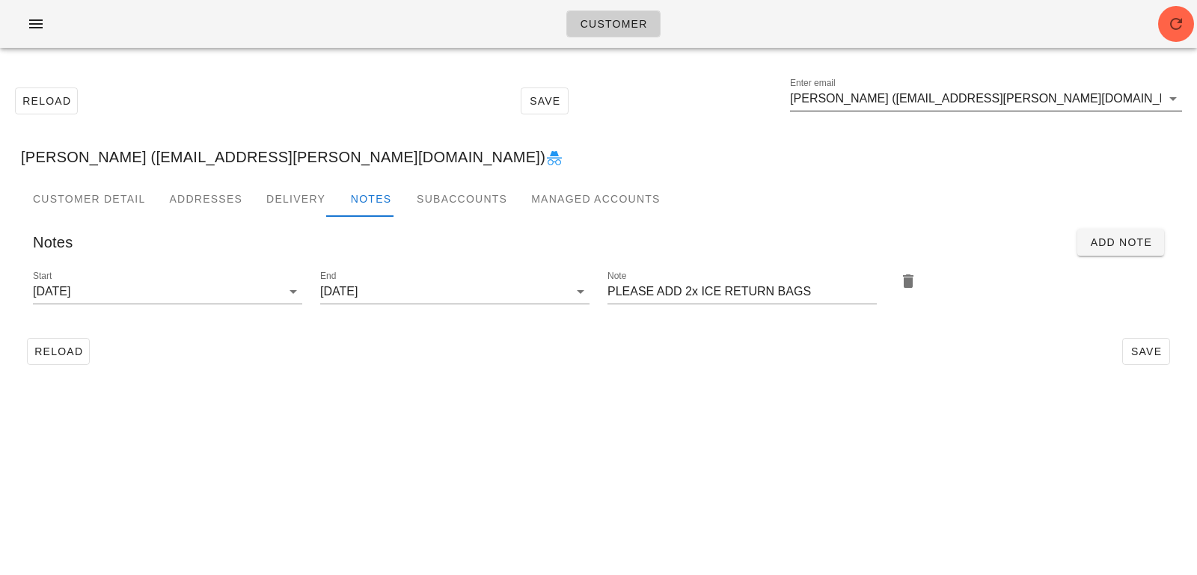
click at [1017, 104] on input "Rob Elliott (robjc.elliott@gmail.com)" at bounding box center [975, 99] width 371 height 24
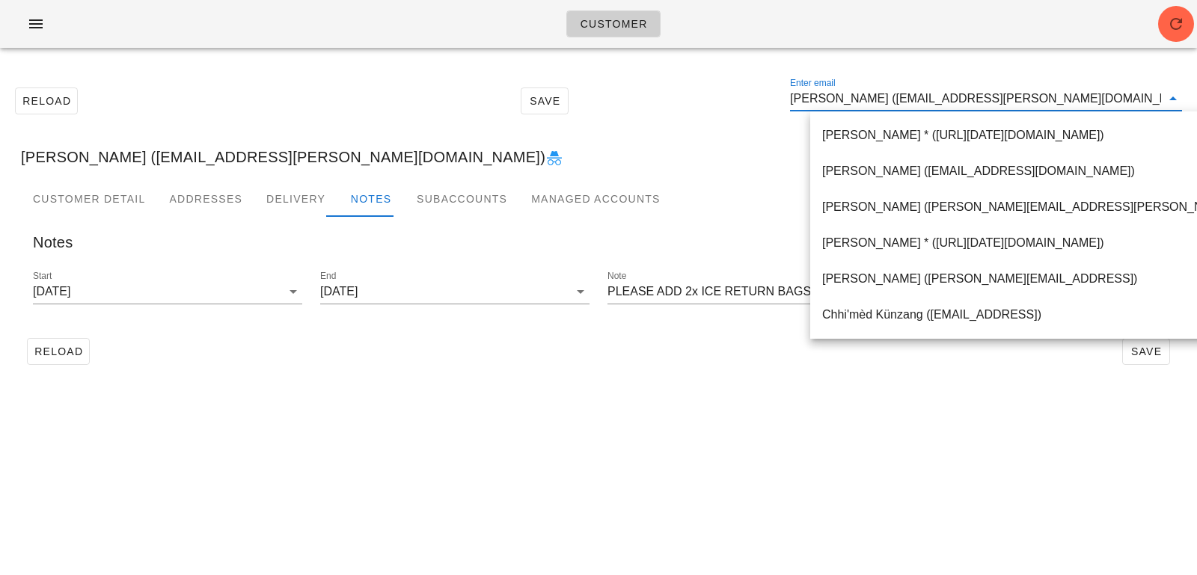
paste input "[EMAIL_ADDRESS][PERSON_NAME][DOMAIN_NAME]"
type input "[EMAIL_ADDRESS][PERSON_NAME][DOMAIN_NAME]"
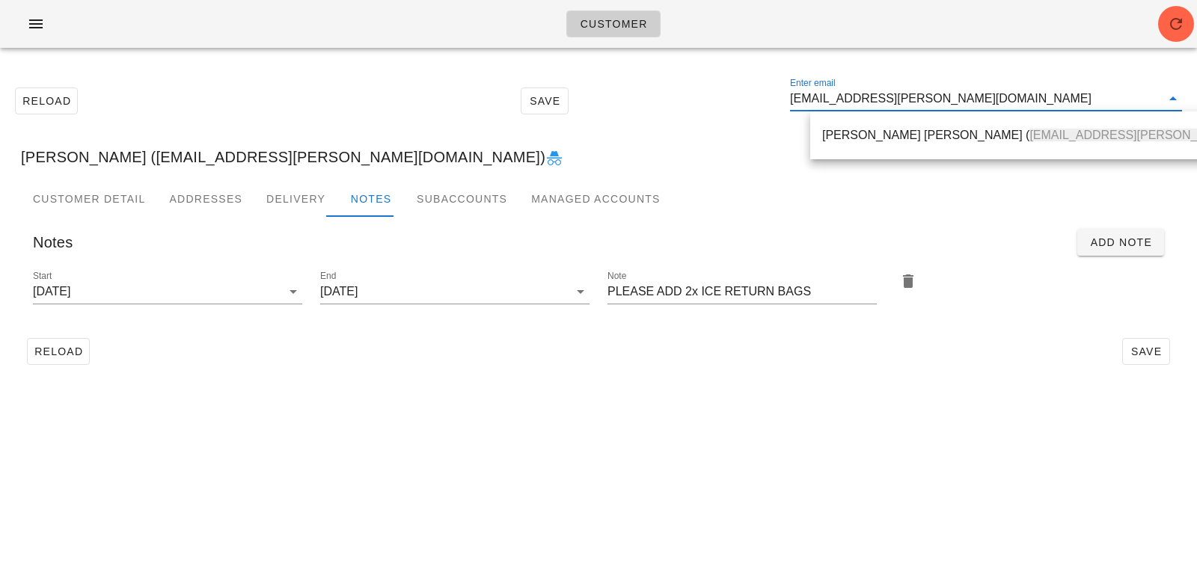
drag, startPoint x: 847, startPoint y: 129, endPoint x: 550, endPoint y: 1, distance: 323.4
click at [847, 129] on div "Derek Steven ( Jacq.and.derek@gmail.com )" at bounding box center [1078, 135] width 512 height 14
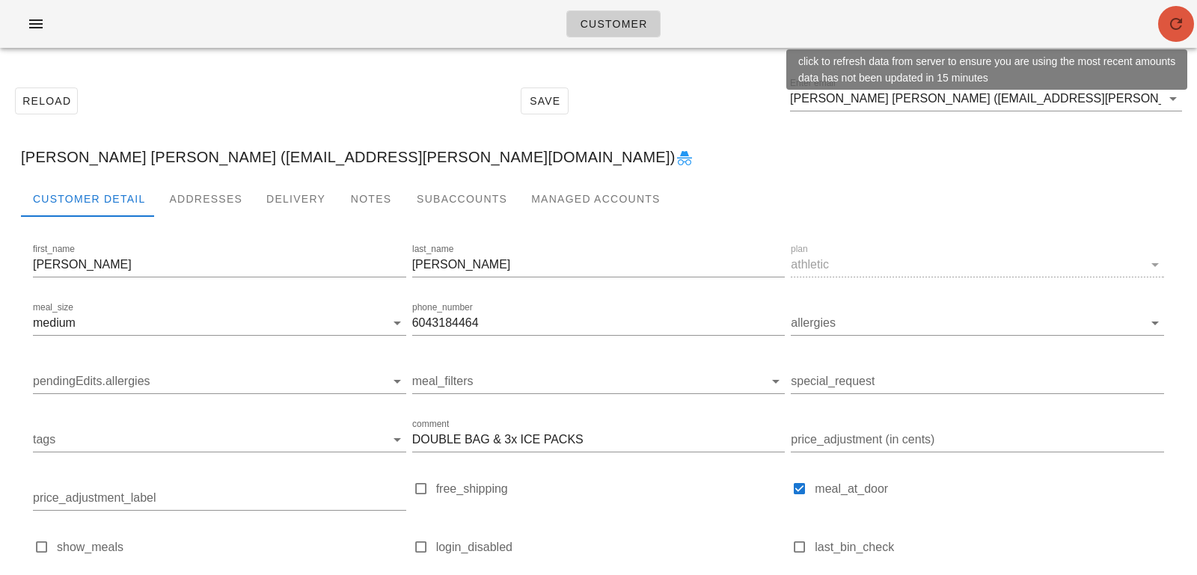
click at [1174, 26] on icon "button" at bounding box center [1176, 24] width 18 height 18
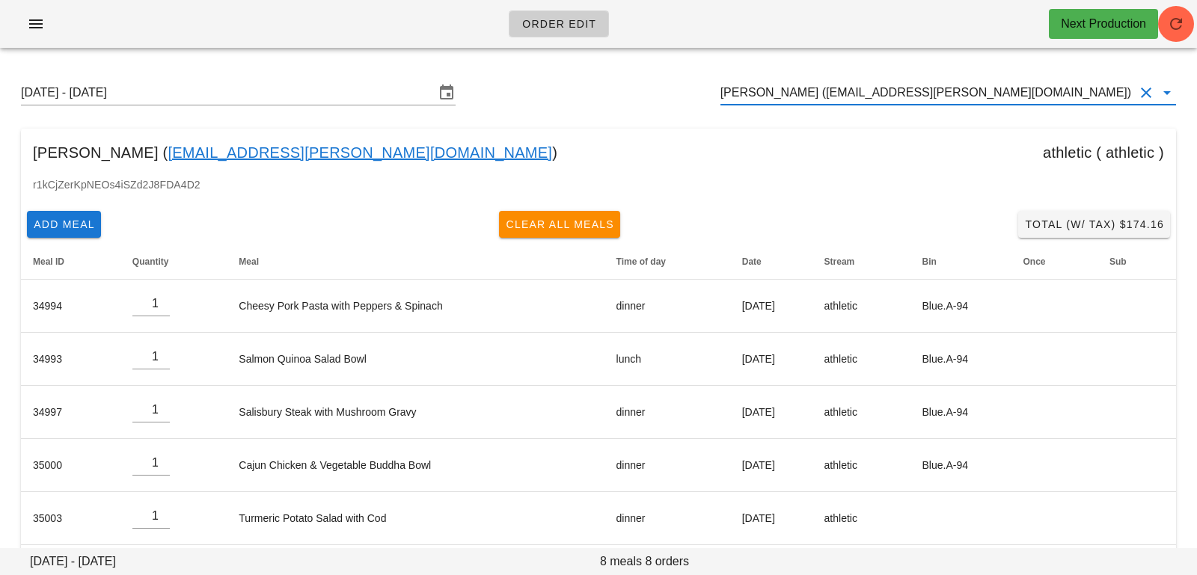
click at [986, 102] on input "Rob Elliott (robjc.elliott@gmail.com)" at bounding box center [927, 93] width 414 height 24
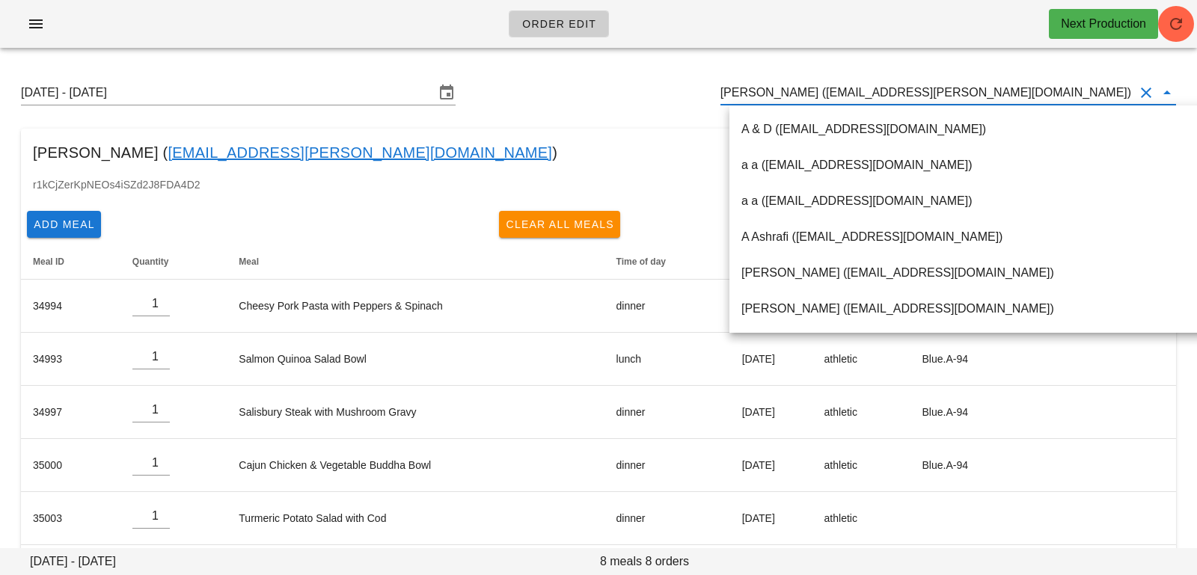
scroll to position [1, 0]
drag, startPoint x: 966, startPoint y: 89, endPoint x: 612, endPoint y: 102, distance: 354.8
click at [613, 102] on div "Sunday August 10 - Saturday August 16 Rob Elliott (robjc.elliott@gmail.com)" at bounding box center [598, 93] width 1179 height 48
drag, startPoint x: 962, startPoint y: 96, endPoint x: 712, endPoint y: 64, distance: 251.9
click at [712, 64] on div "Sunday August 10 - Saturday August 16 Rob Elliott (robjc.elliott@gmail.com) Rob…" at bounding box center [598, 392] width 1197 height 665
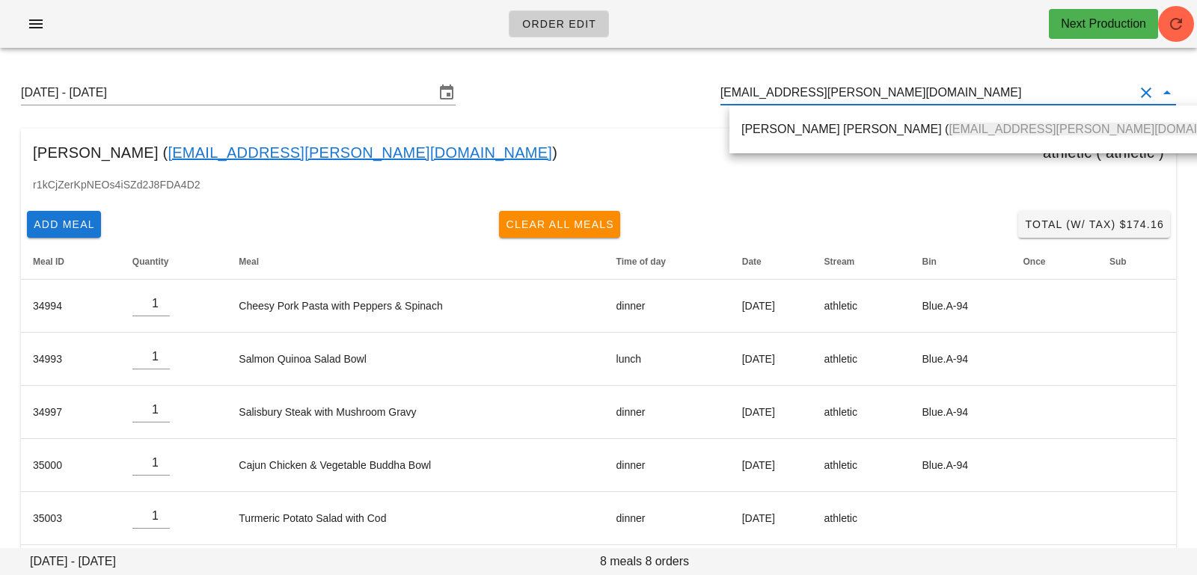
drag, startPoint x: 765, startPoint y: 128, endPoint x: 477, endPoint y: 110, distance: 288.6
click at [765, 128] on div "Derek Steven ( Jacq.and.derek@gmail.com )" at bounding box center [997, 129] width 512 height 14
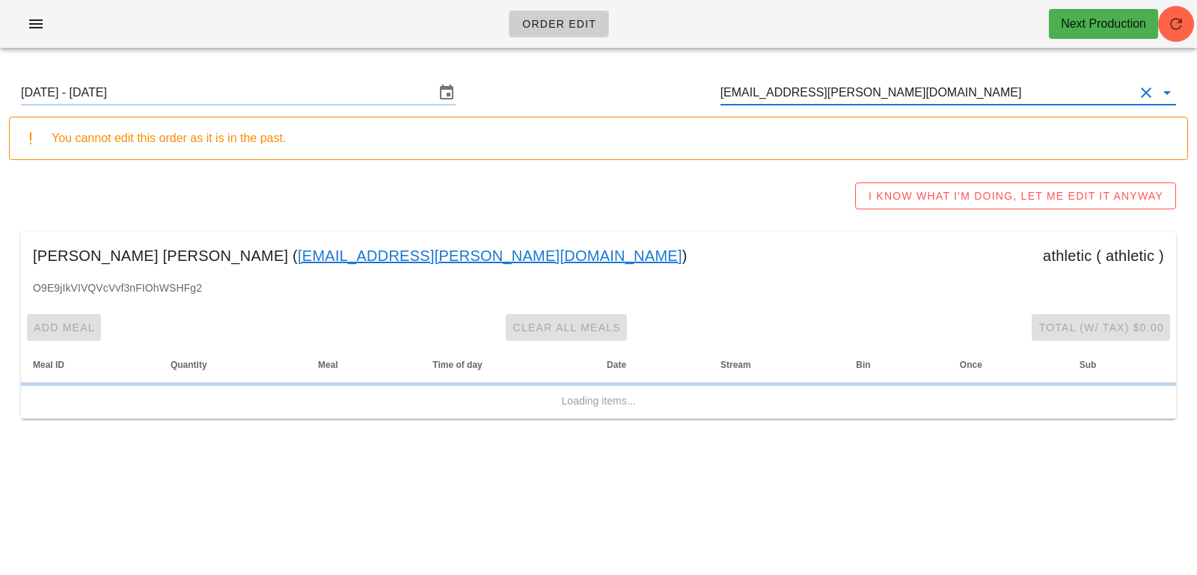
type input "[PERSON_NAME] [PERSON_NAME] ([EMAIL_ADDRESS][PERSON_NAME][DOMAIN_NAME])"
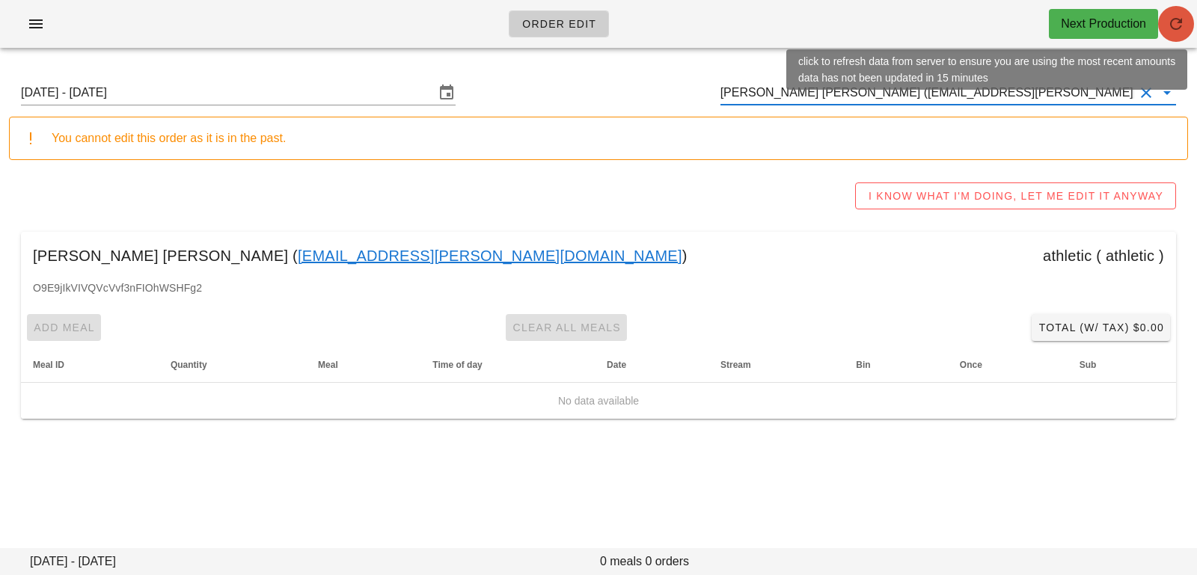
click at [1192, 19] on span "button" at bounding box center [1176, 24] width 36 height 18
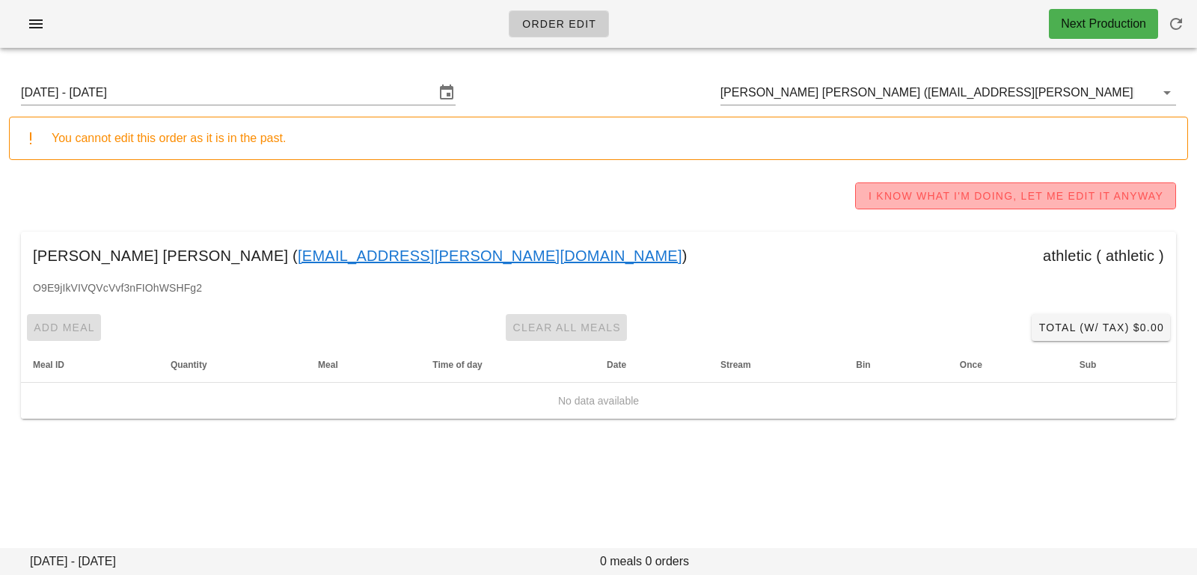
click at [984, 197] on span "I KNOW WHAT I'M DOING, LET ME EDIT IT ANYWAY" at bounding box center [1015, 196] width 295 height 12
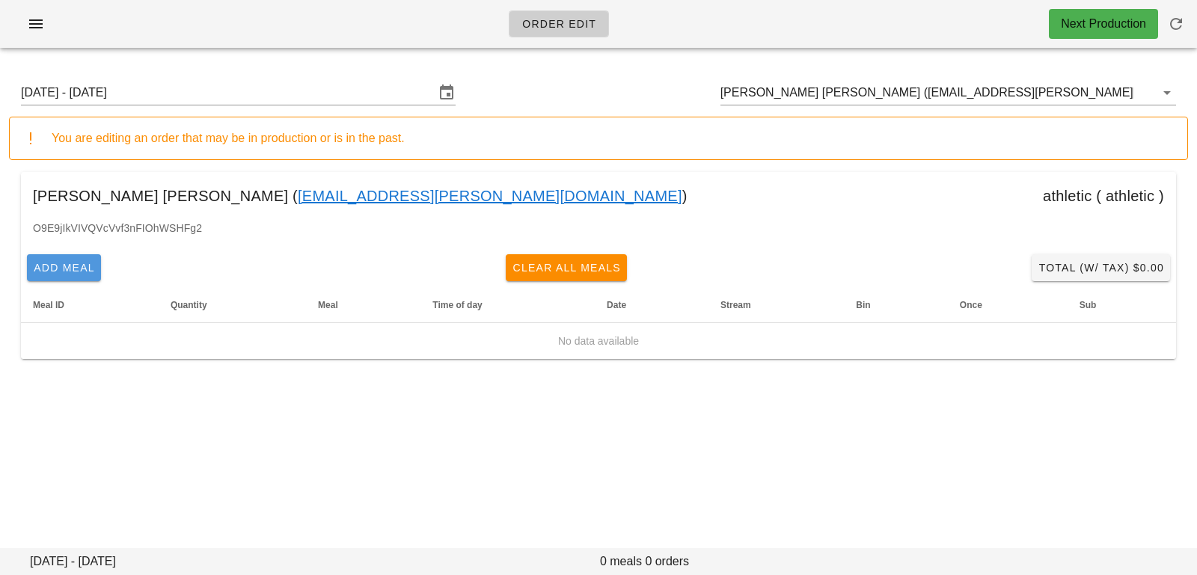
click at [81, 262] on span "Add Meal" at bounding box center [64, 268] width 62 height 12
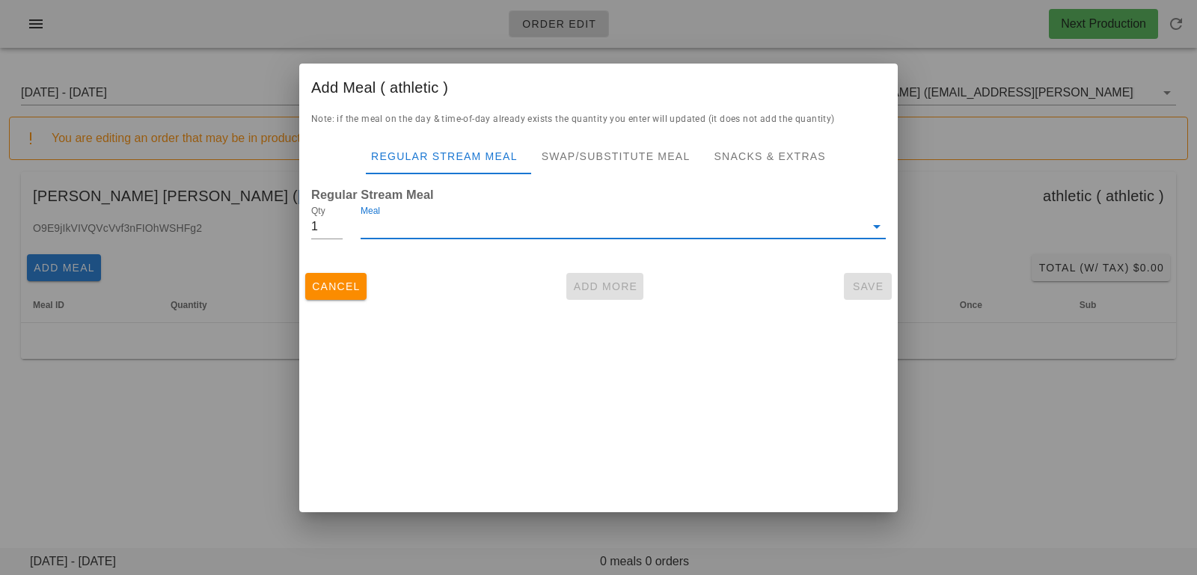
click at [405, 221] on input "Meal" at bounding box center [613, 227] width 504 height 24
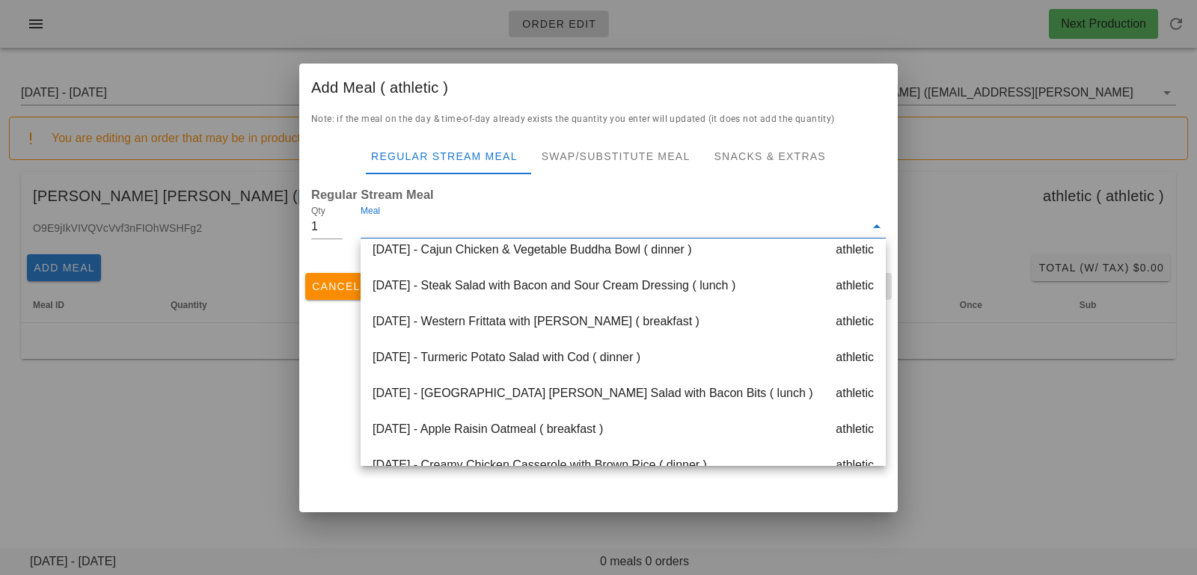
scroll to position [262, 0]
click at [518, 327] on div "Thursday Aug 14 - Western Frittata with Yam Hashbrowns ( breakfast ) athletic" at bounding box center [623, 324] width 525 height 36
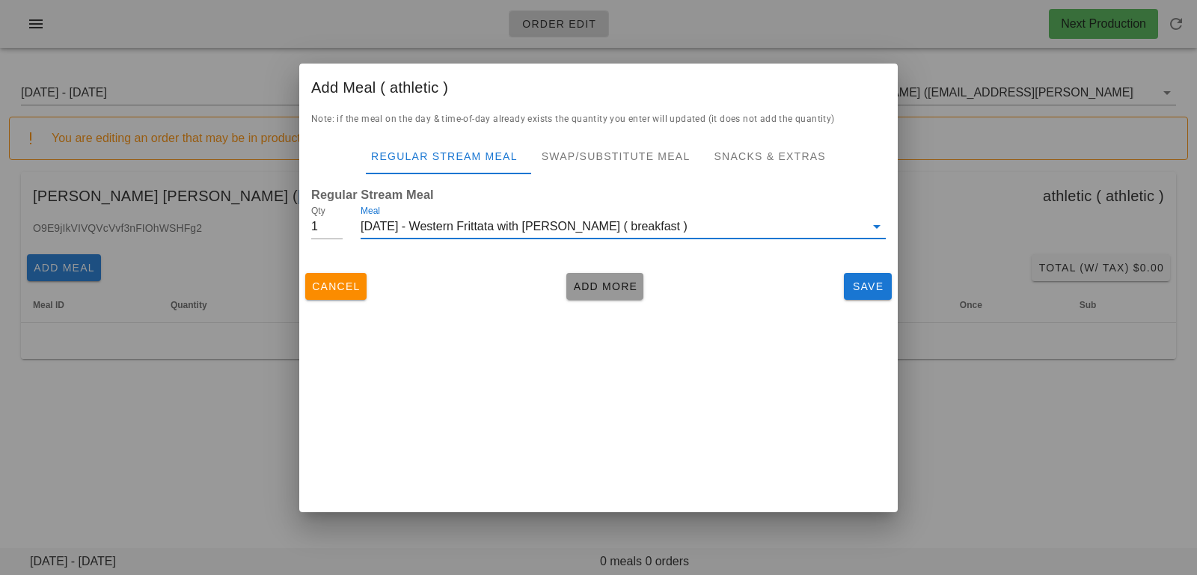
click at [578, 290] on span "Add More" at bounding box center [604, 287] width 65 height 12
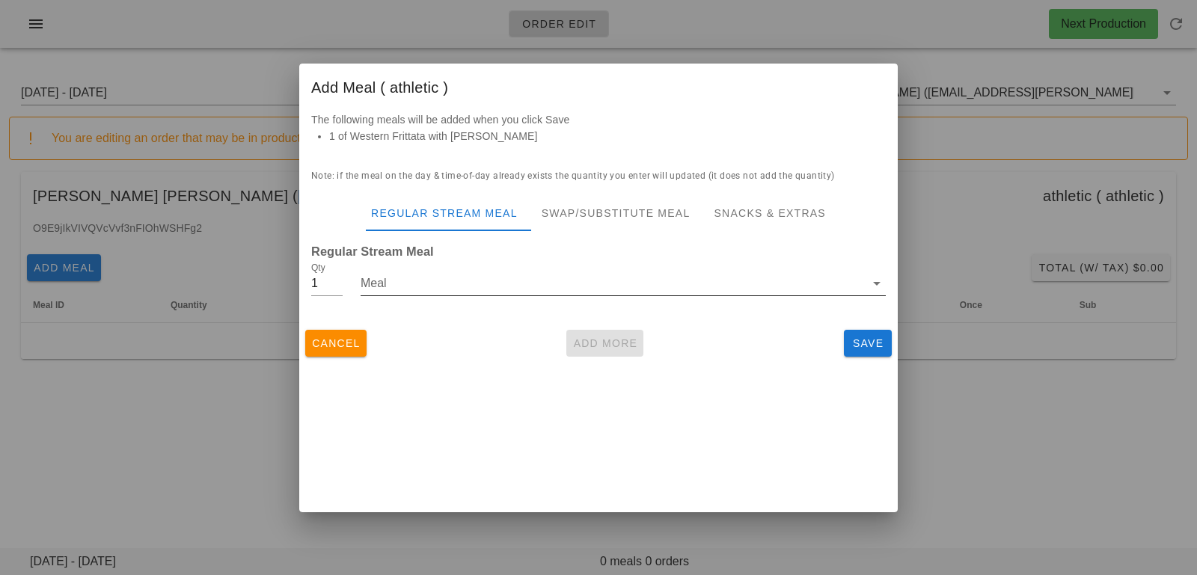
click at [482, 289] on input "Meal" at bounding box center [613, 284] width 504 height 24
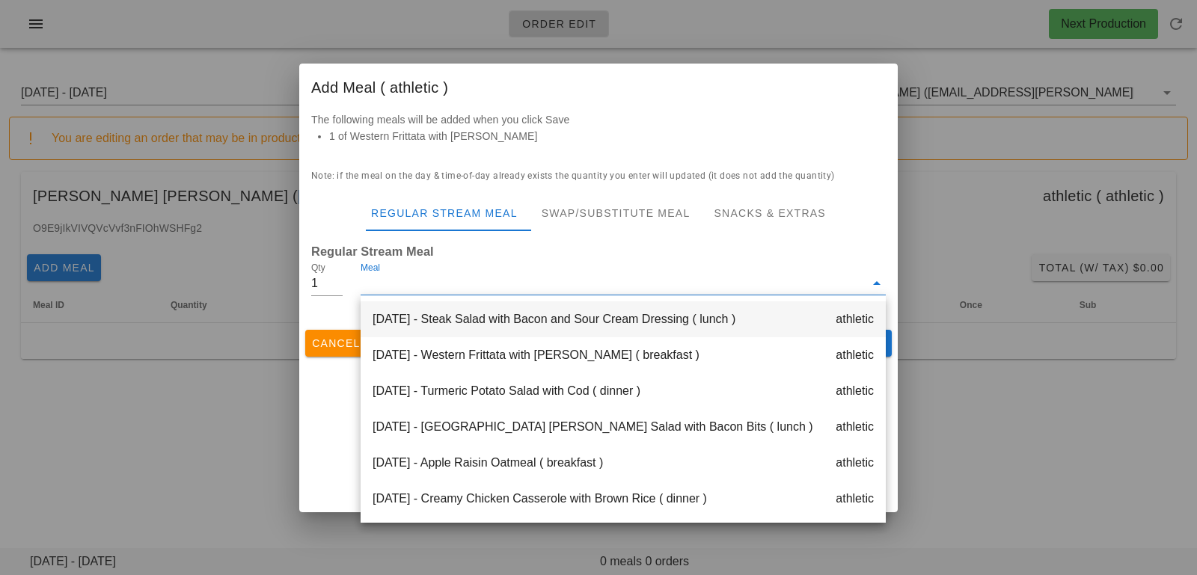
scroll to position [287, 0]
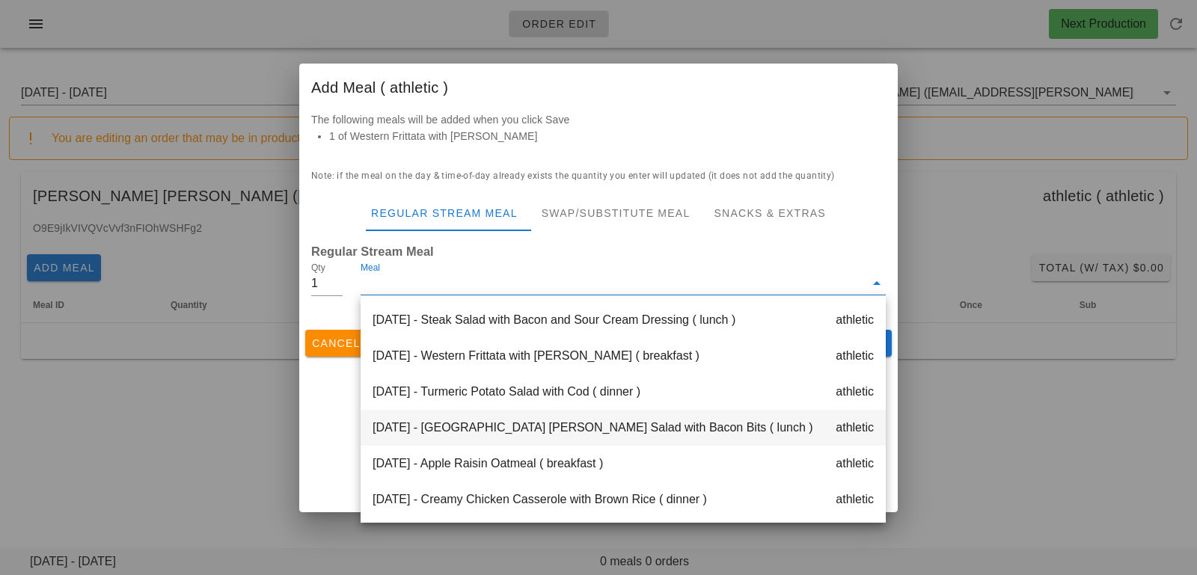
click at [503, 429] on div "Thursday Aug 14 - Turkey Cobb Salad with Bacon Bits ( lunch ) athletic" at bounding box center [623, 428] width 525 height 36
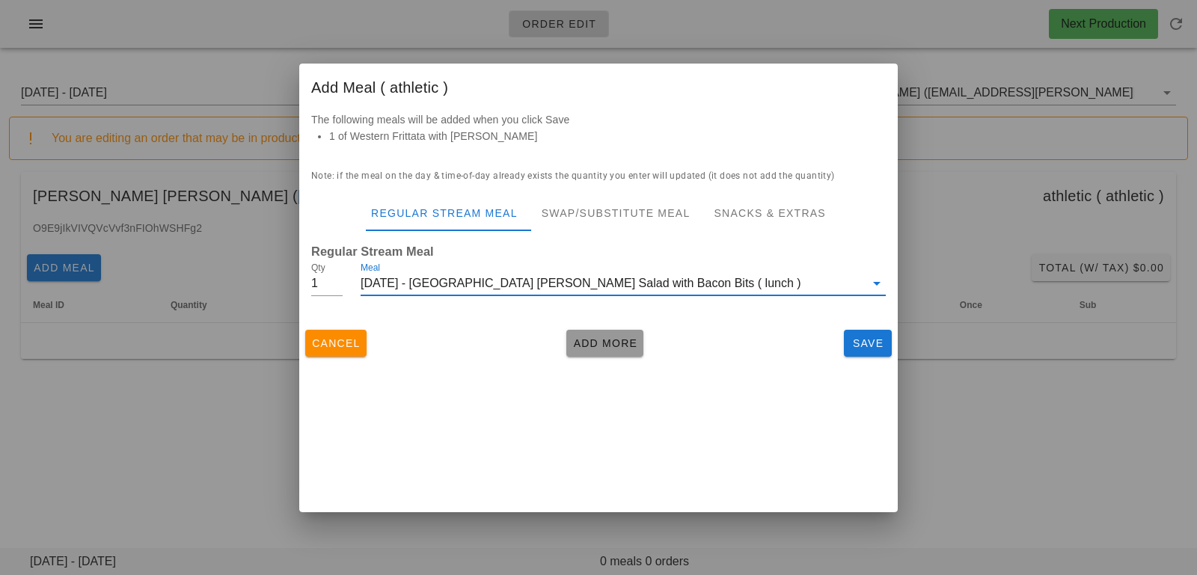
click at [605, 346] on span "Add More" at bounding box center [604, 343] width 65 height 12
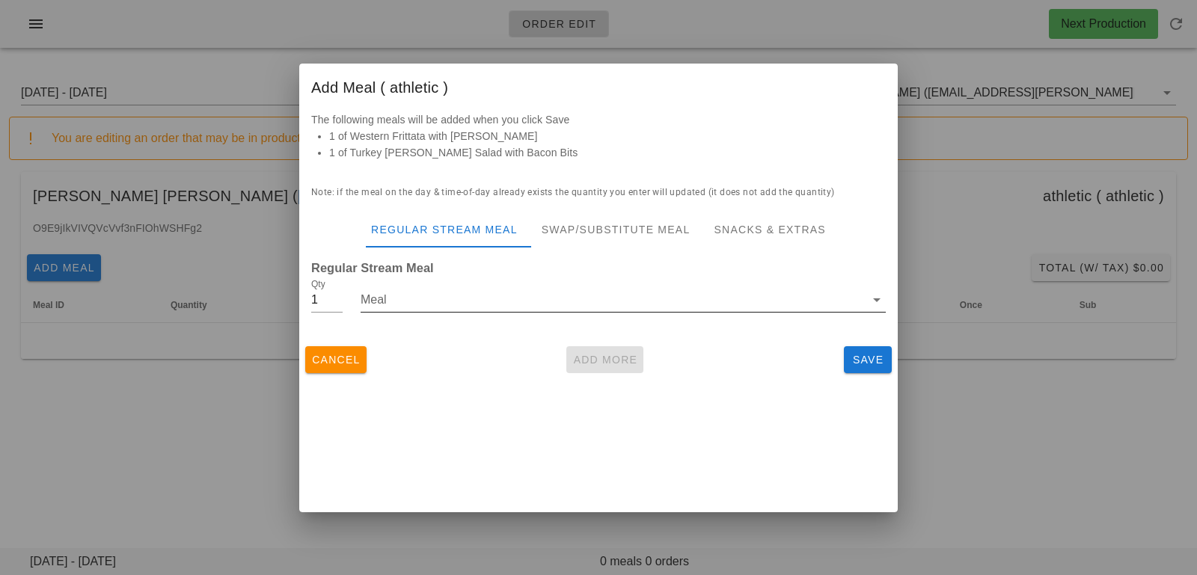
click at [489, 295] on input "Meal" at bounding box center [613, 300] width 504 height 24
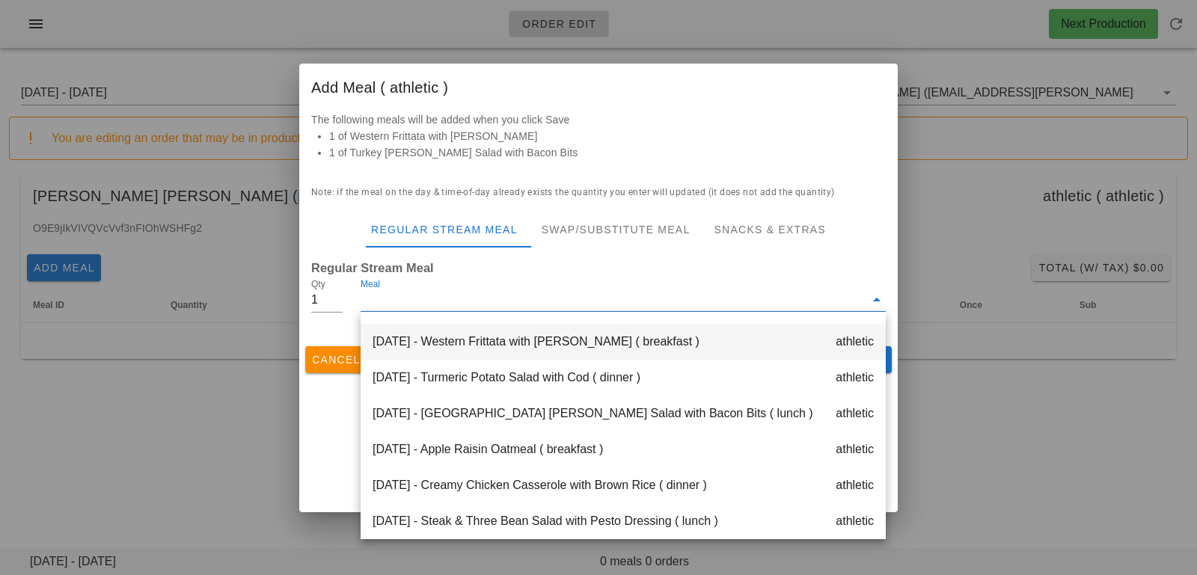
scroll to position [320, 0]
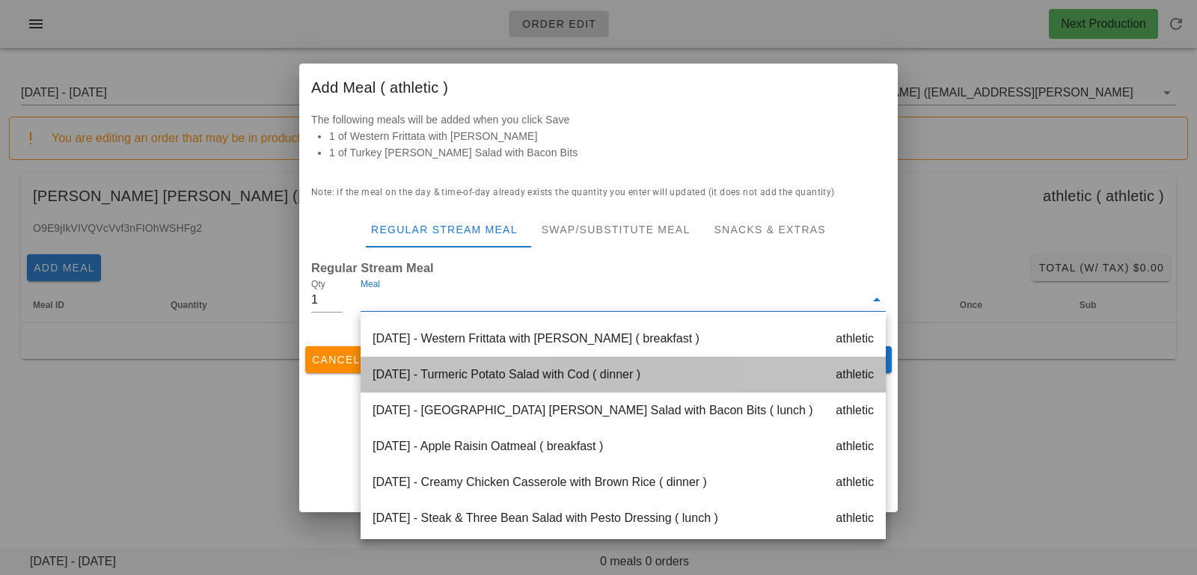
click at [508, 372] on div "Thursday Aug 14 - Turmeric Potato Salad with Cod ( dinner ) athletic" at bounding box center [623, 375] width 525 height 36
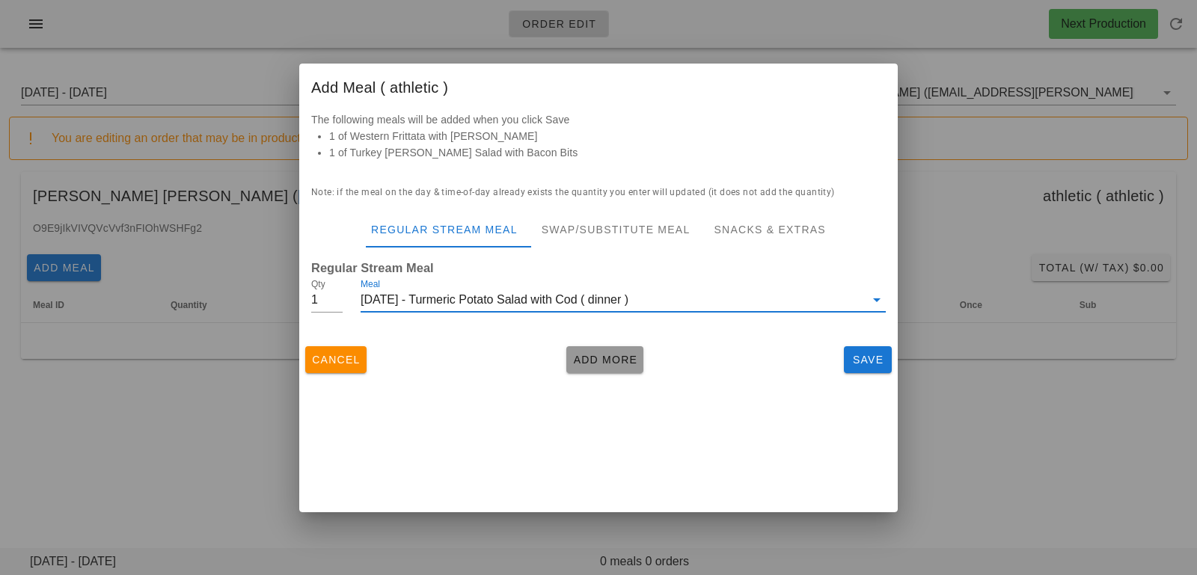
click at [591, 364] on span "Add More" at bounding box center [604, 360] width 65 height 12
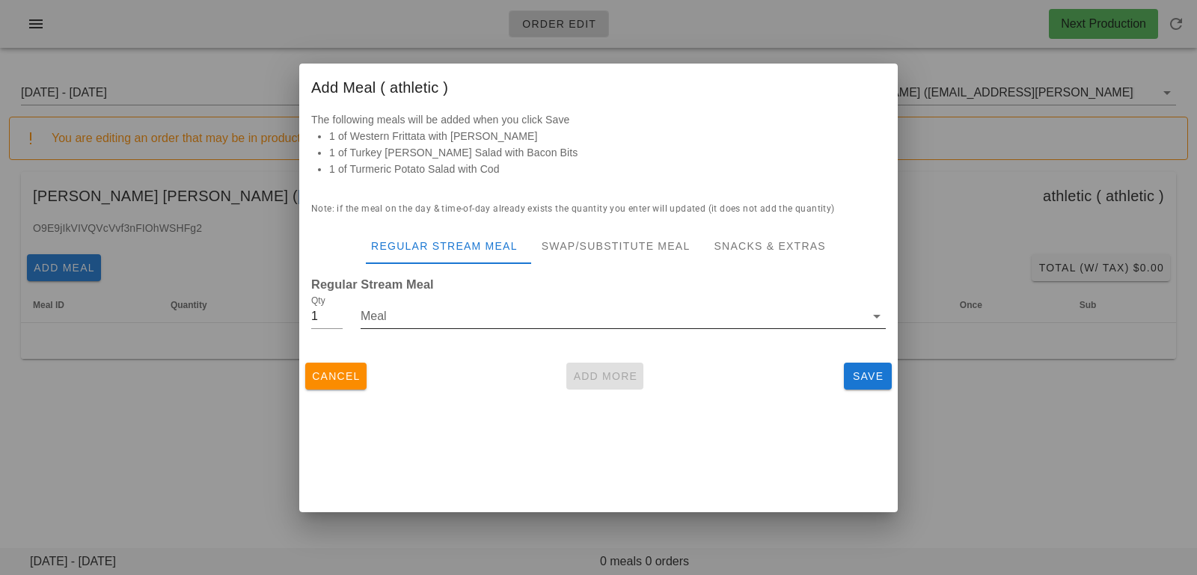
click at [527, 322] on input "Meal" at bounding box center [613, 316] width 504 height 24
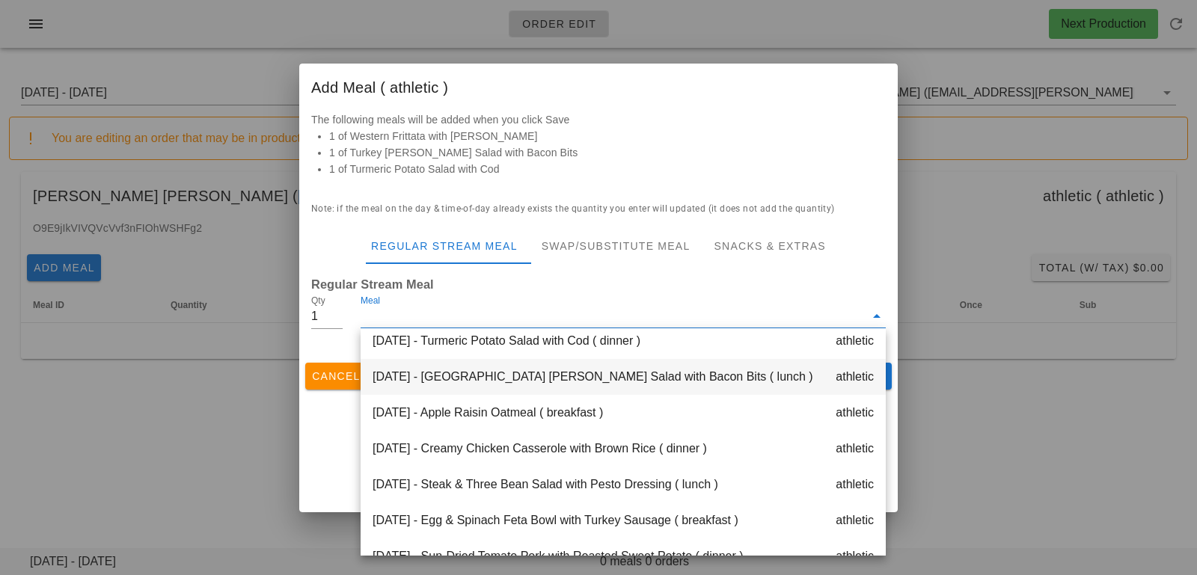
scroll to position [378, 0]
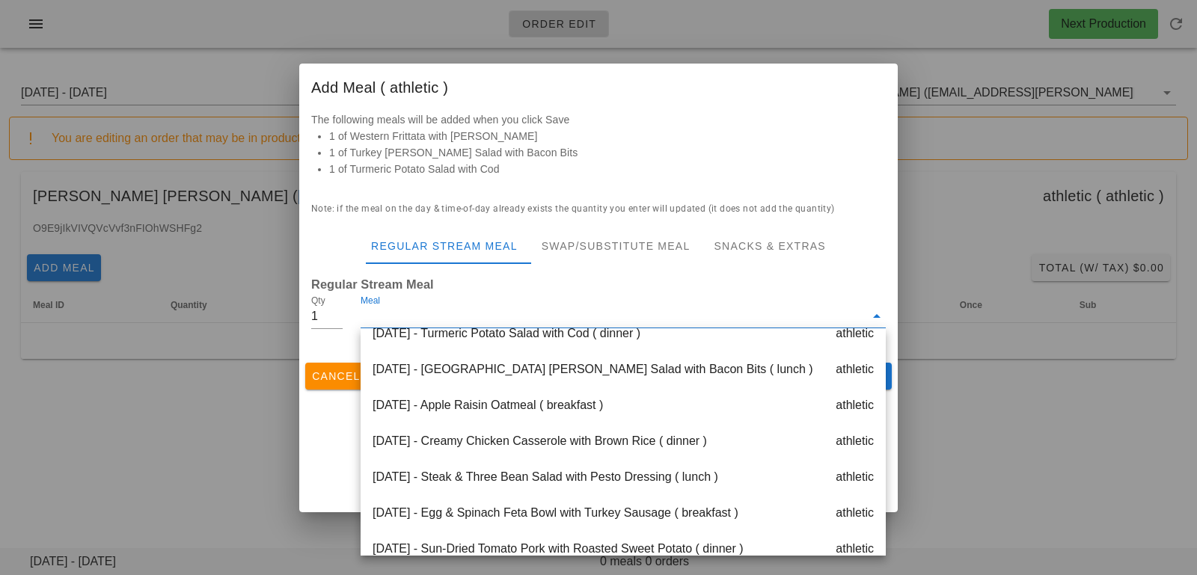
click at [539, 414] on div "Friday Aug 15 - Apple Raisin Oatmeal ( breakfast ) athletic" at bounding box center [623, 405] width 525 height 36
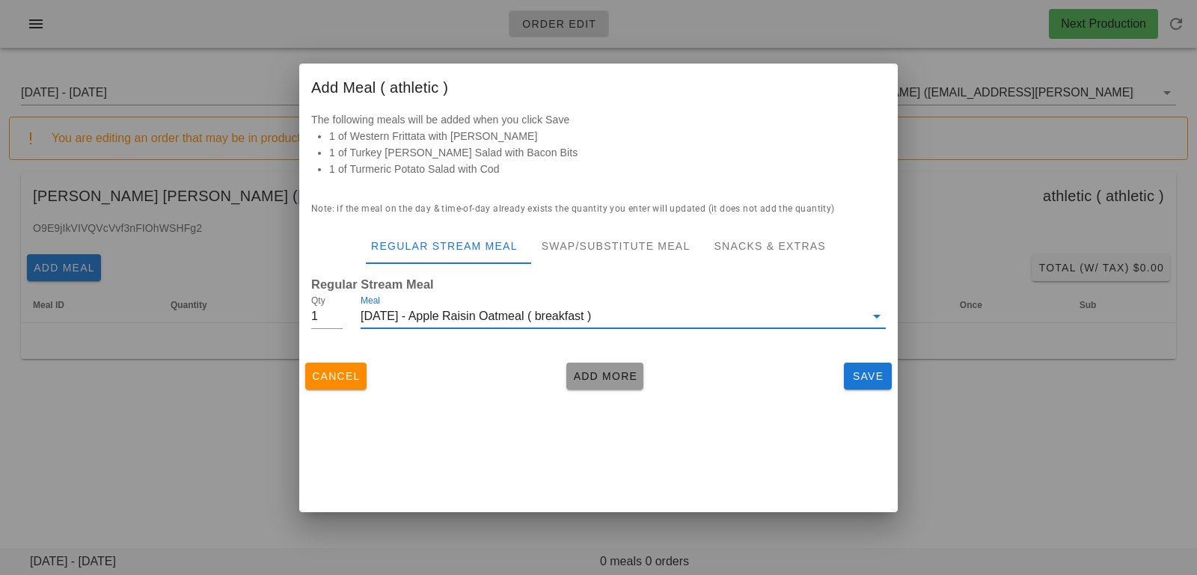
click at [592, 382] on span "Add More" at bounding box center [604, 376] width 65 height 12
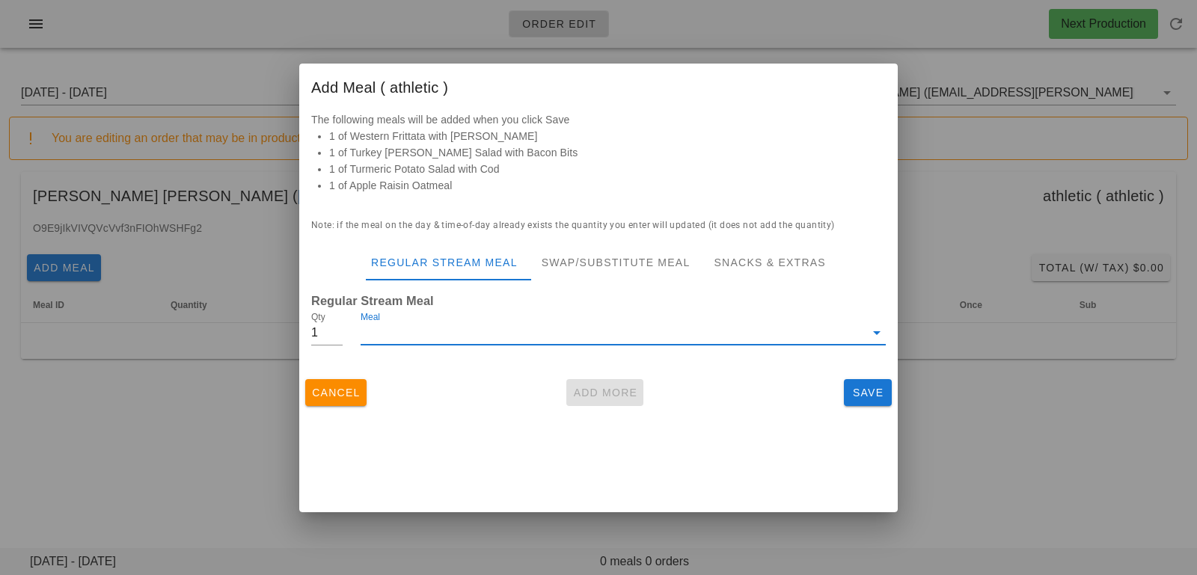
click at [578, 339] on input "Meal" at bounding box center [613, 333] width 504 height 24
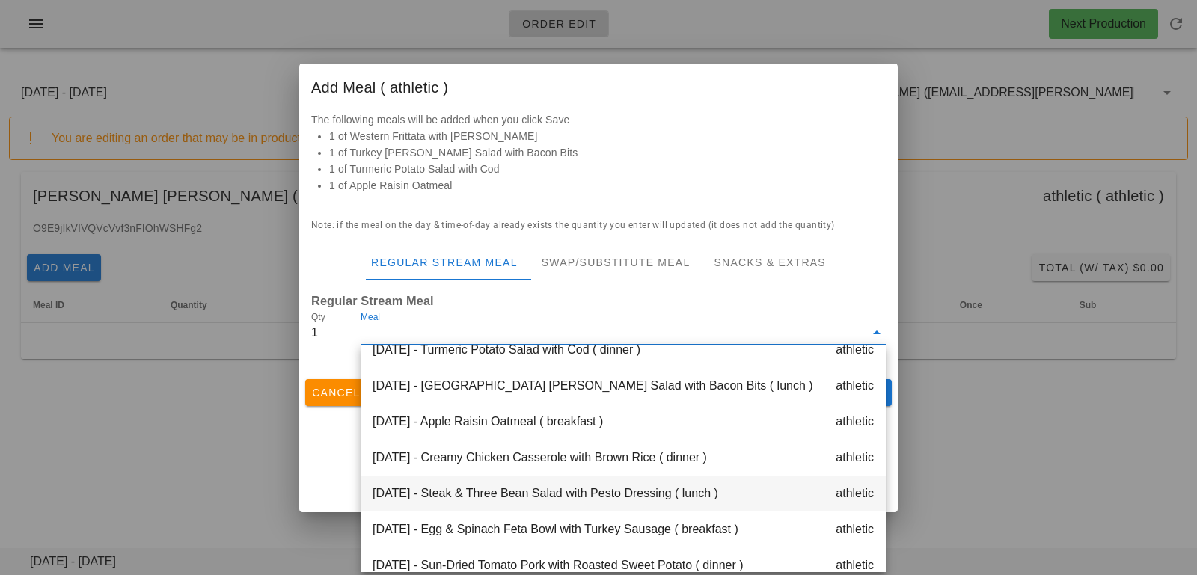
click at [555, 500] on div "Friday Aug 15 - Steak & Three Bean Salad with Pesto Dressing ( lunch ) athletic" at bounding box center [623, 494] width 525 height 36
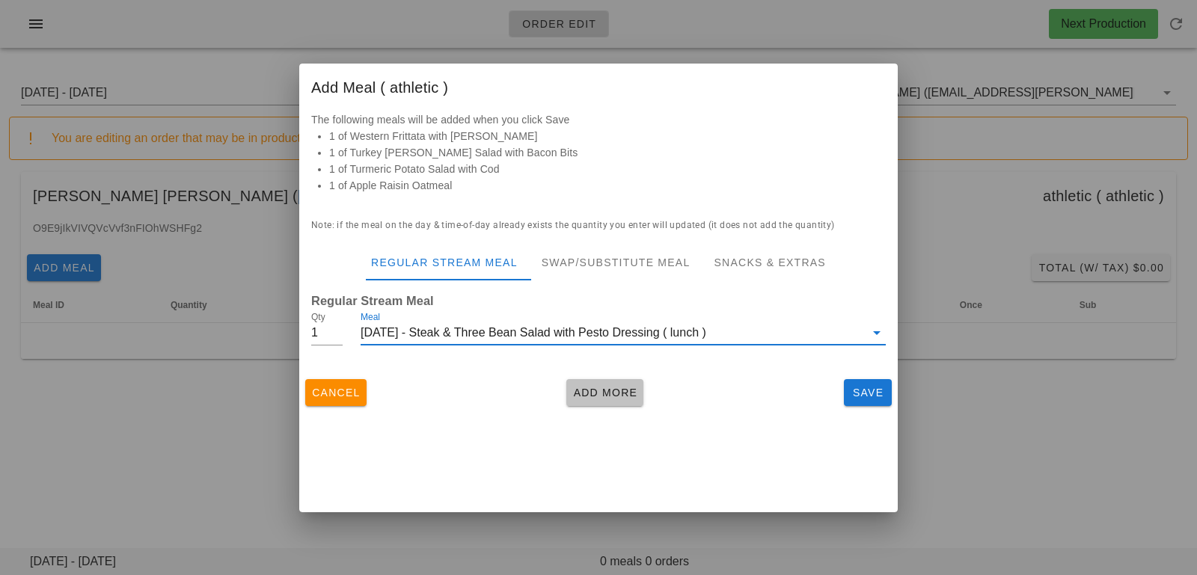
click at [598, 394] on span "Add More" at bounding box center [604, 393] width 65 height 12
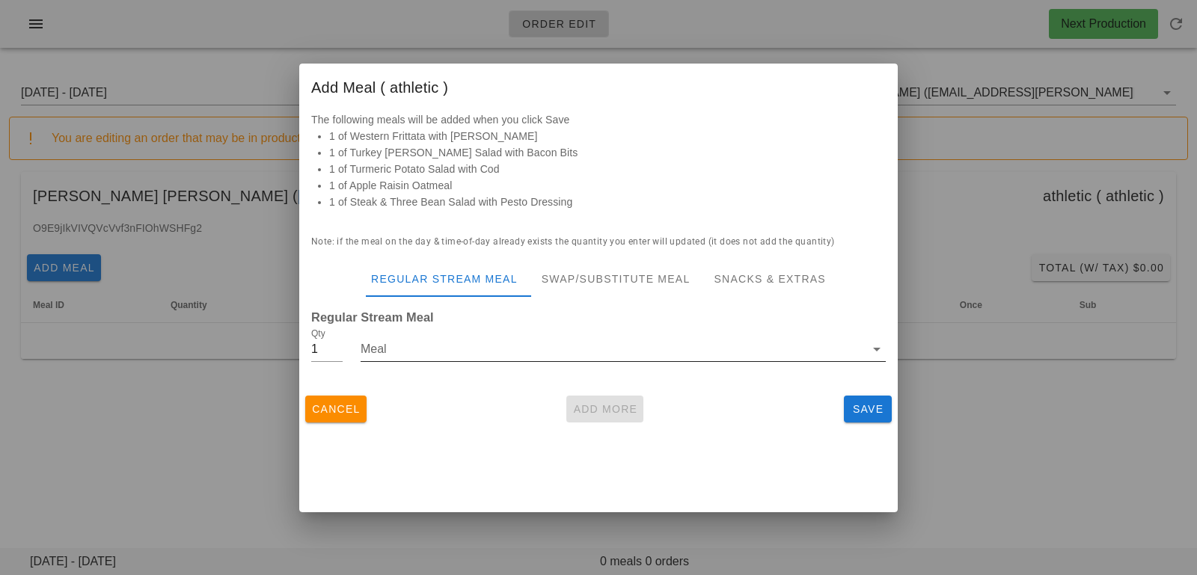
click at [578, 348] on input "Meal" at bounding box center [613, 349] width 504 height 24
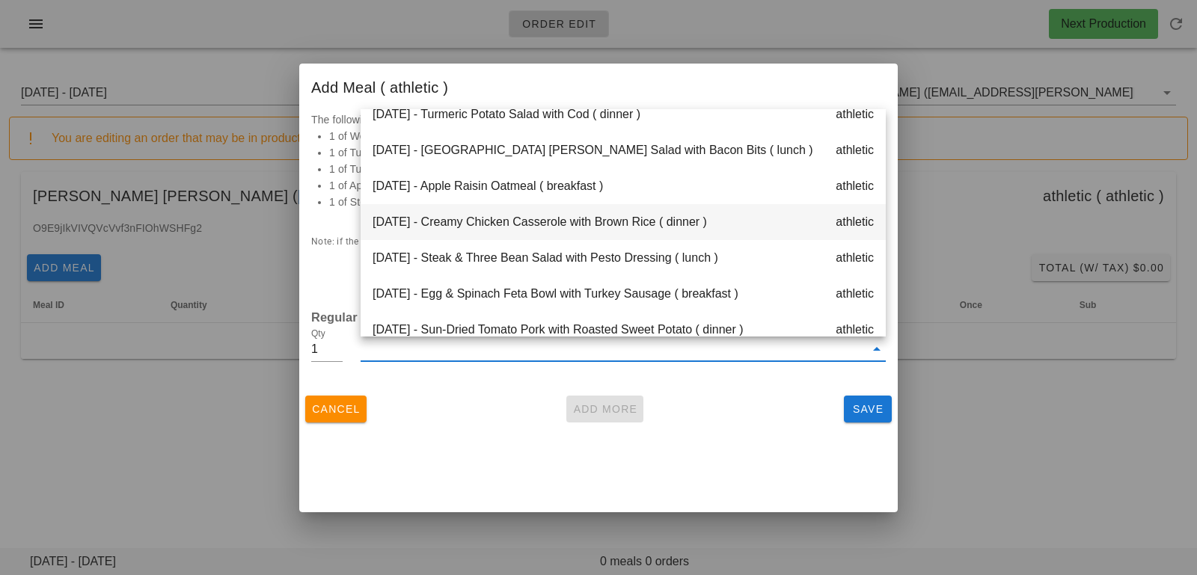
click at [496, 221] on div "Friday Aug 15 - Creamy Chicken Casserole with Brown Rice ( dinner ) athletic" at bounding box center [623, 222] width 525 height 36
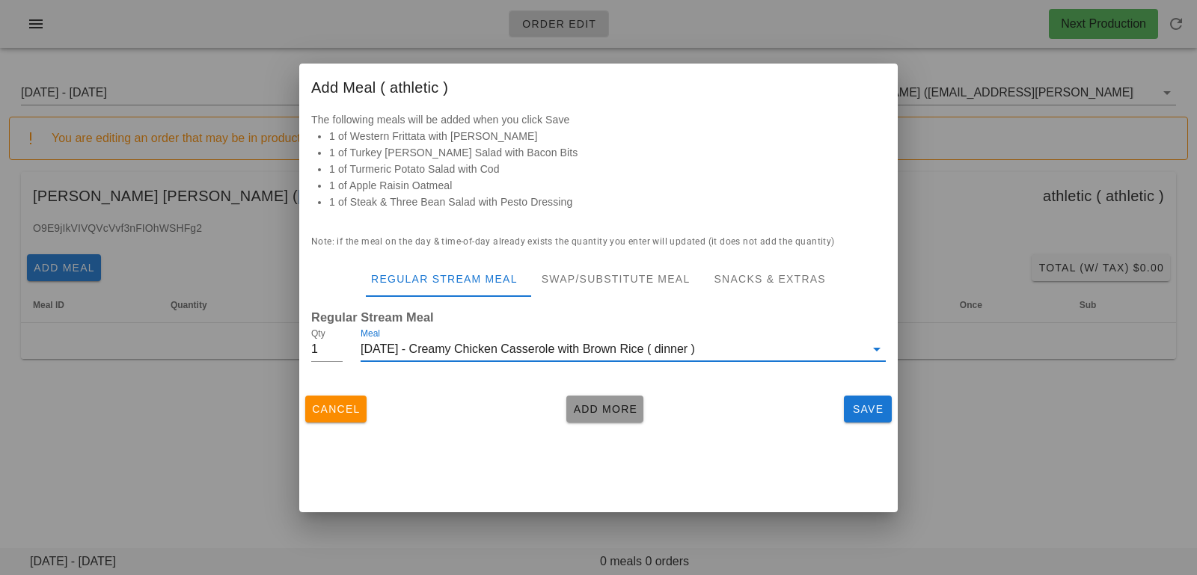
click at [586, 406] on span "Add More" at bounding box center [604, 409] width 65 height 12
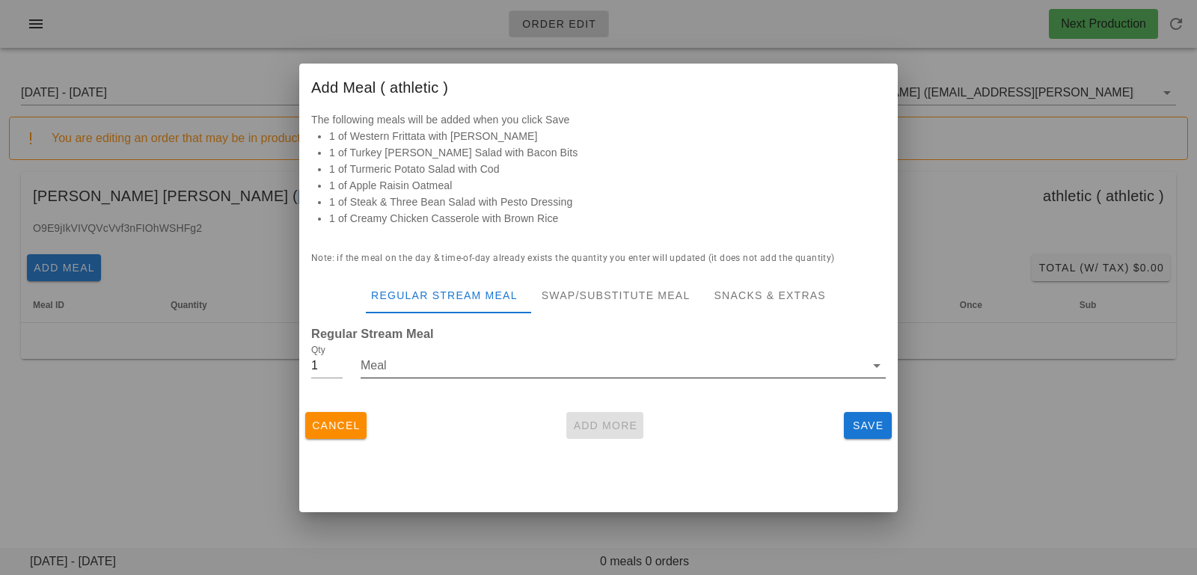
click at [461, 370] on input "Meal" at bounding box center [613, 366] width 504 height 24
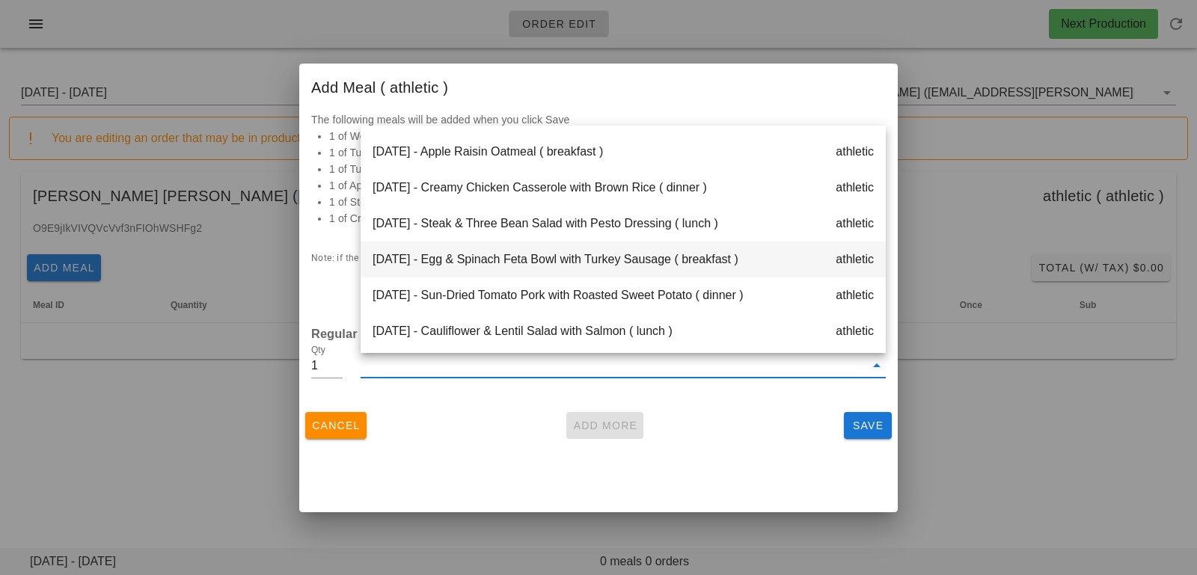
scroll to position [431, 0]
click at [510, 253] on div "Saturday Aug 16 - Egg & Spinach Feta Bowl with Turkey Sausage ( breakfast ) ath…" at bounding box center [623, 257] width 525 height 36
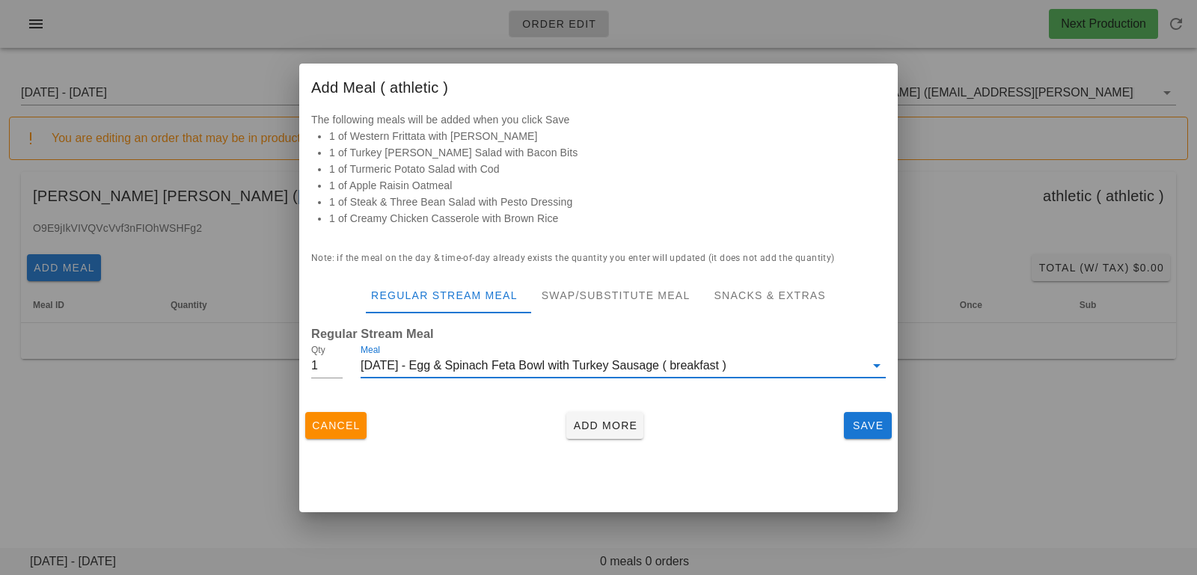
click at [598, 442] on div "Cancel Add More Save" at bounding box center [598, 425] width 598 height 39
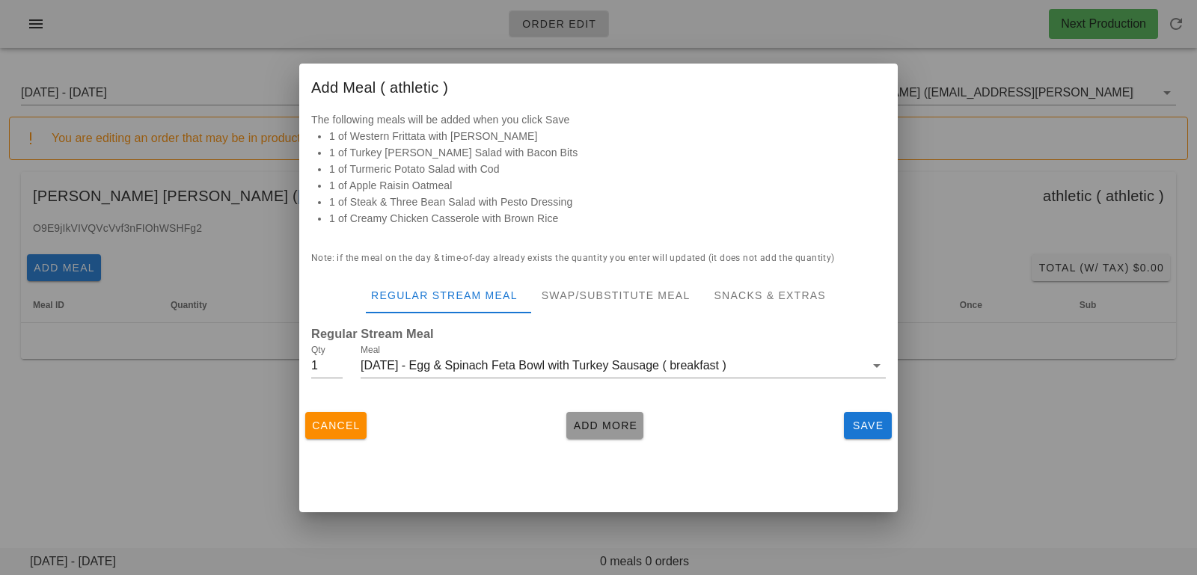
click at [595, 429] on span "Add More" at bounding box center [604, 426] width 65 height 12
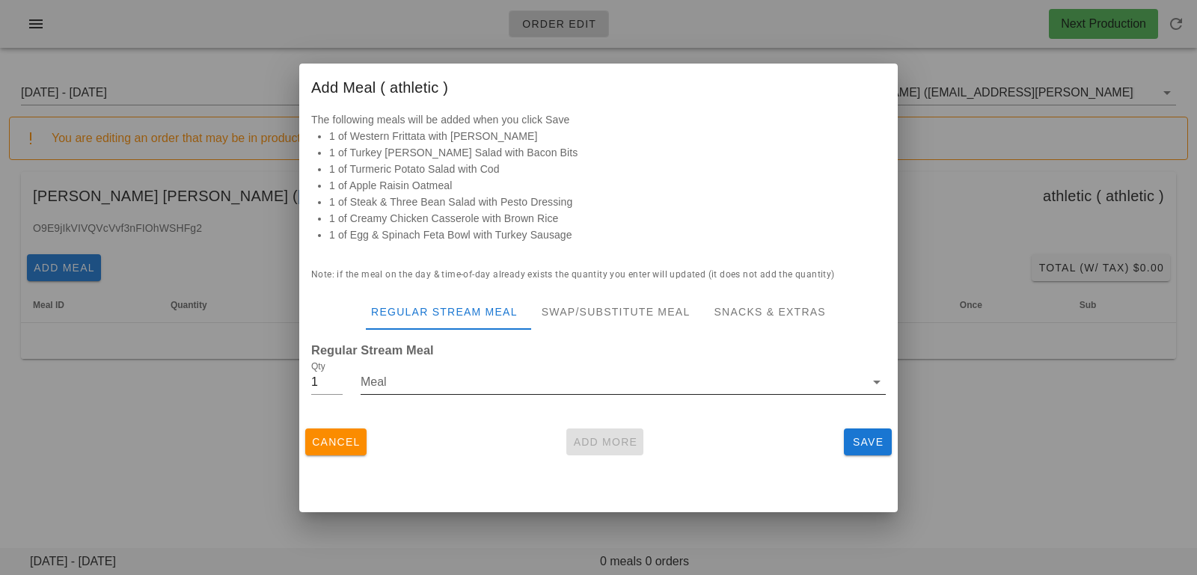
click at [572, 389] on input "Meal" at bounding box center [613, 382] width 504 height 24
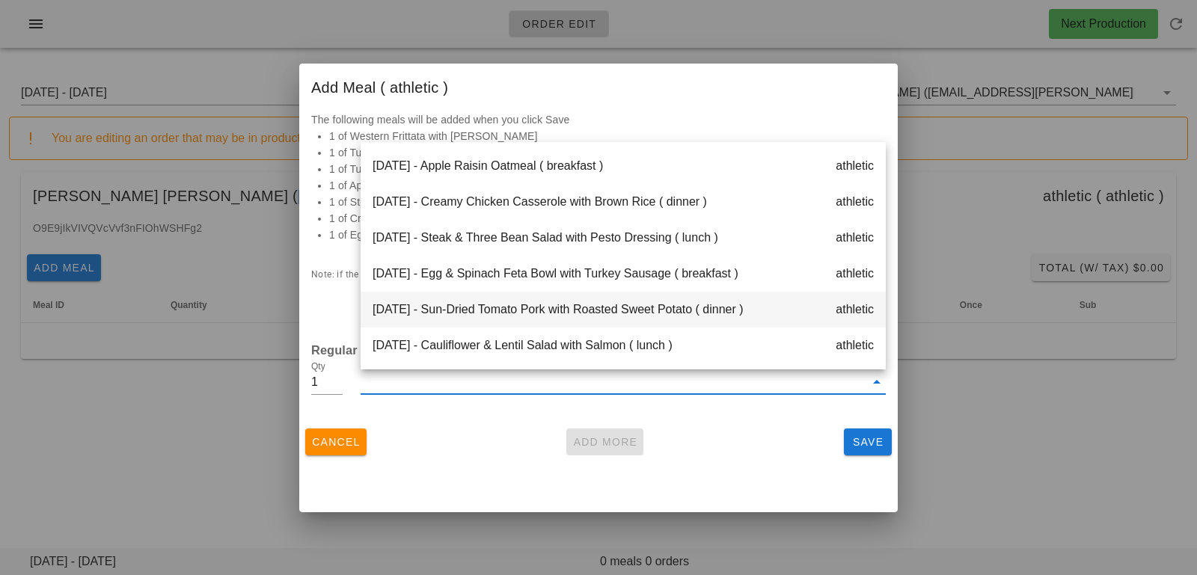
click at [570, 311] on div "Saturday Aug 16 - Sun-Dried Tomato Pork with Roasted Sweet Potato ( dinner ) at…" at bounding box center [623, 310] width 525 height 36
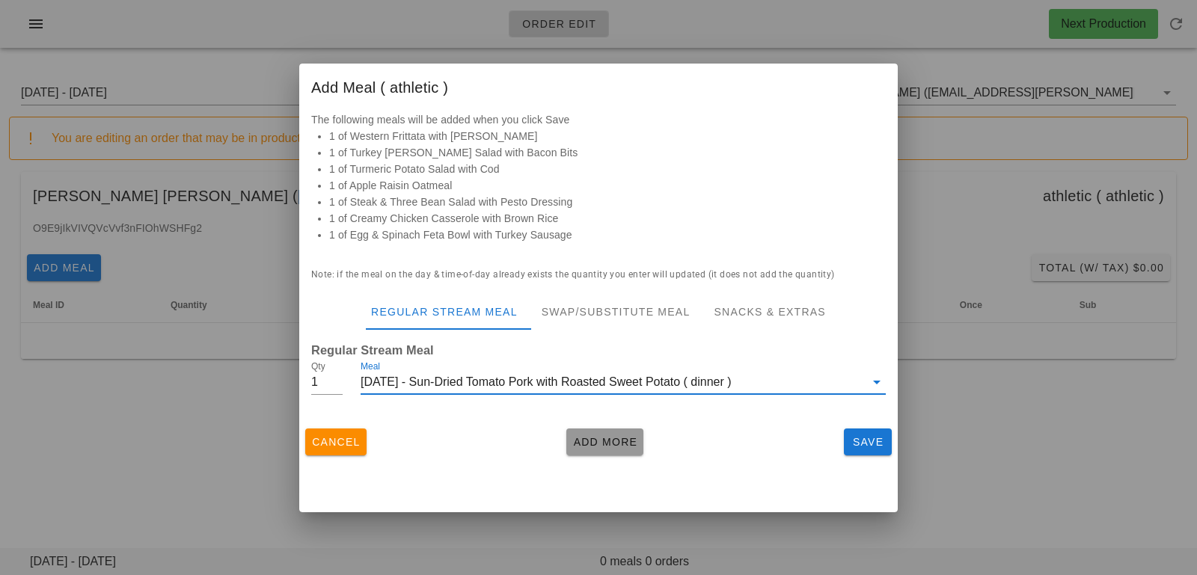
click at [601, 443] on span "Add More" at bounding box center [604, 442] width 65 height 12
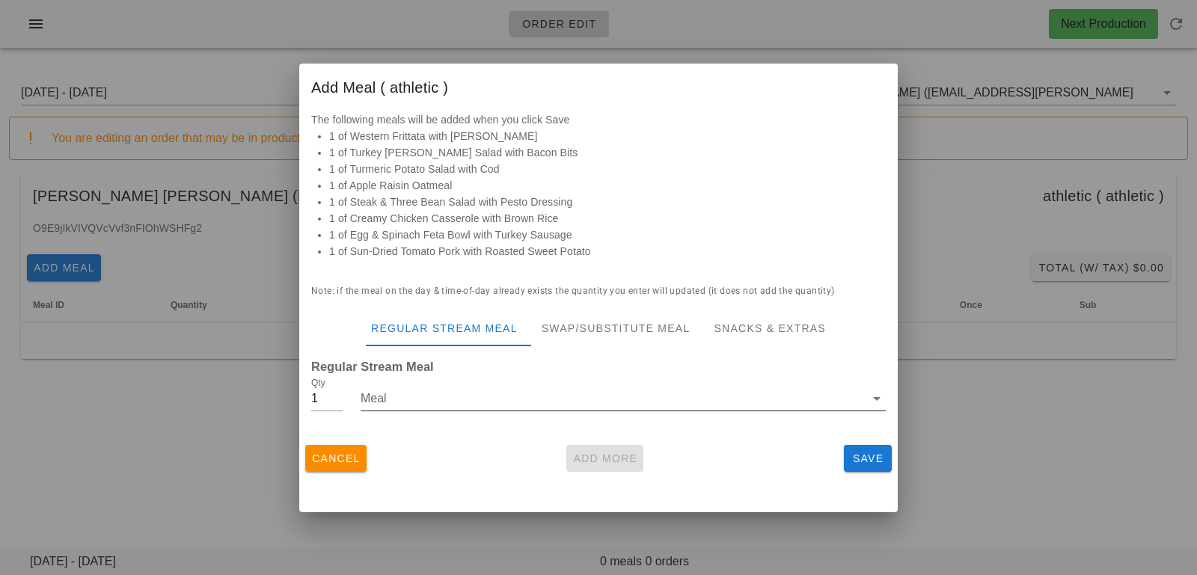
click at [452, 390] on input "Meal" at bounding box center [613, 399] width 504 height 24
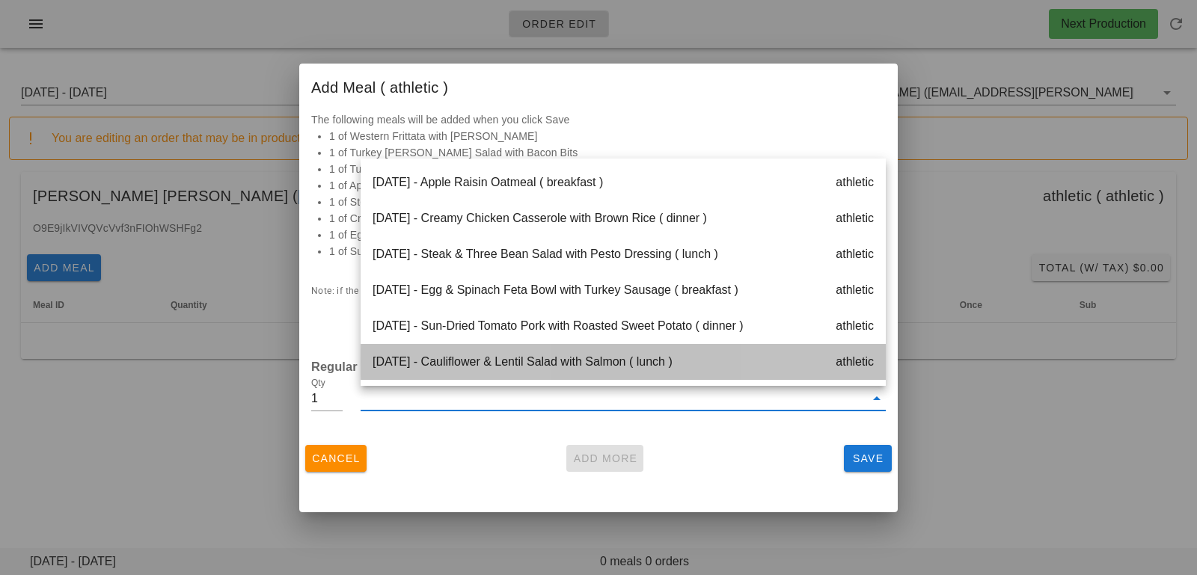
click at [502, 363] on div "Saturday Aug 16 - Cauliflower & Lentil Salad with Salmon ( lunch ) athletic" at bounding box center [623, 362] width 525 height 36
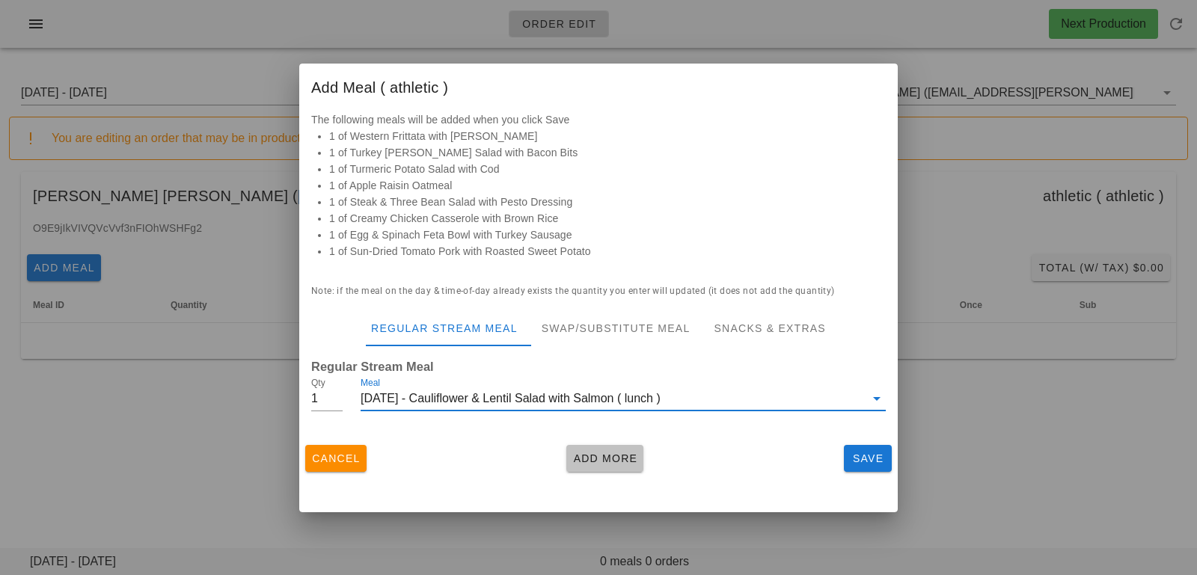
click at [593, 453] on span "Add More" at bounding box center [604, 459] width 65 height 12
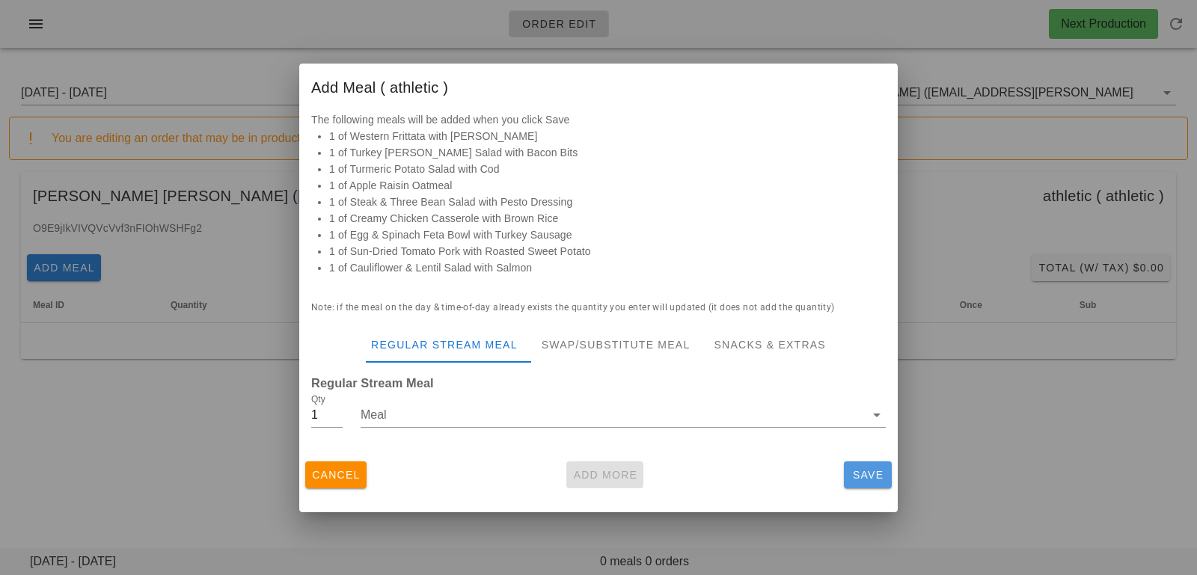
click at [869, 481] on span "Save" at bounding box center [868, 475] width 36 height 12
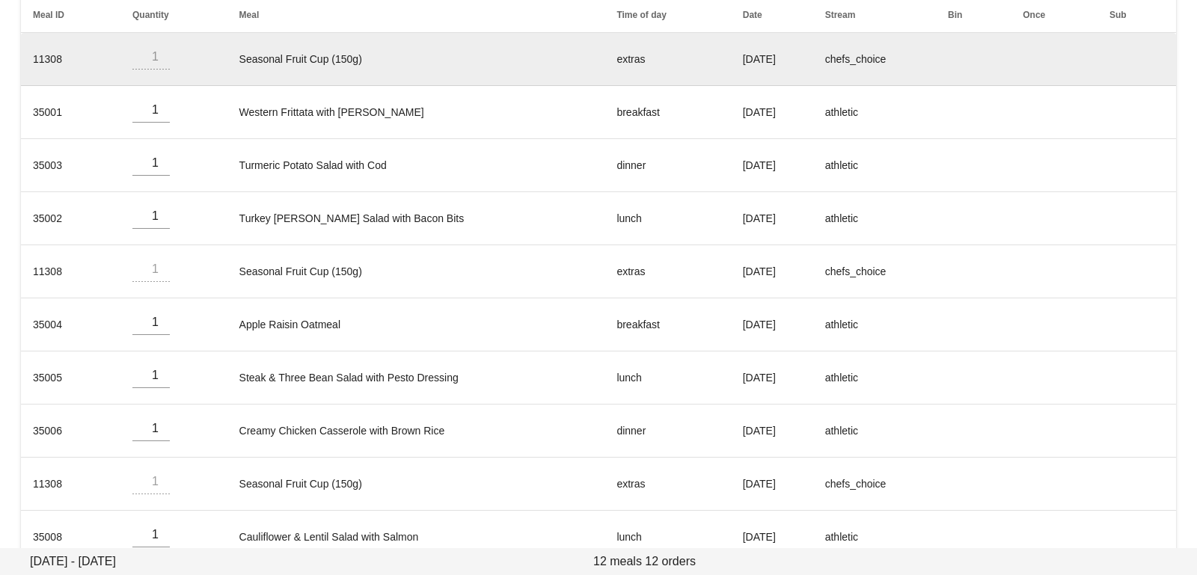
scroll to position [424, 0]
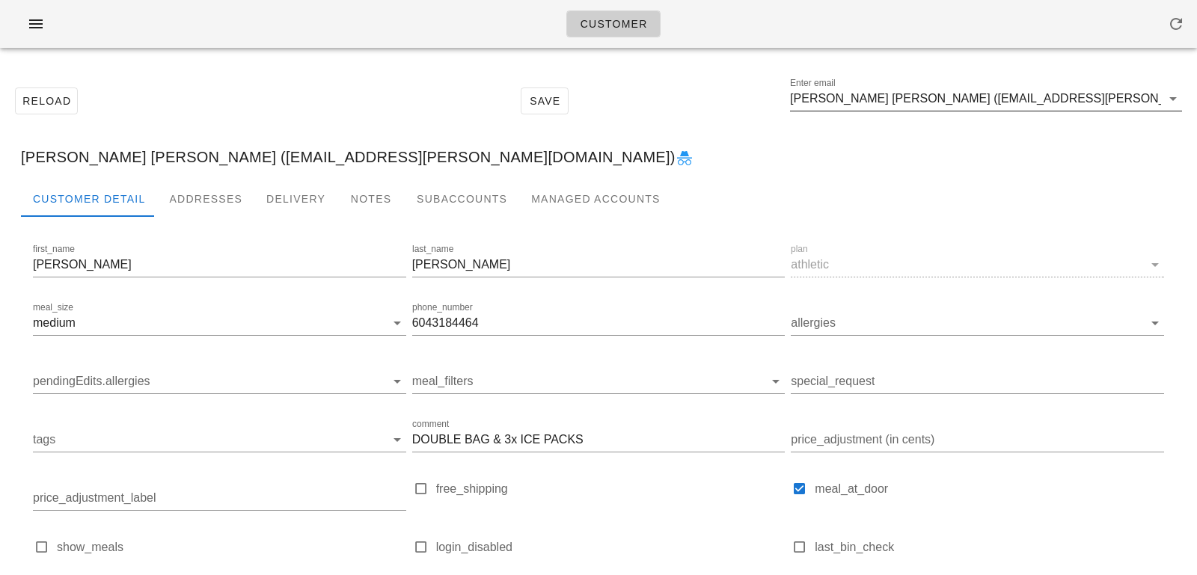
click at [1067, 88] on input "[PERSON_NAME] [PERSON_NAME] ([EMAIL_ADDRESS][PERSON_NAME][DOMAIN_NAME])" at bounding box center [975, 99] width 371 height 24
click at [1057, 101] on input "[PERSON_NAME] [PERSON_NAME] ([EMAIL_ADDRESS][PERSON_NAME][DOMAIN_NAME])" at bounding box center [975, 99] width 371 height 24
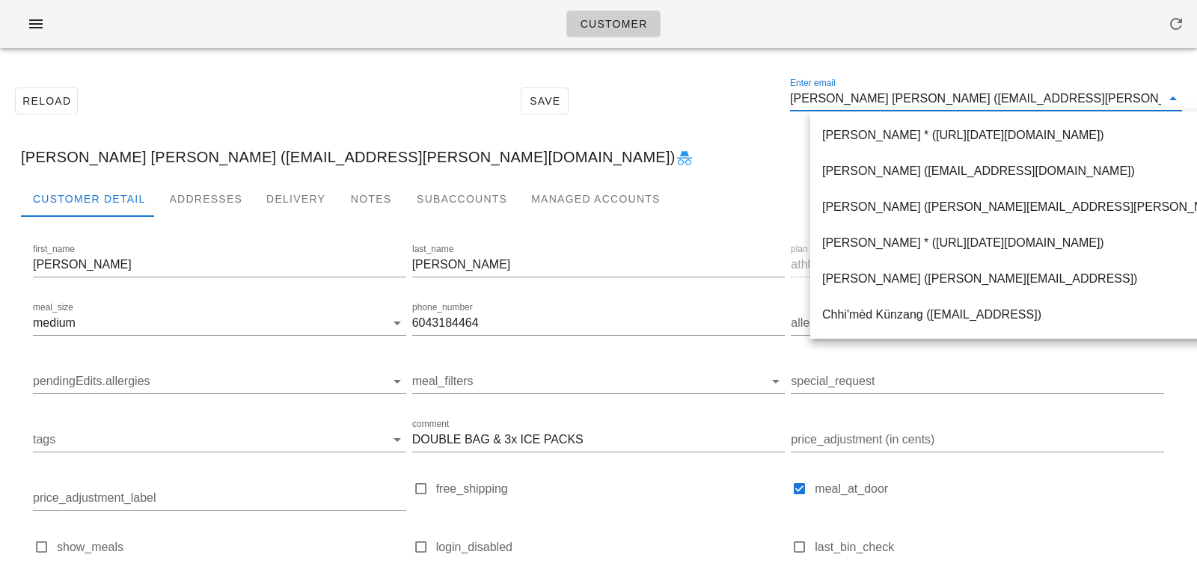
drag, startPoint x: 1057, startPoint y: 100, endPoint x: 736, endPoint y: 97, distance: 320.9
click at [736, 97] on div "Reload Save Enter email Derek Steven (Jacq.and.derek@gmail.com)" at bounding box center [598, 101] width 1179 height 64
paste input "nicky@kewpac.com"
type input "nicky@kewpac.com"
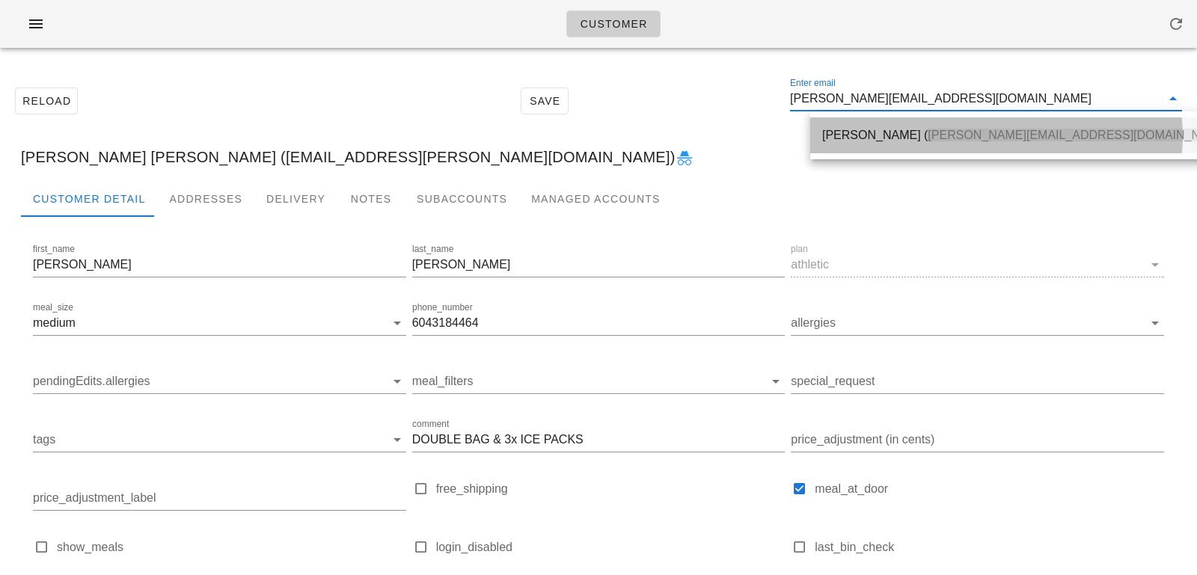
click at [856, 128] on div "Nicky Senyard ( Nicky@kewpac.com )" at bounding box center [1027, 135] width 411 height 14
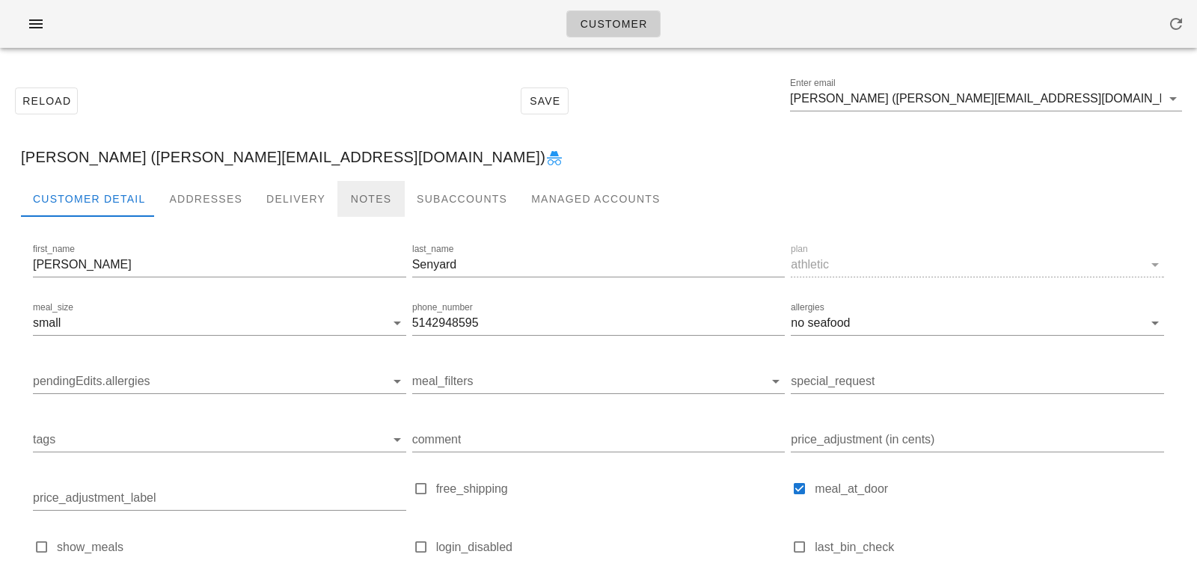
click at [360, 199] on div "Notes" at bounding box center [370, 199] width 67 height 36
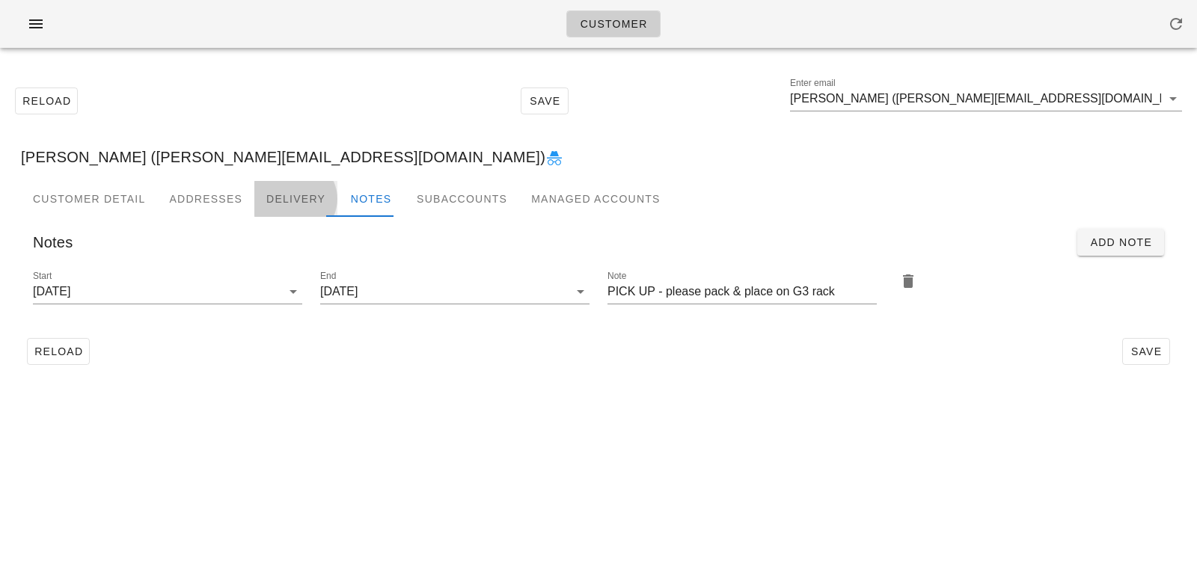
click at [282, 187] on div "Delivery" at bounding box center [295, 199] width 83 height 36
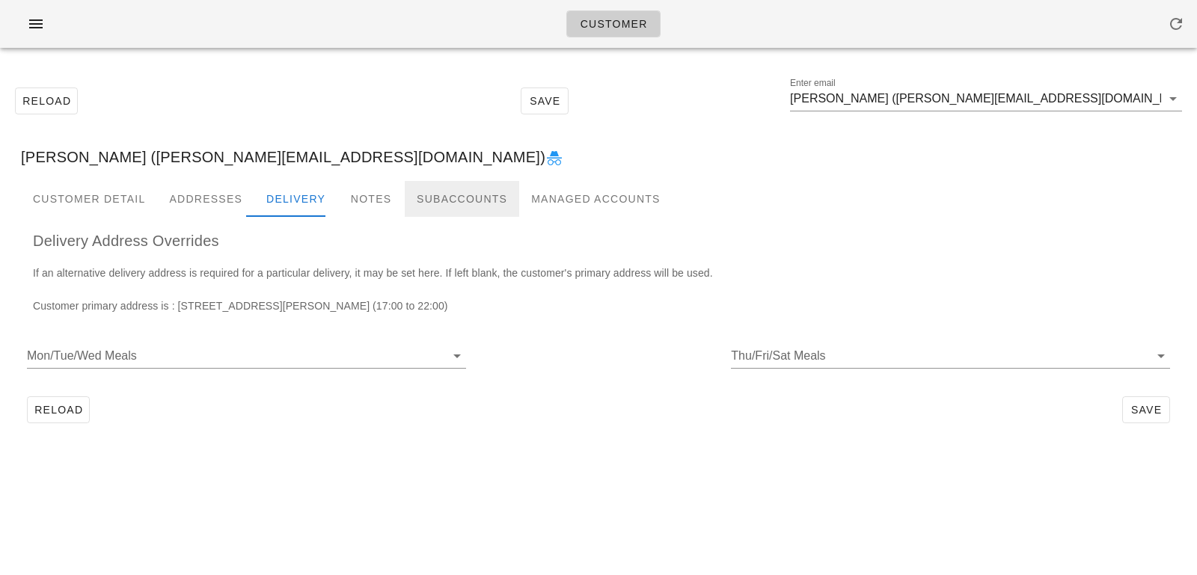
click at [424, 207] on div "Subaccounts" at bounding box center [462, 199] width 114 height 36
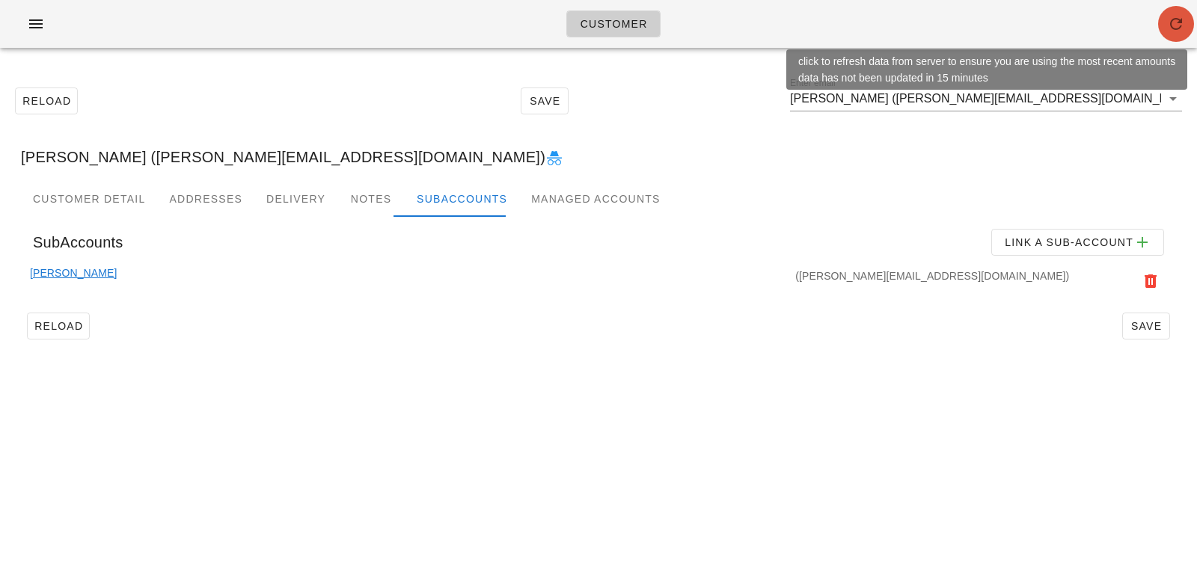
click at [1177, 28] on icon "button" at bounding box center [1176, 24] width 18 height 18
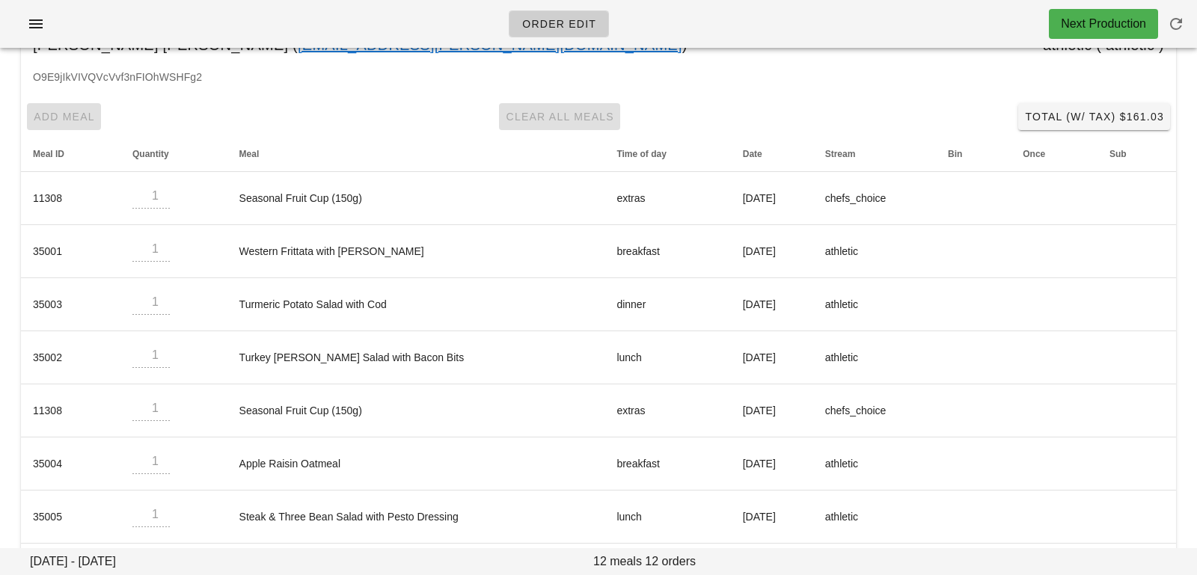
scroll to position [120, 0]
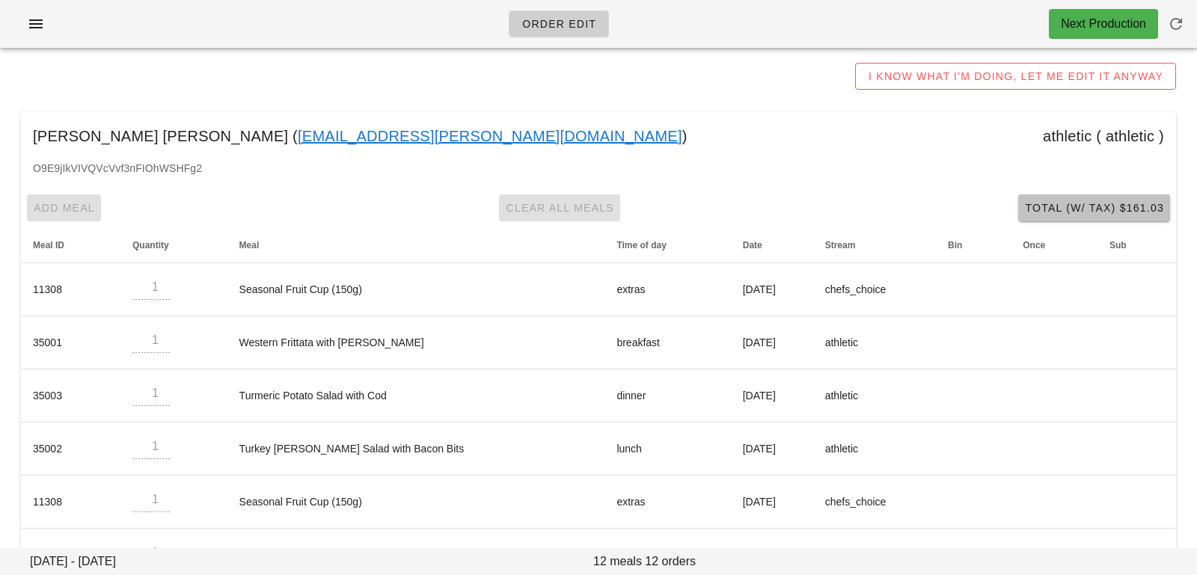
click at [1059, 215] on button "Total (w/ Tax) $161.03" at bounding box center [1094, 207] width 152 height 27
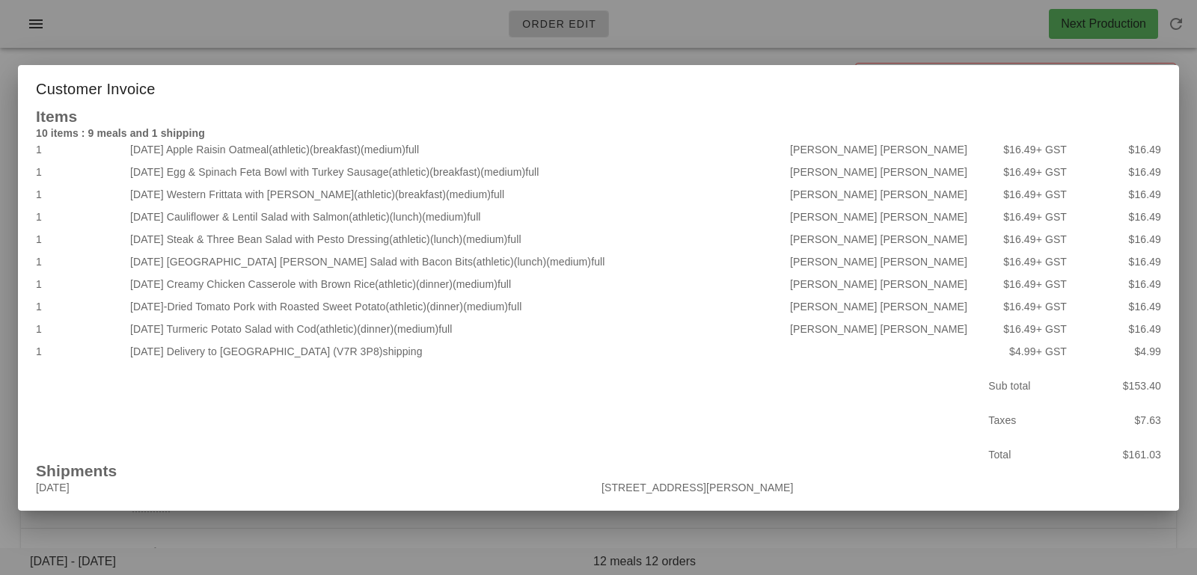
click at [318, 27] on div at bounding box center [598, 287] width 1197 height 575
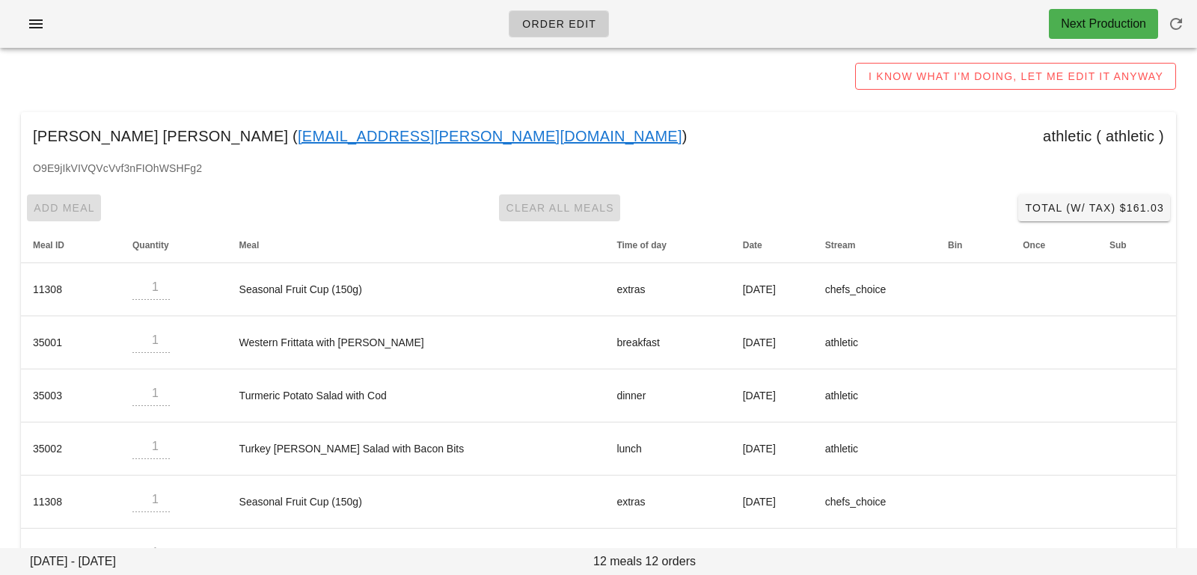
scroll to position [0, 0]
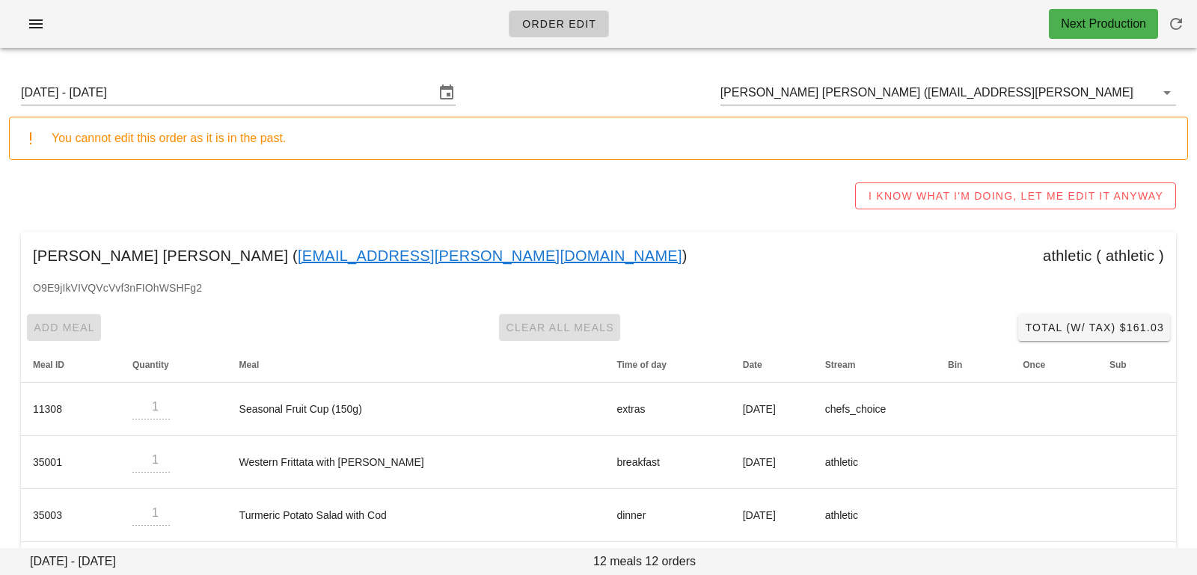
click at [310, 92] on input "Sunday August 10 - Saturday August 16" at bounding box center [228, 93] width 414 height 24
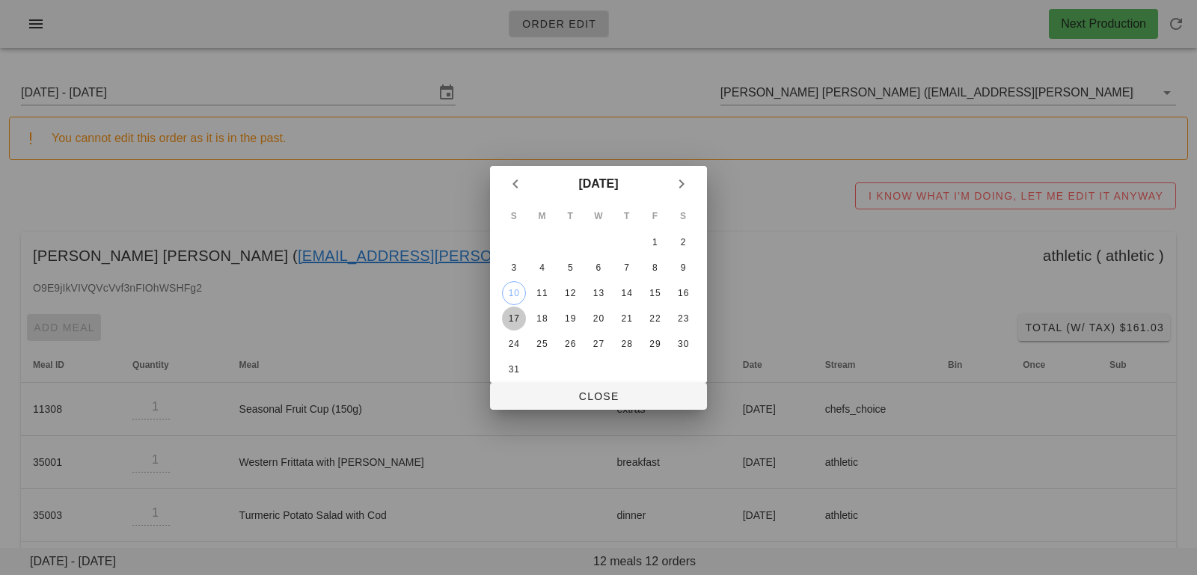
click at [522, 316] on div "17" at bounding box center [514, 318] width 24 height 10
click at [533, 397] on span "Close" at bounding box center [598, 396] width 193 height 12
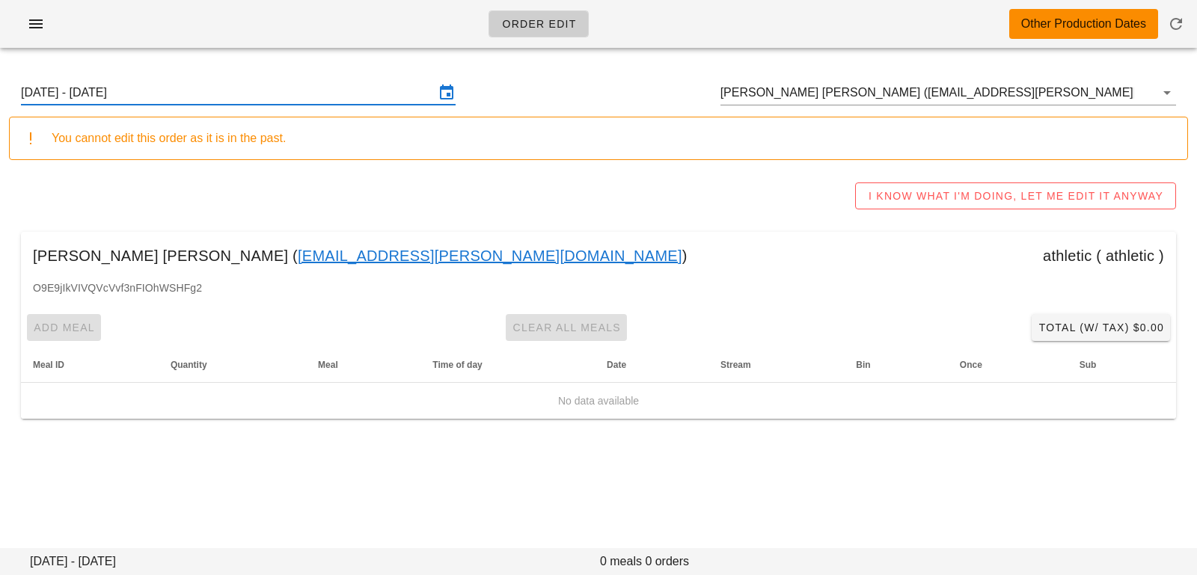
click at [279, 97] on input "[DATE] - [DATE]" at bounding box center [228, 93] width 414 height 24
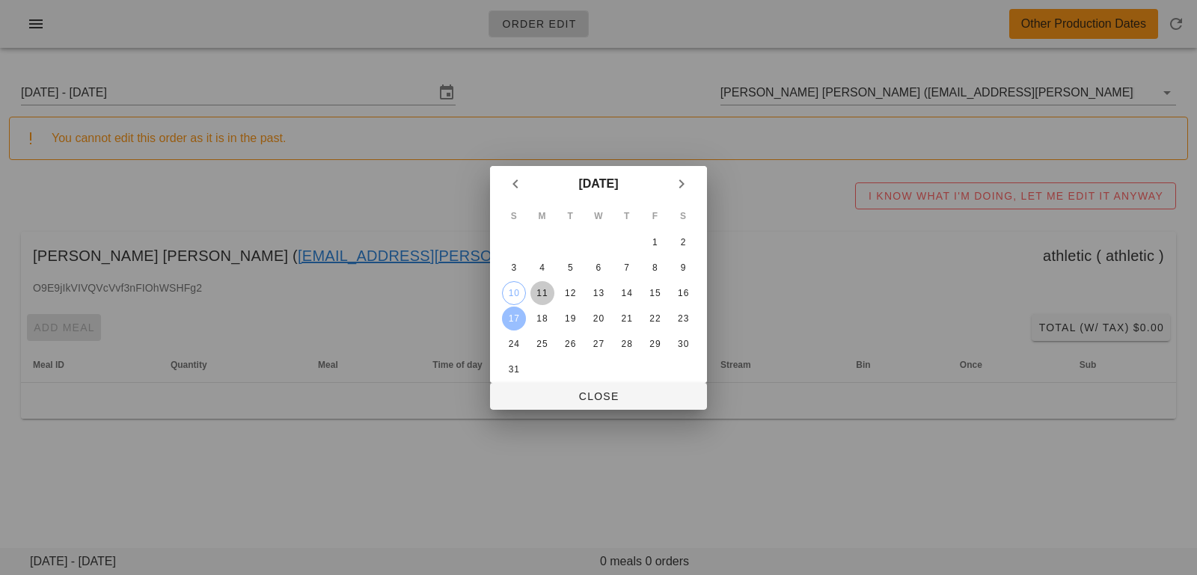
click at [539, 290] on div "11" at bounding box center [542, 293] width 24 height 10
click at [552, 411] on div at bounding box center [598, 287] width 1197 height 575
click at [547, 394] on span "Close" at bounding box center [598, 396] width 193 height 12
type input "Sunday August 10 - Saturday August 16"
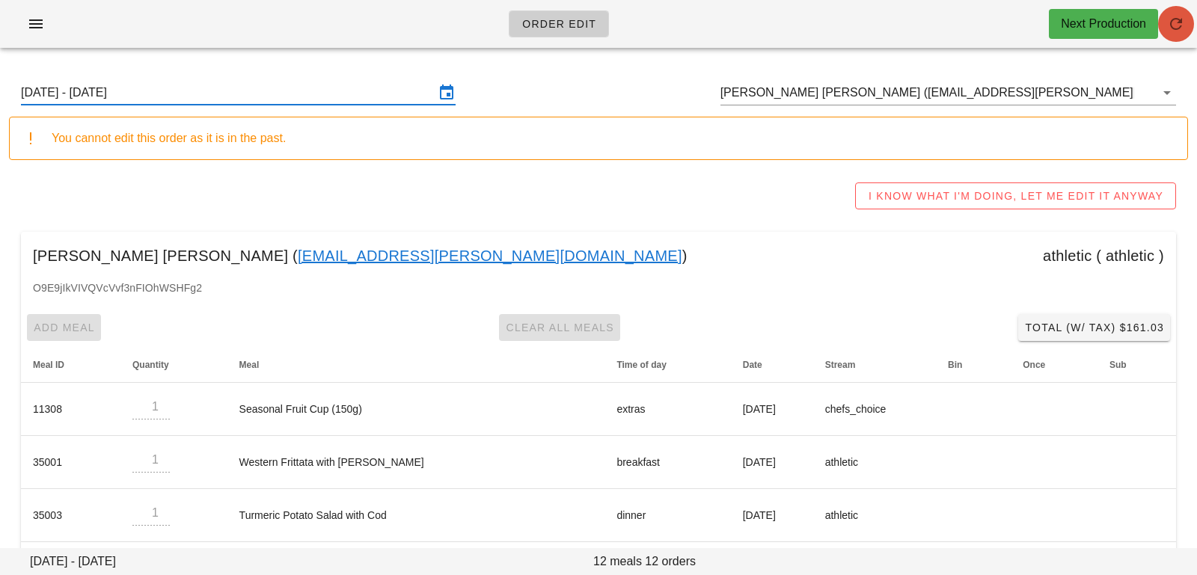
click at [1174, 23] on icon "button" at bounding box center [1176, 24] width 18 height 18
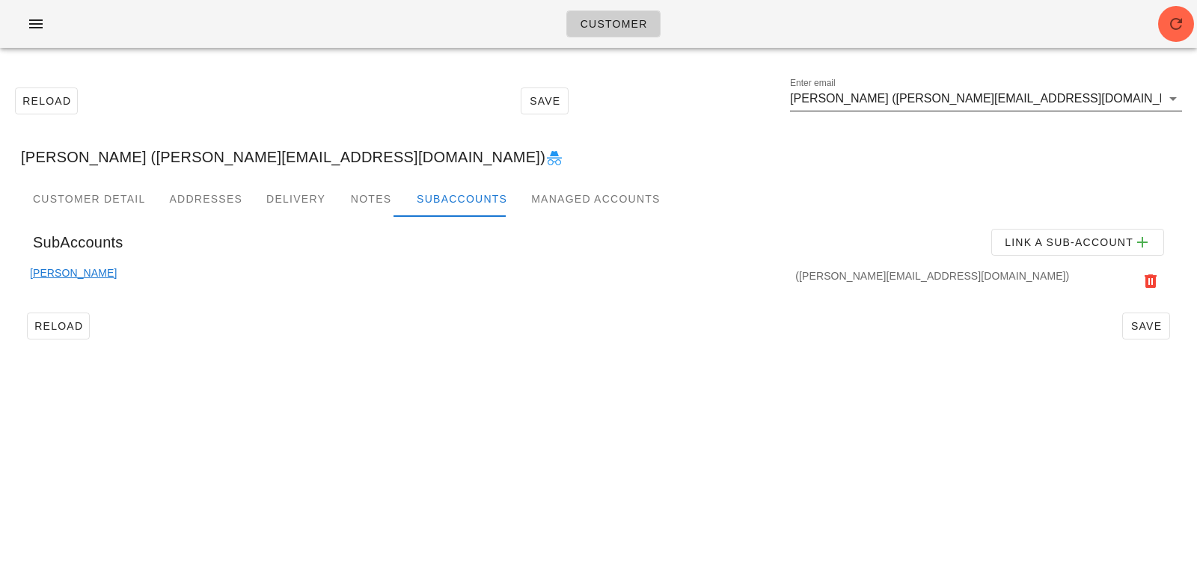
click at [1026, 99] on input "[PERSON_NAME] ([PERSON_NAME][EMAIL_ADDRESS][DOMAIN_NAME])" at bounding box center [975, 99] width 371 height 24
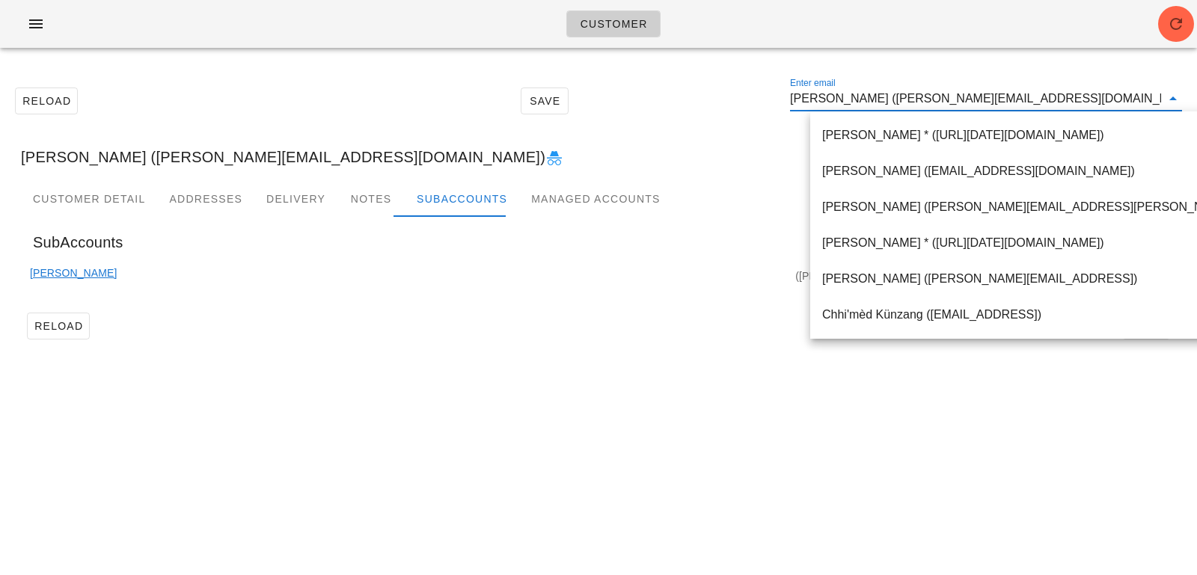
paste input "[EMAIL_ADDRESS][DOMAIN_NAME]"
type input "[EMAIL_ADDRESS][DOMAIN_NAME]"
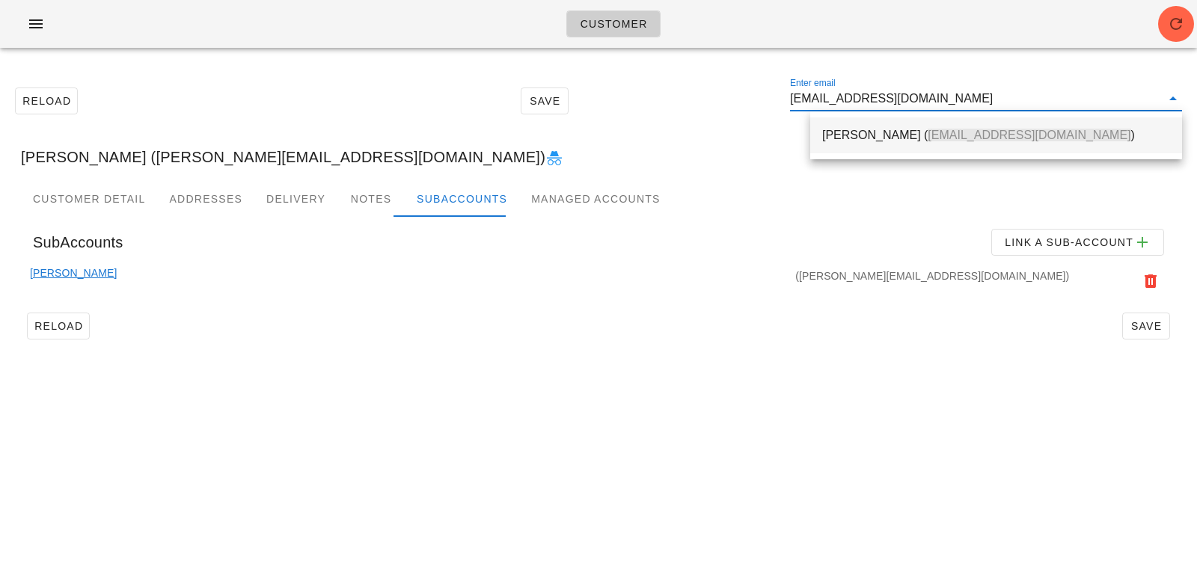
click at [928, 132] on span "[EMAIL_ADDRESS][DOMAIN_NAME]" at bounding box center [1029, 135] width 203 height 13
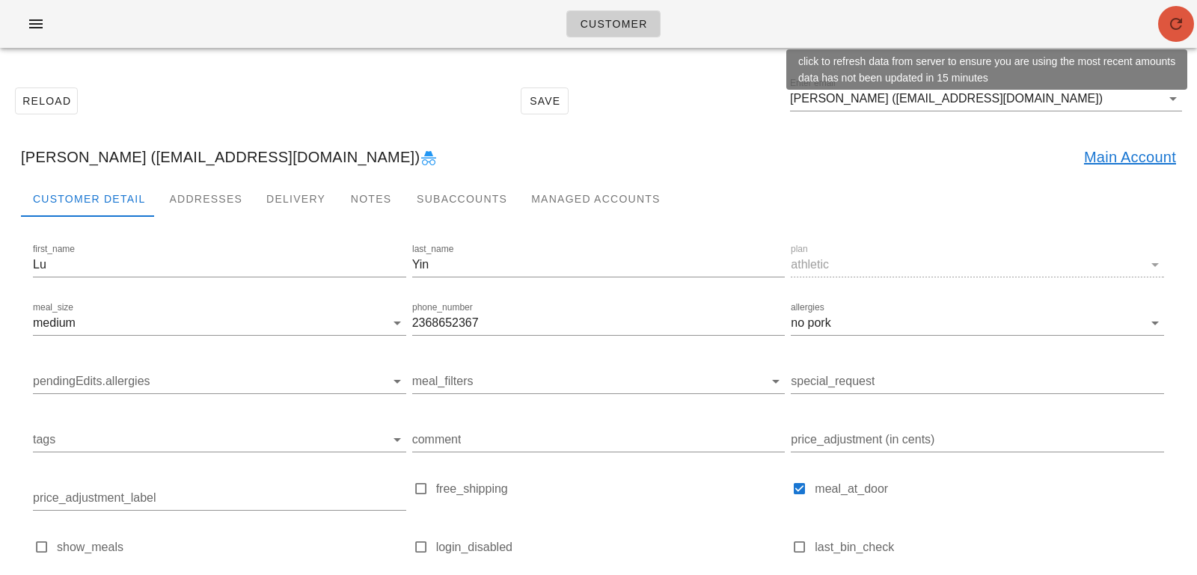
click at [1169, 28] on icon "button" at bounding box center [1176, 24] width 18 height 18
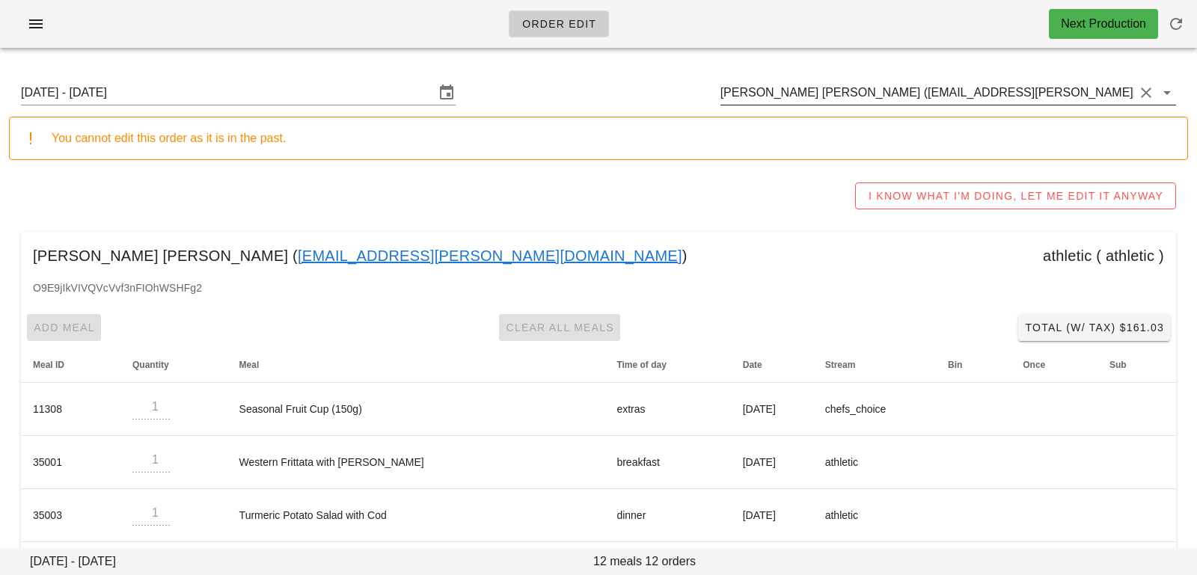
click at [999, 89] on input "Derek Steven (Jacq.and.derek@gmail.com)" at bounding box center [927, 93] width 414 height 24
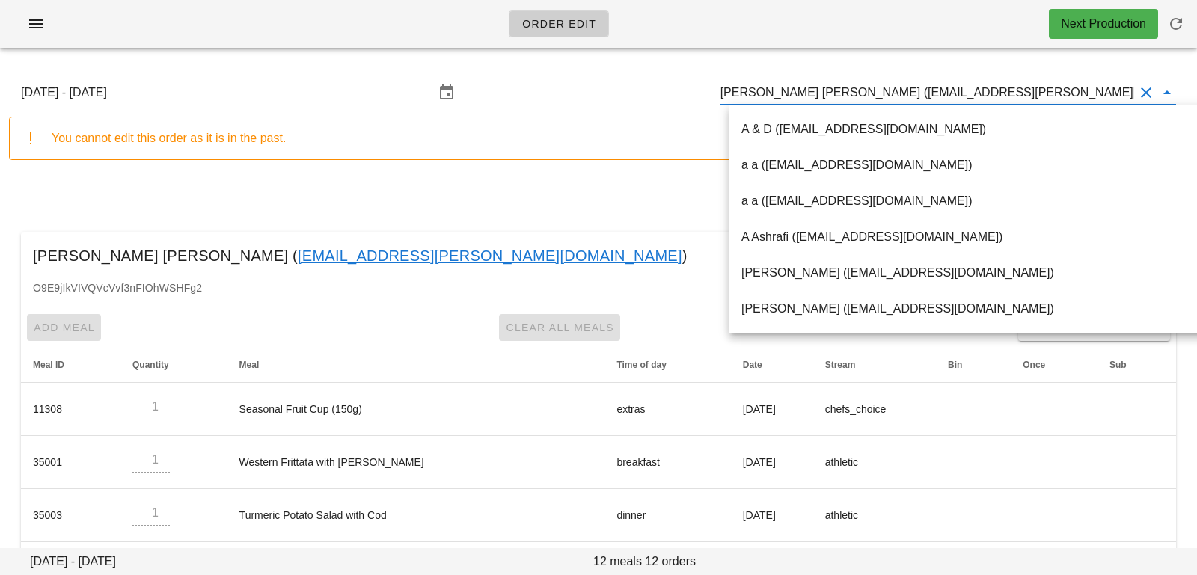
paste input "samantha.haberl@gmail.com"
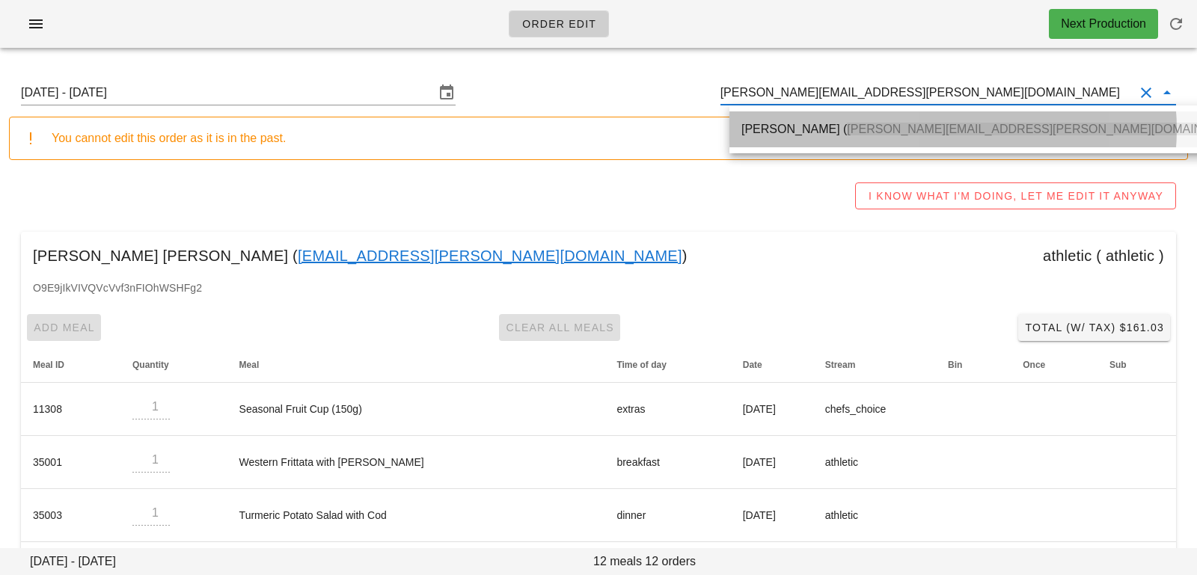
click at [949, 131] on span "[PERSON_NAME][EMAIL_ADDRESS][PERSON_NAME][DOMAIN_NAME]" at bounding box center [1046, 129] width 399 height 13
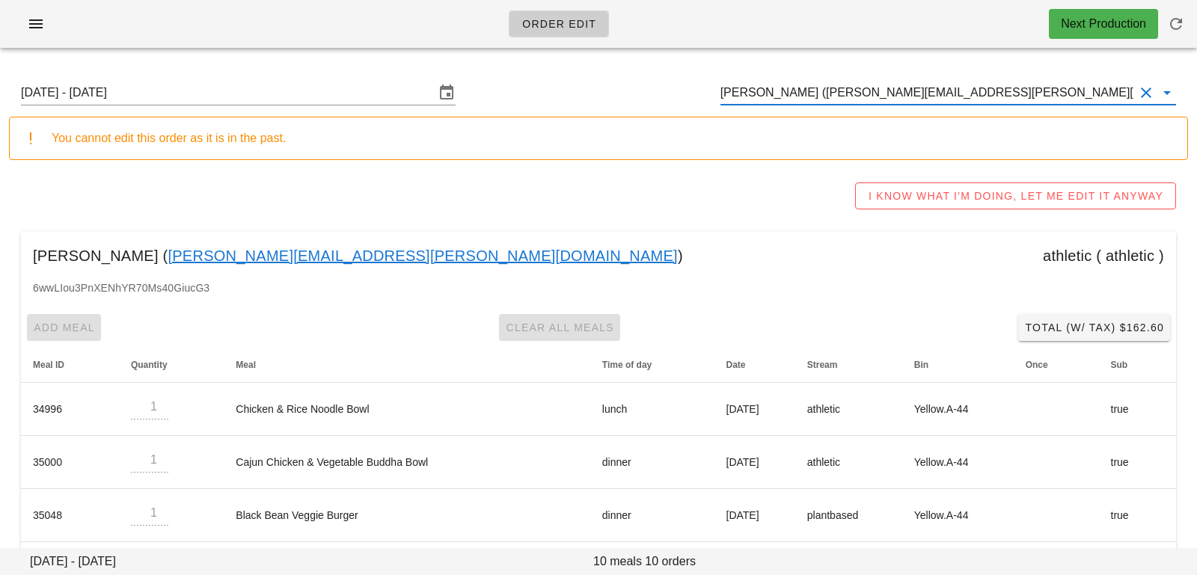
drag, startPoint x: 999, startPoint y: 97, endPoint x: 658, endPoint y: 92, distance: 341.9
click at [658, 92] on div "Sunday August 10 - Saturday August 16 Samantha Haberl (samantha.haberl@gmail.co…" at bounding box center [598, 93] width 1179 height 48
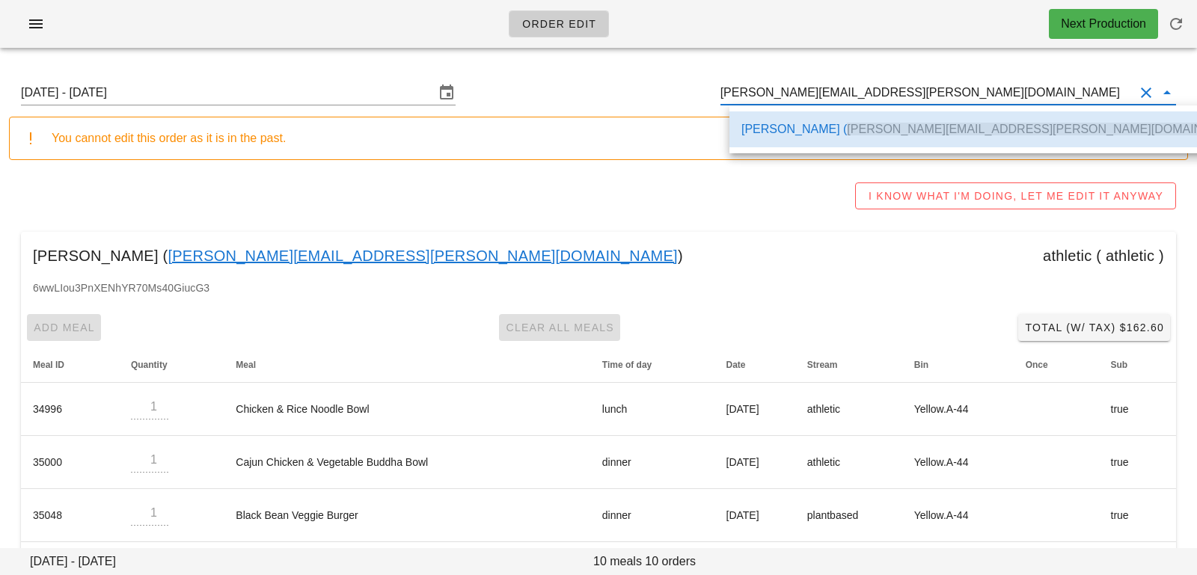
click at [782, 135] on div "Samantha Haberl ( samantha.haberl@gmail.com )" at bounding box center [995, 129] width 509 height 14
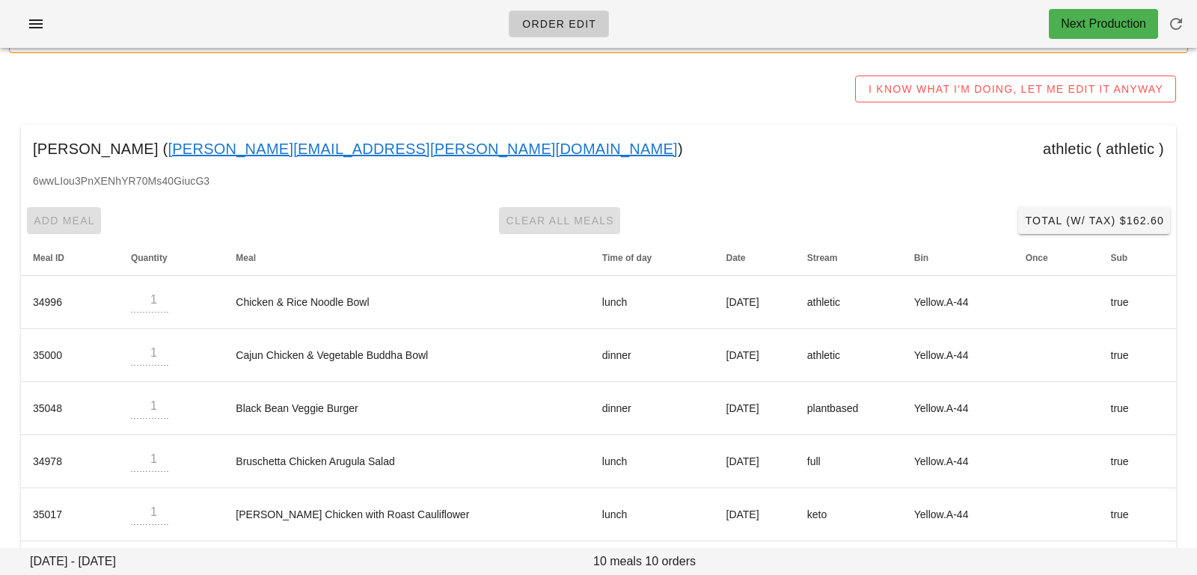
scroll to position [4, 0]
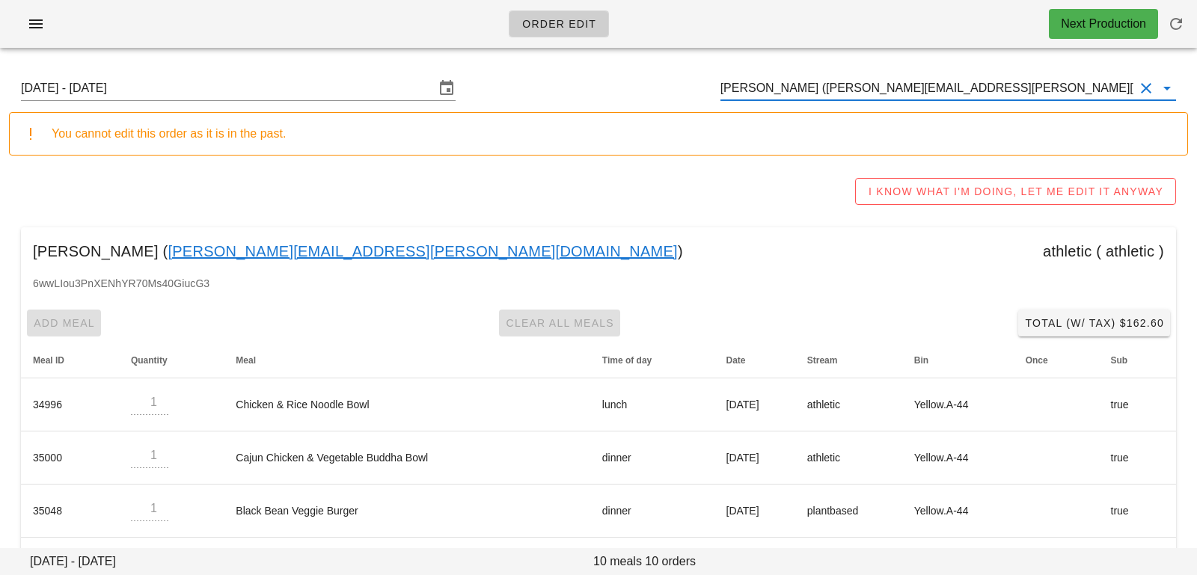
type input "[PERSON_NAME] ([PERSON_NAME][EMAIL_ADDRESS][PERSON_NAME][DOMAIN_NAME])"
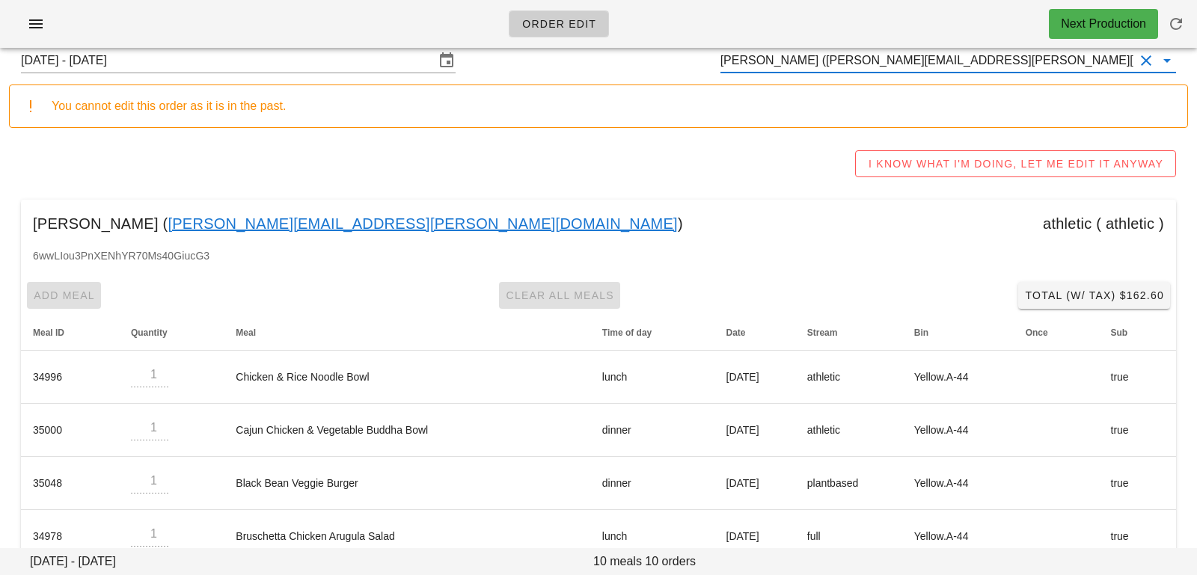
scroll to position [0, 0]
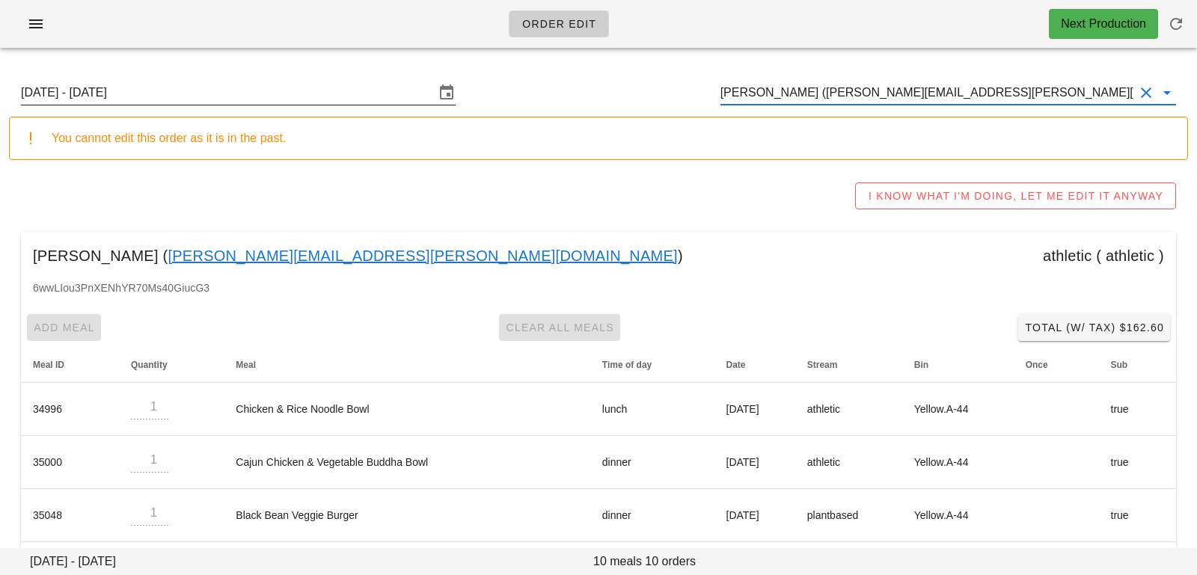
click at [331, 96] on input "[DATE] - [DATE]" at bounding box center [228, 93] width 414 height 24
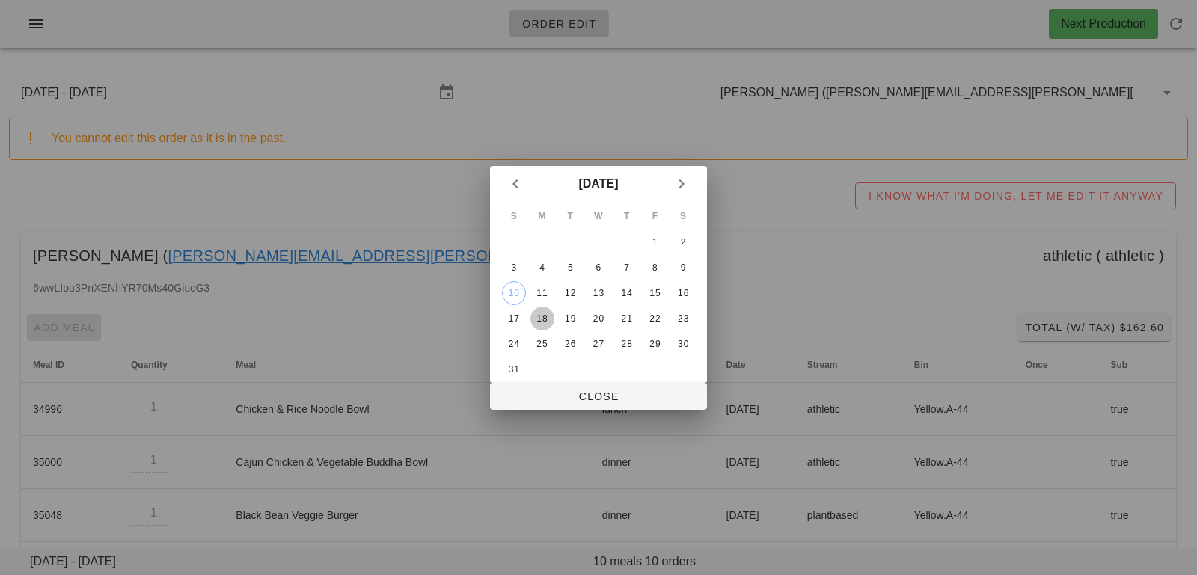
click at [545, 315] on div "18" at bounding box center [542, 318] width 24 height 10
click at [551, 401] on span "Close" at bounding box center [598, 396] width 193 height 12
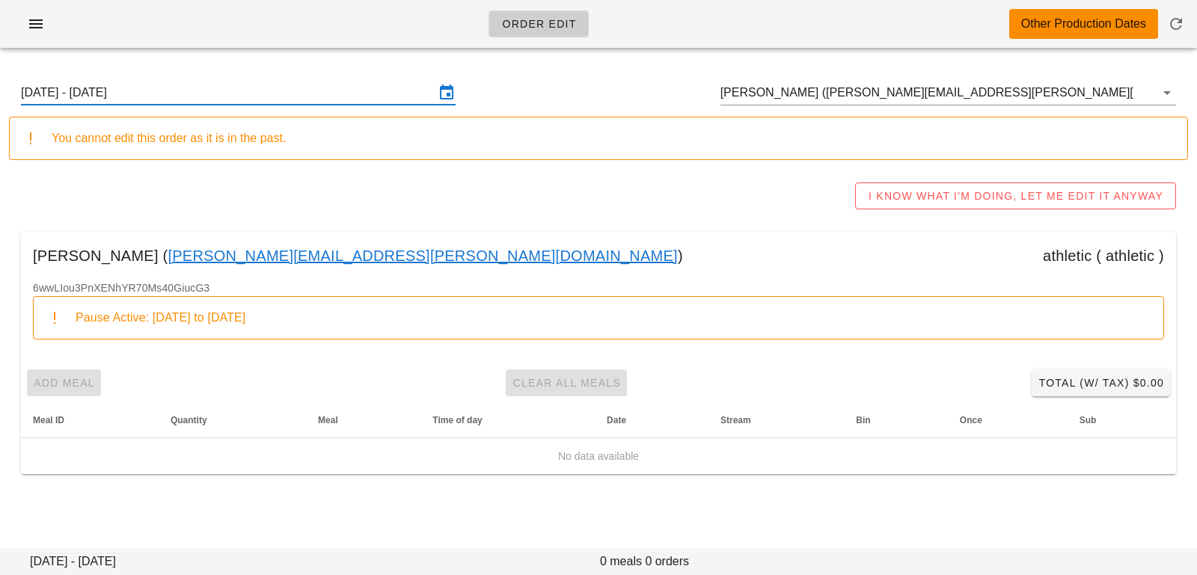
click at [385, 81] on input "Sunday August 17 - Saturday August 23" at bounding box center [228, 93] width 414 height 24
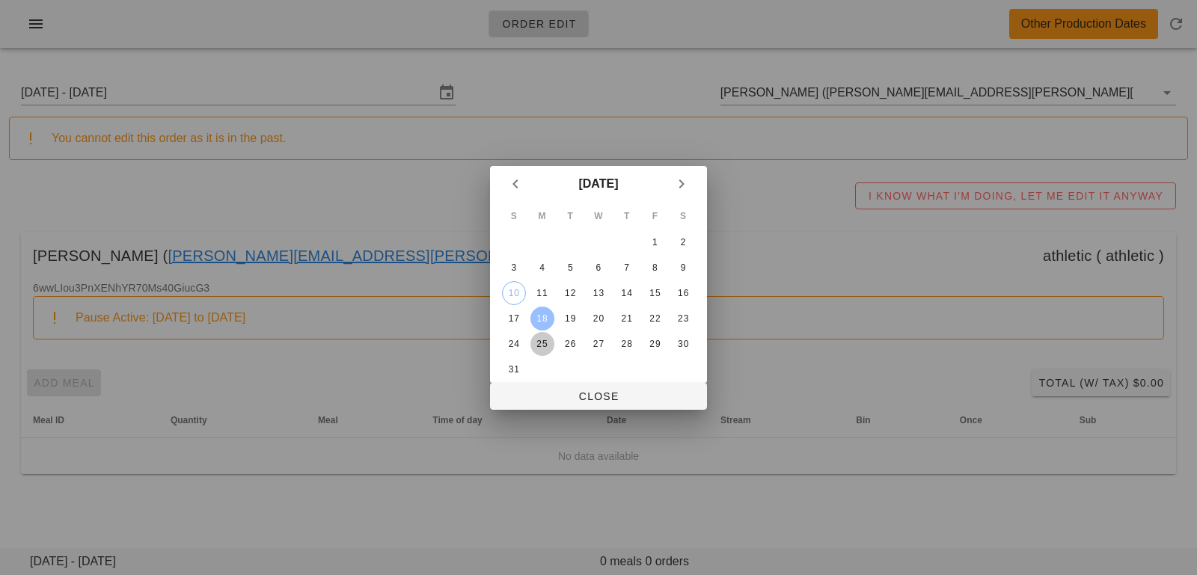
click at [548, 347] on div "25" at bounding box center [542, 344] width 24 height 10
click at [552, 396] on span "Close" at bounding box center [598, 396] width 193 height 12
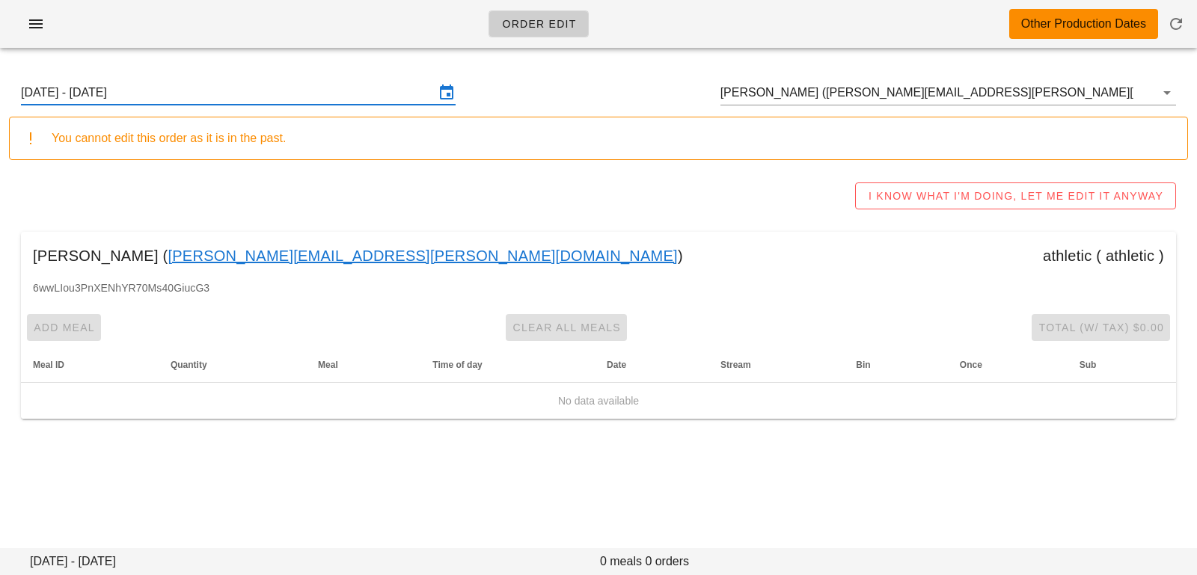
click at [281, 86] on input "Sunday August 24 - Saturday August 30" at bounding box center [228, 93] width 414 height 24
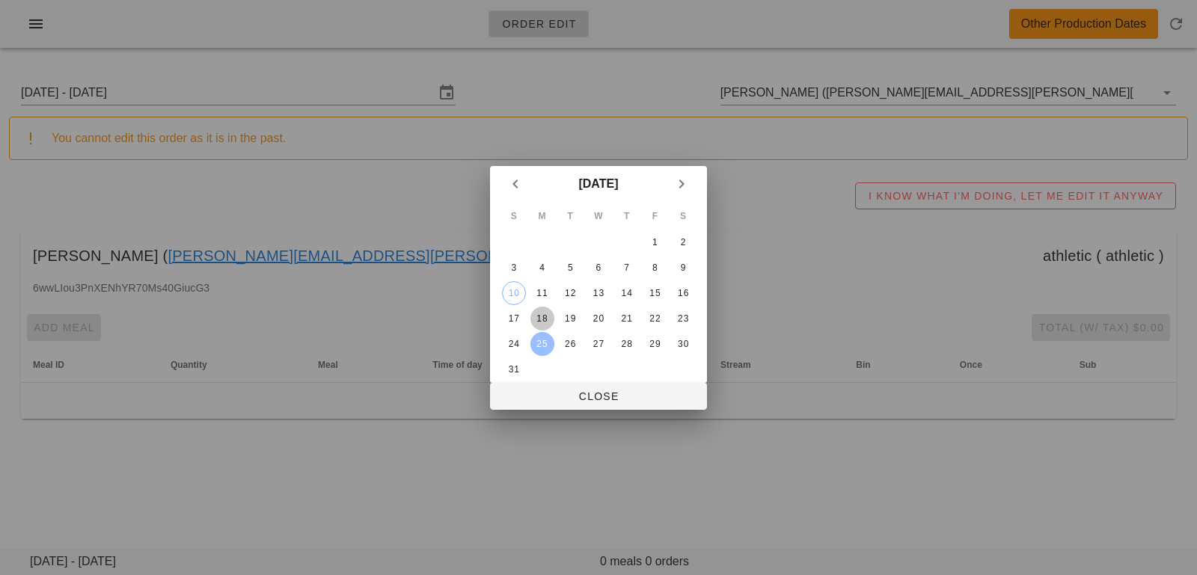
click at [548, 313] on div "18" at bounding box center [542, 318] width 24 height 10
click at [564, 390] on span "Close" at bounding box center [598, 396] width 193 height 12
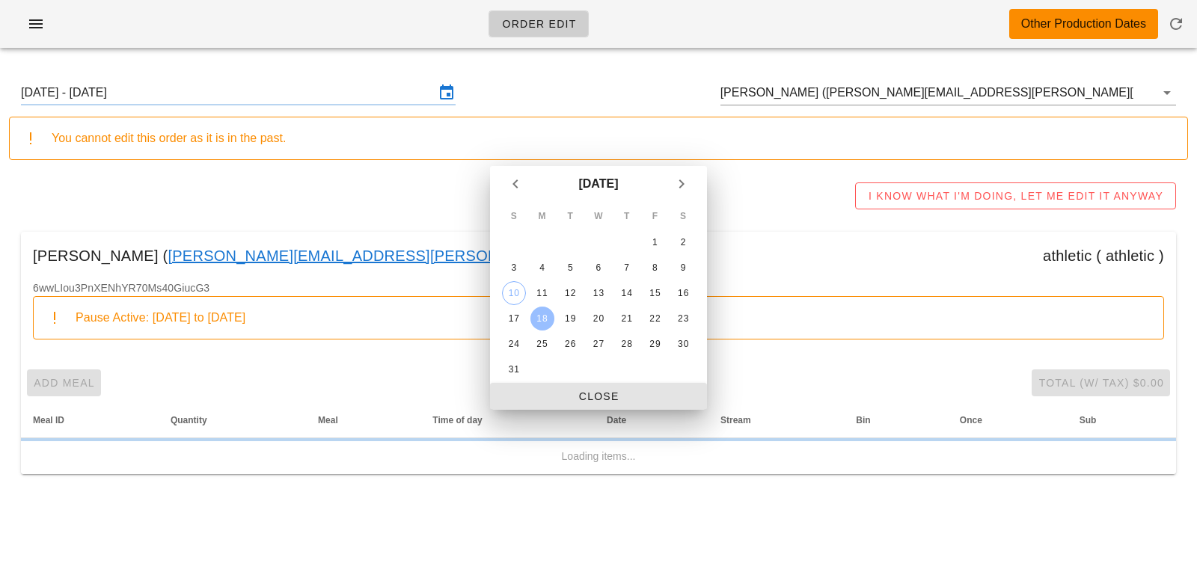
type input "Sunday August 17 - Saturday August 23"
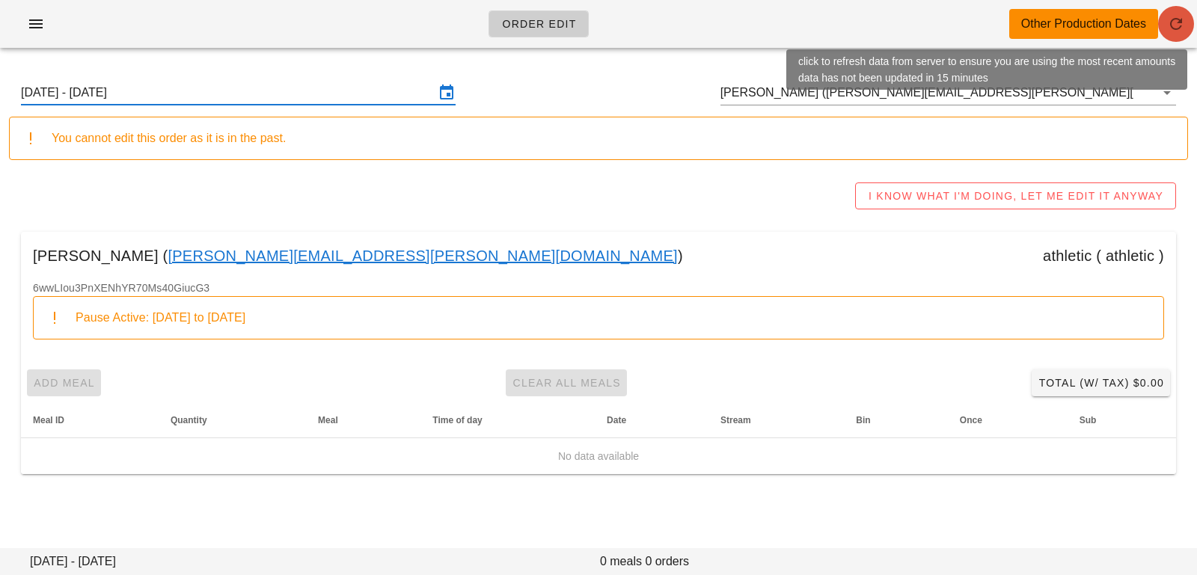
click at [1180, 21] on icon "button" at bounding box center [1176, 24] width 18 height 18
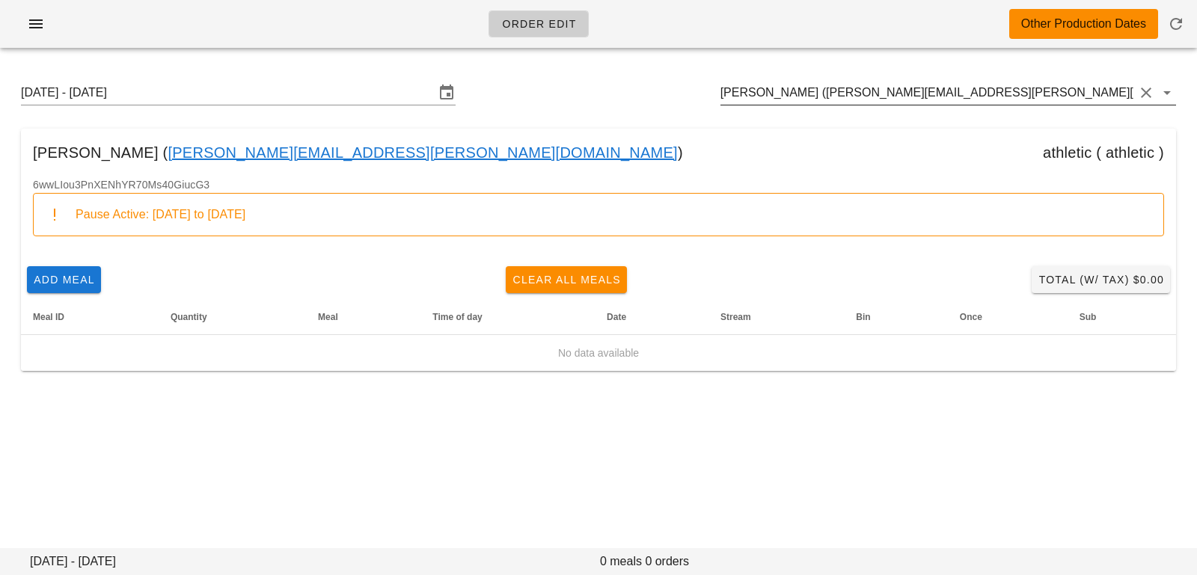
click at [1022, 104] on input "[PERSON_NAME] ([PERSON_NAME][EMAIL_ADDRESS][PERSON_NAME][DOMAIN_NAME])" at bounding box center [927, 93] width 414 height 24
click at [1016, 96] on input "[PERSON_NAME] ([PERSON_NAME][EMAIL_ADDRESS][PERSON_NAME][DOMAIN_NAME])" at bounding box center [927, 93] width 414 height 24
click at [1147, 88] on button "Clear Customer" at bounding box center [1146, 93] width 18 height 18
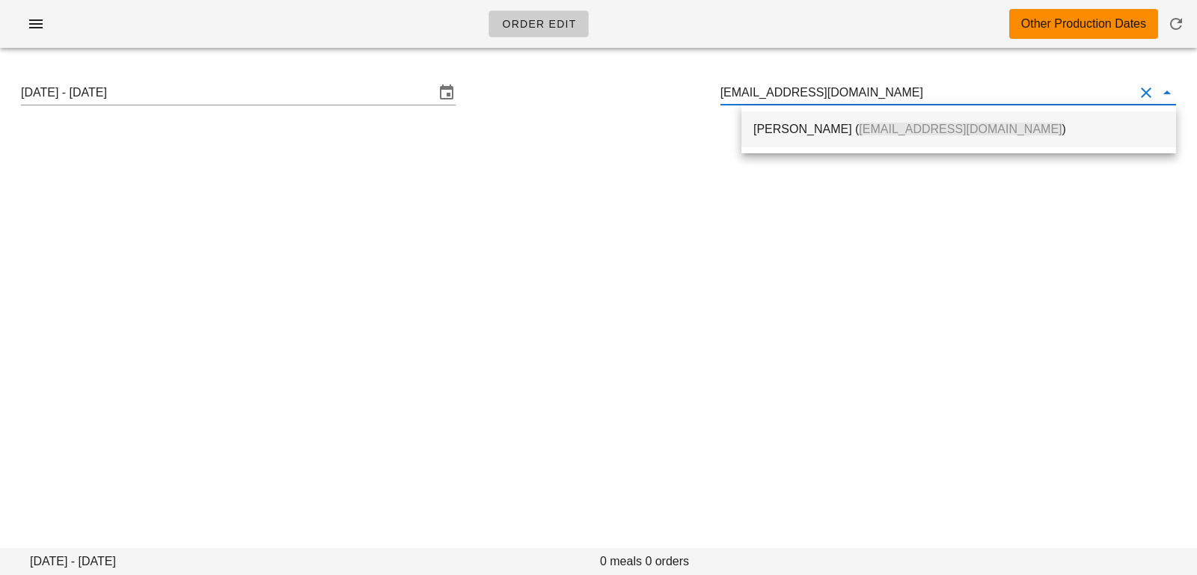
click at [844, 138] on div "[PERSON_NAME] ( [EMAIL_ADDRESS][DOMAIN_NAME] )" at bounding box center [958, 129] width 411 height 32
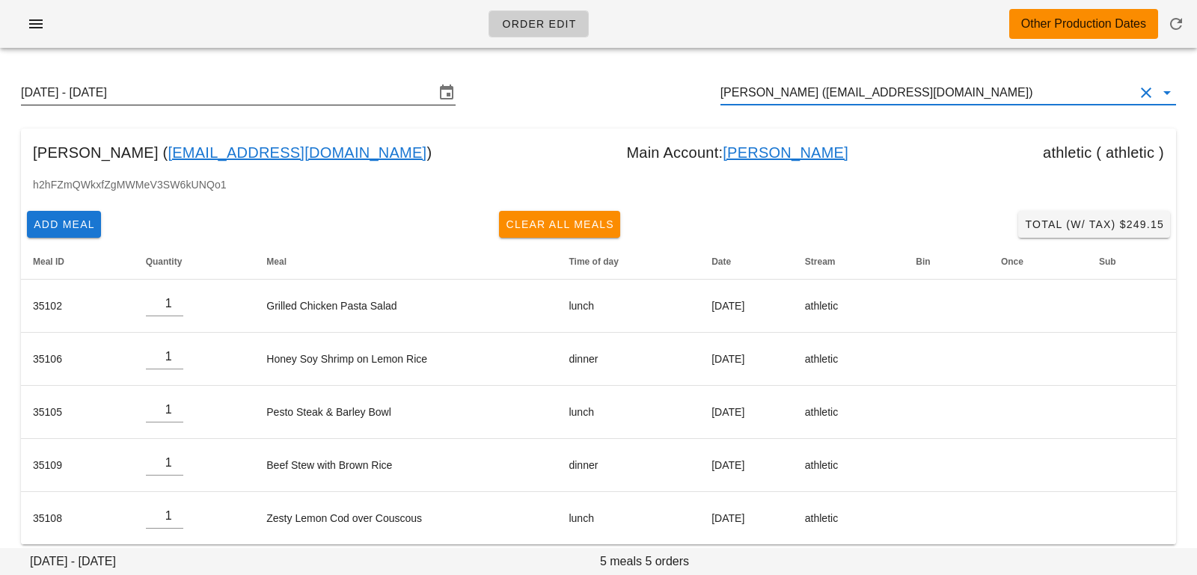
type input "[PERSON_NAME] ([EMAIL_ADDRESS][DOMAIN_NAME])"
click at [411, 96] on input "[DATE] - [DATE]" at bounding box center [228, 93] width 414 height 24
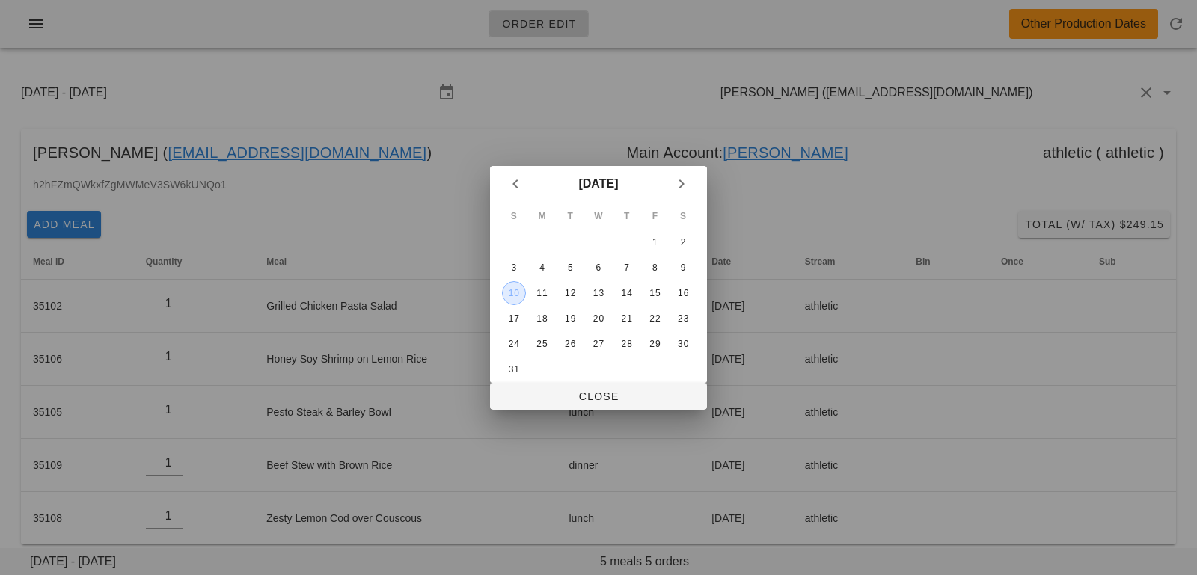
click at [511, 290] on div "10" at bounding box center [514, 293] width 22 height 10
click at [539, 383] on button "Close" at bounding box center [598, 396] width 217 height 27
type input "[DATE] - [DATE]"
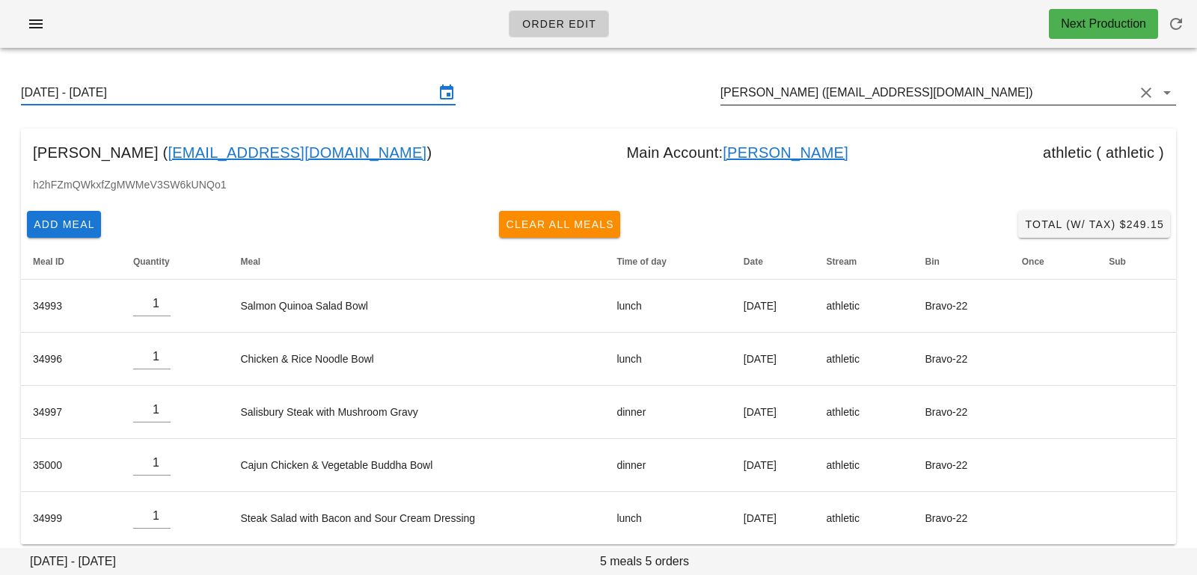
click at [953, 89] on input "[PERSON_NAME] ([EMAIL_ADDRESS][DOMAIN_NAME])" at bounding box center [927, 93] width 414 height 24
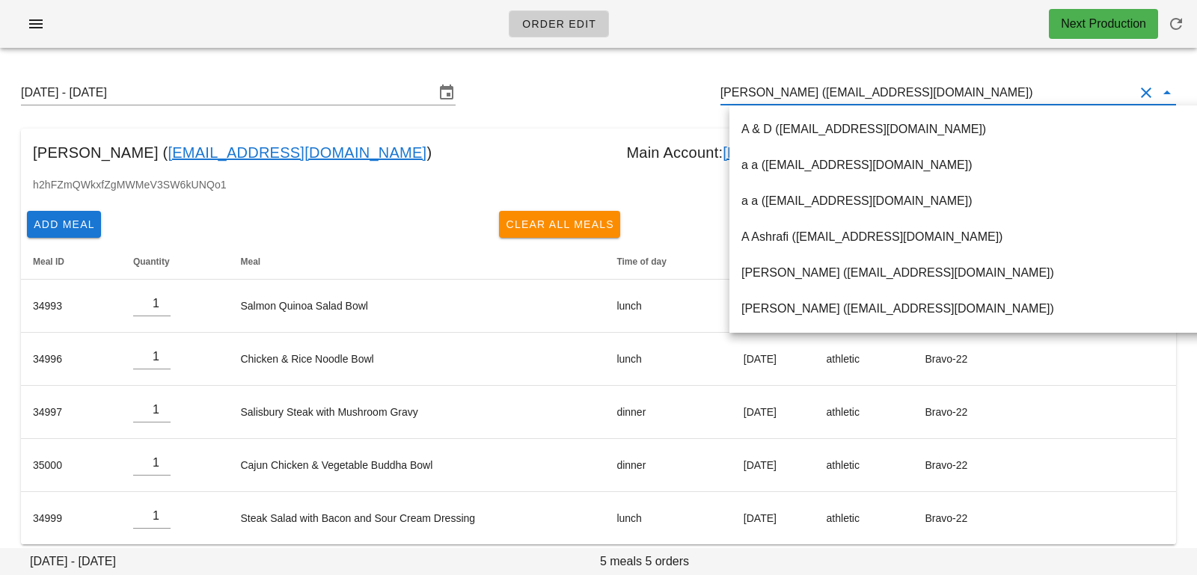
paste input "[EMAIL_ADDRESS][DOMAIN_NAME]"
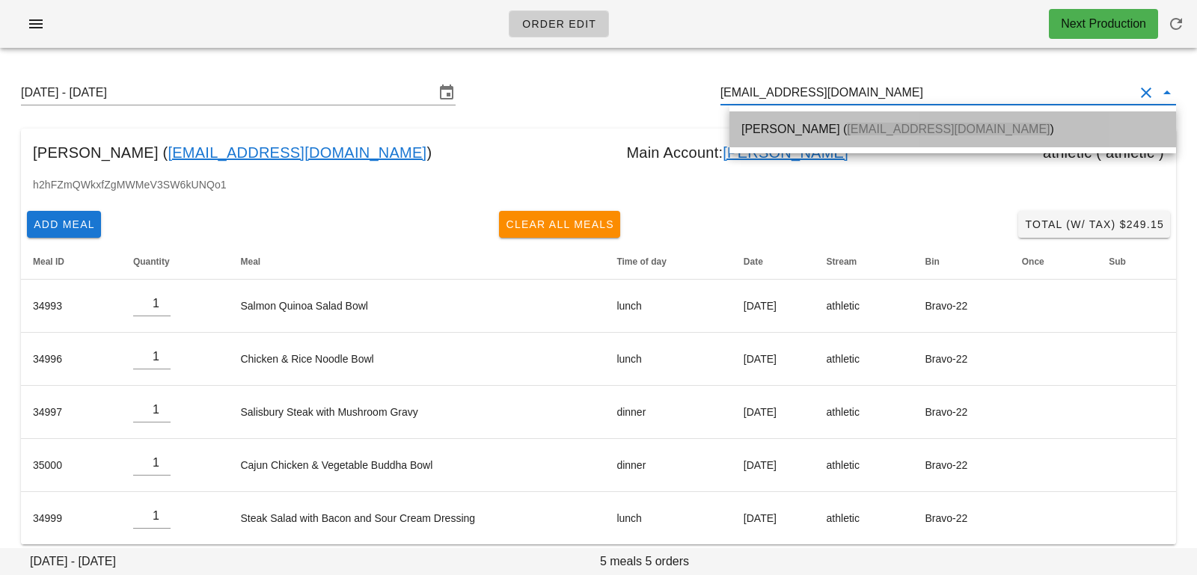
click at [877, 129] on span "[EMAIL_ADDRESS][DOMAIN_NAME]" at bounding box center [948, 129] width 203 height 13
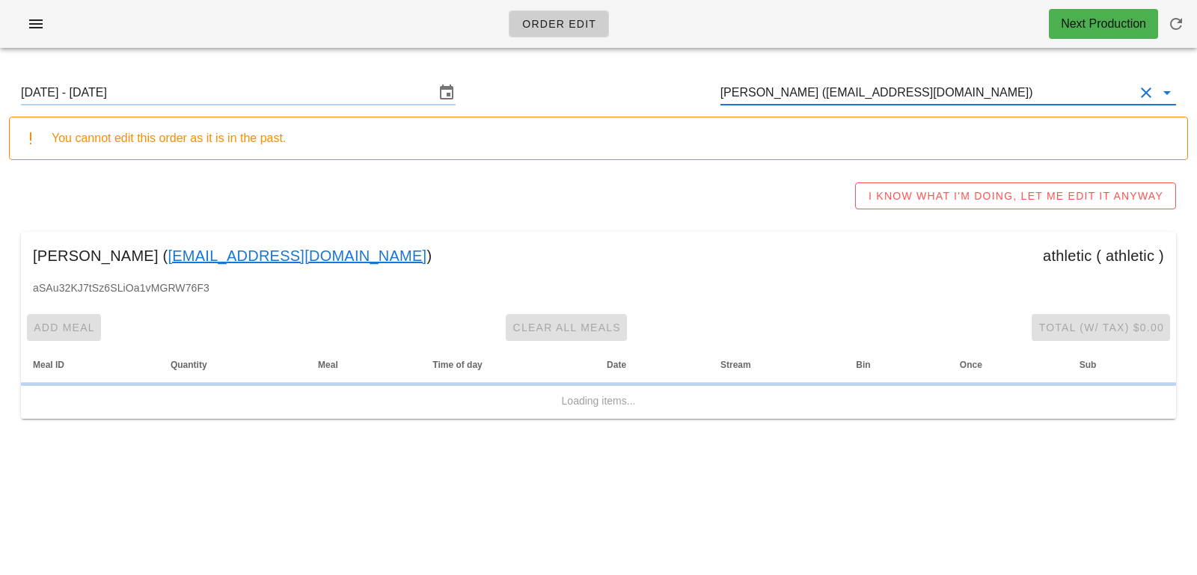
type input "[PERSON_NAME] ([EMAIL_ADDRESS][DOMAIN_NAME])"
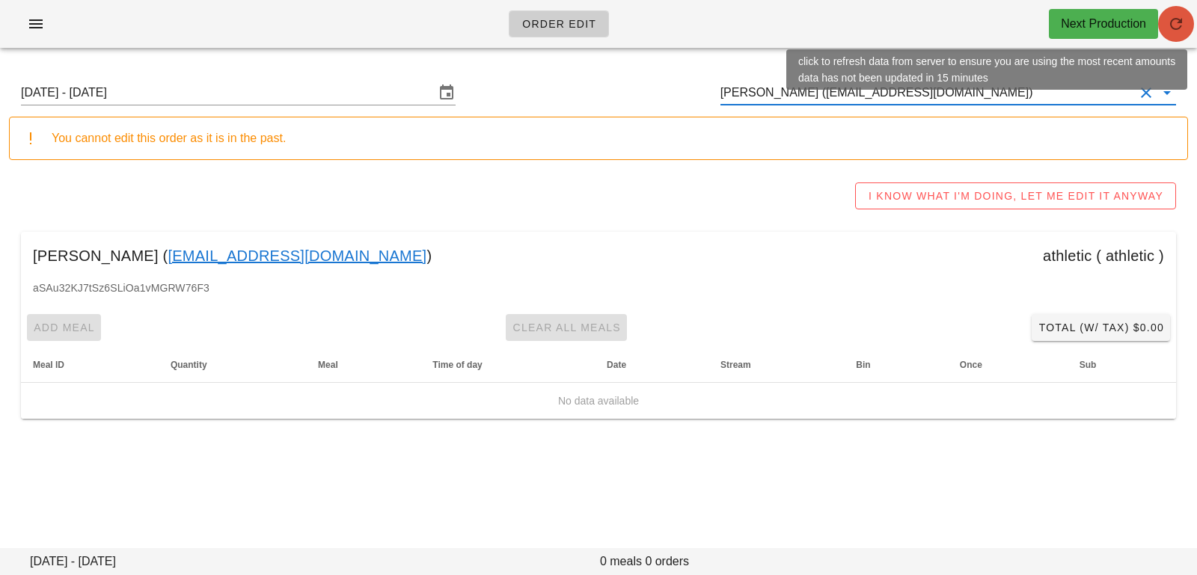
click at [1177, 19] on icon "button" at bounding box center [1176, 24] width 18 height 18
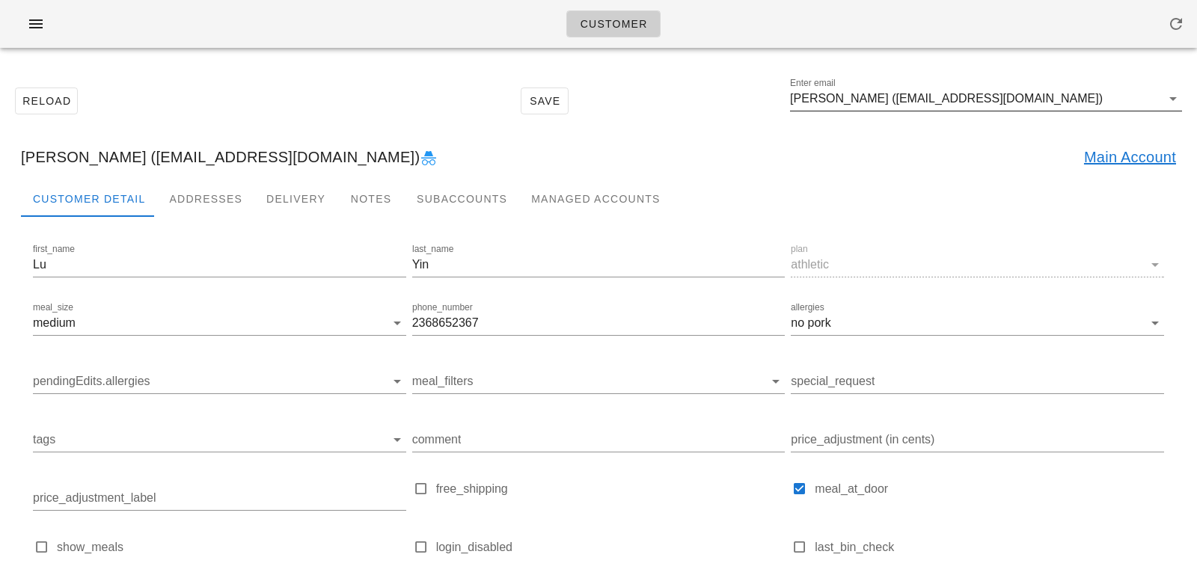
click at [1020, 94] on input "[PERSON_NAME] ([EMAIL_ADDRESS][DOMAIN_NAME])" at bounding box center [975, 99] width 371 height 24
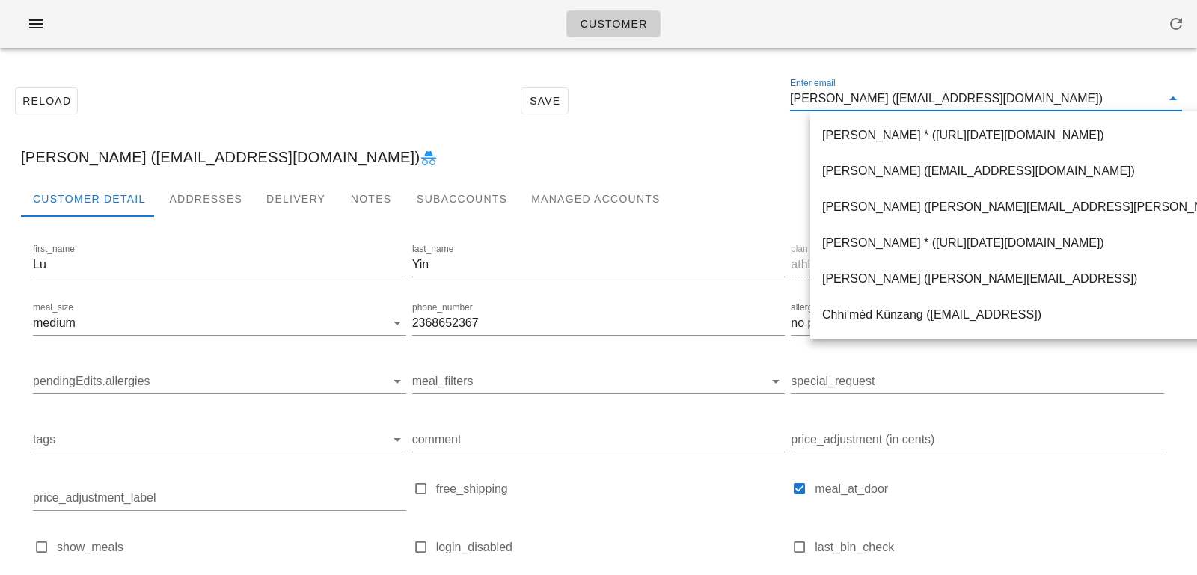
paste input "[EMAIL_ADDRESS][DOMAIN_NAME]"
type input "[EMAIL_ADDRESS][DOMAIN_NAME]"
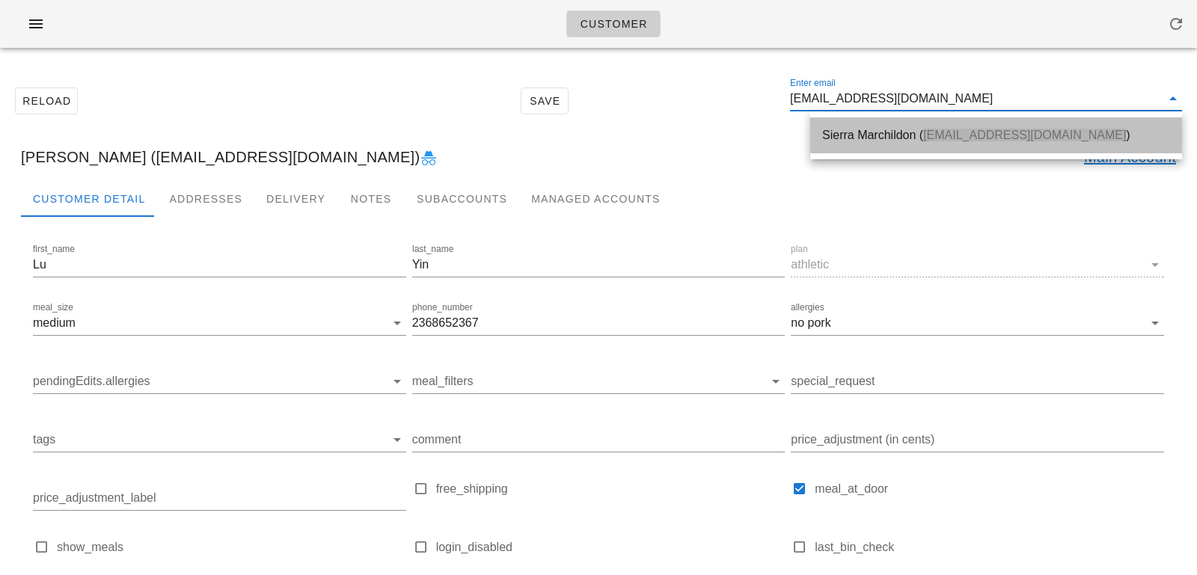
click at [959, 126] on div "Sierra Marchildon ( [EMAIL_ADDRESS][DOMAIN_NAME] )" at bounding box center [996, 135] width 348 height 32
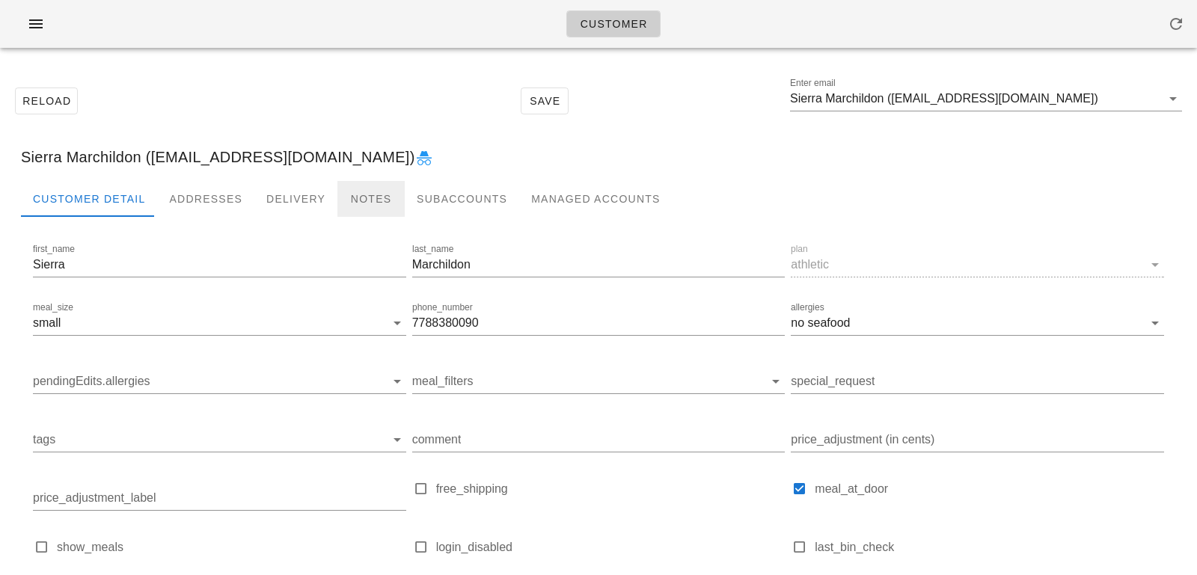
click at [379, 206] on div "Notes" at bounding box center [370, 199] width 67 height 36
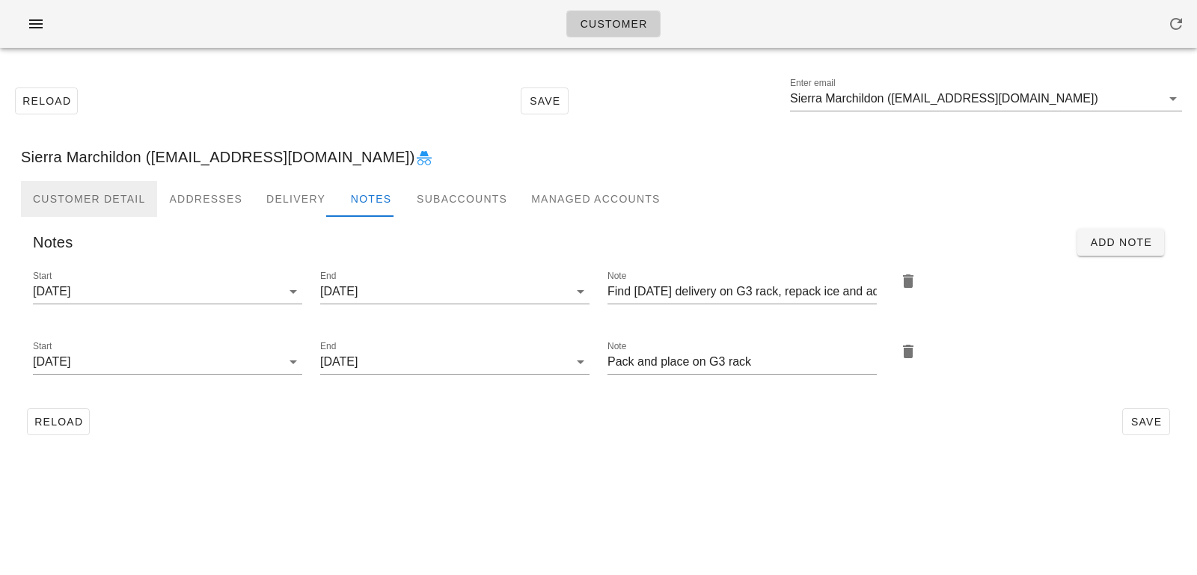
click at [108, 194] on div "Customer Detail" at bounding box center [89, 199] width 136 height 36
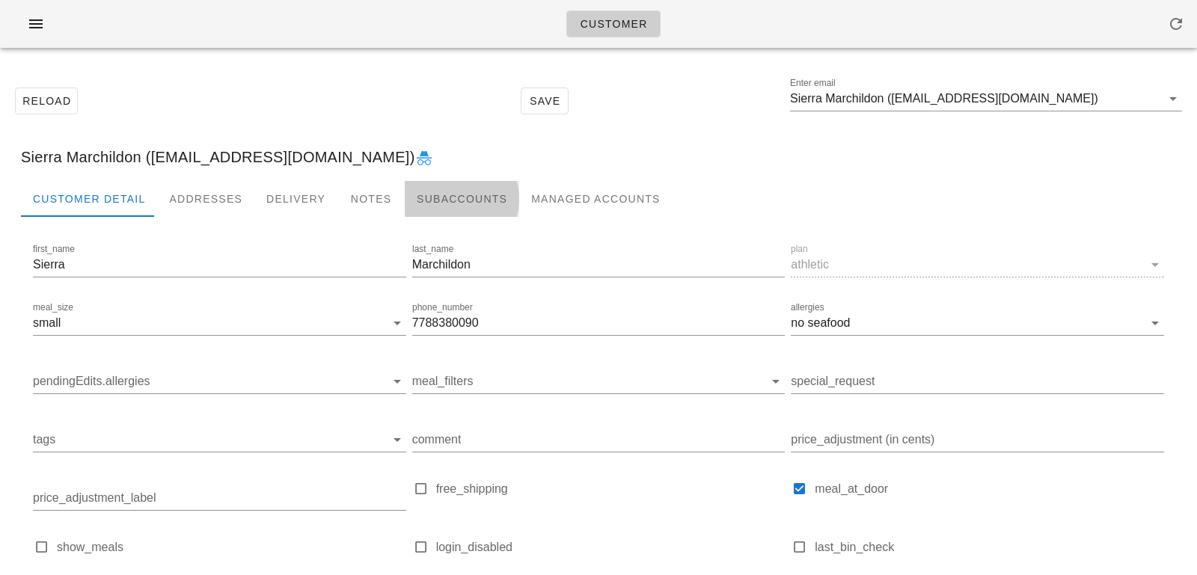
click at [443, 186] on div "Subaccounts" at bounding box center [462, 199] width 114 height 36
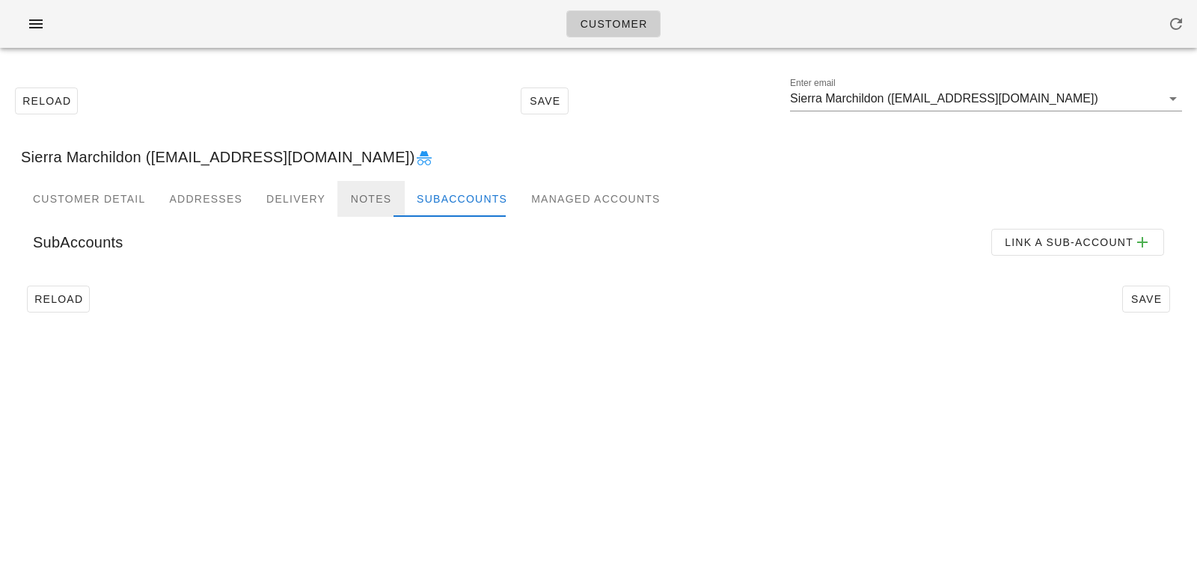
click at [347, 193] on div "Notes" at bounding box center [370, 199] width 67 height 36
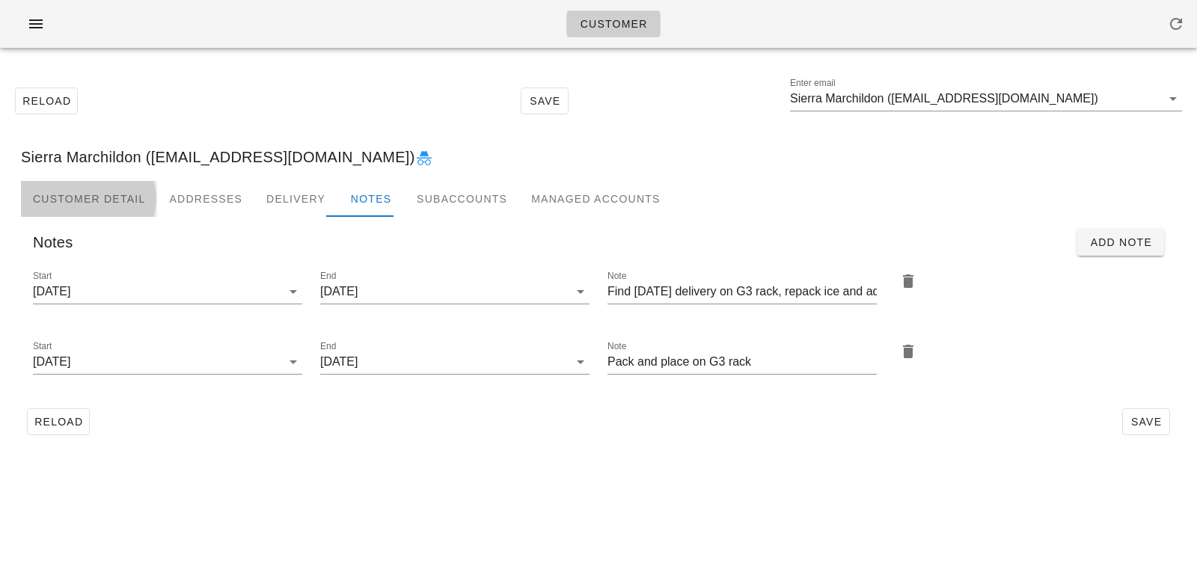
click at [84, 185] on div "Customer Detail" at bounding box center [89, 199] width 136 height 36
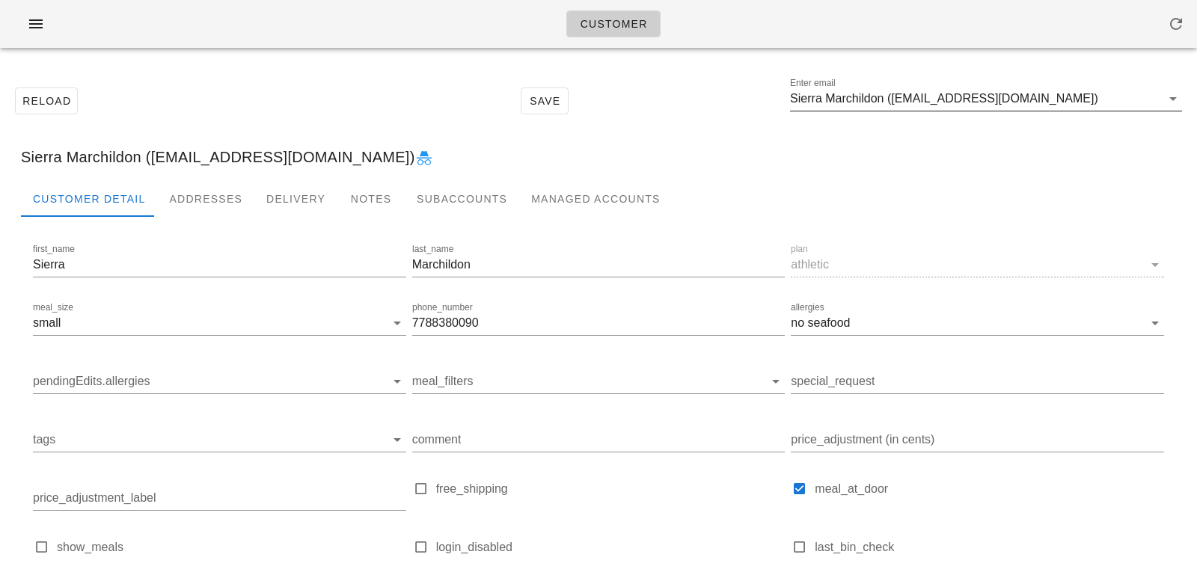
click at [1035, 100] on input "Sierra Marchildon ([EMAIL_ADDRESS][DOMAIN_NAME])" at bounding box center [975, 99] width 371 height 24
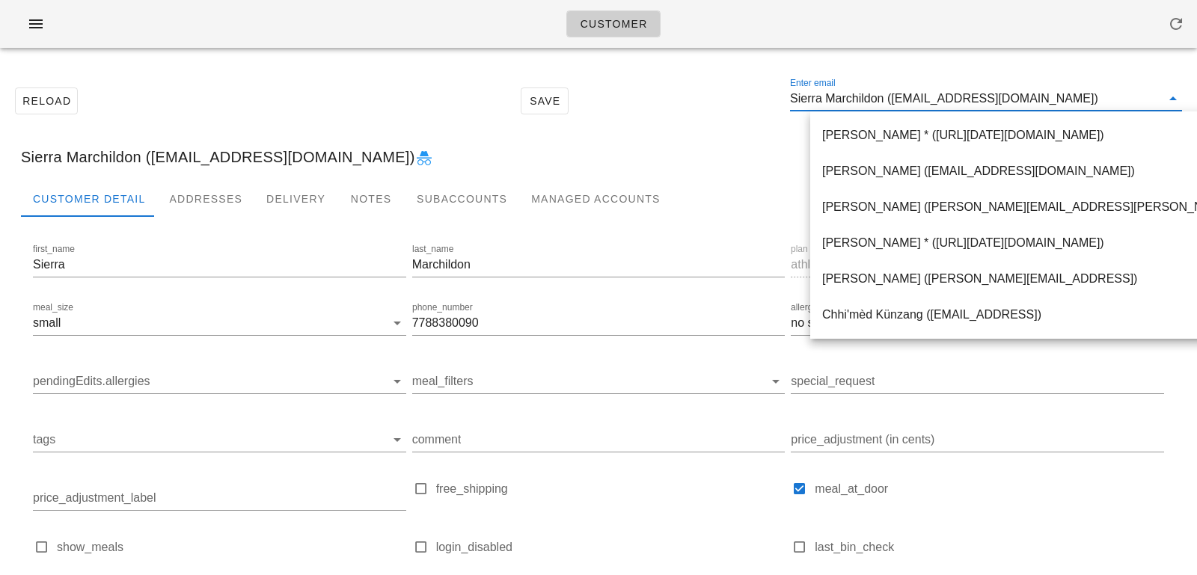
paste input "[EMAIL_ADDRESS][DOMAIN_NAME]"
type input "[EMAIL_ADDRESS][DOMAIN_NAME]"
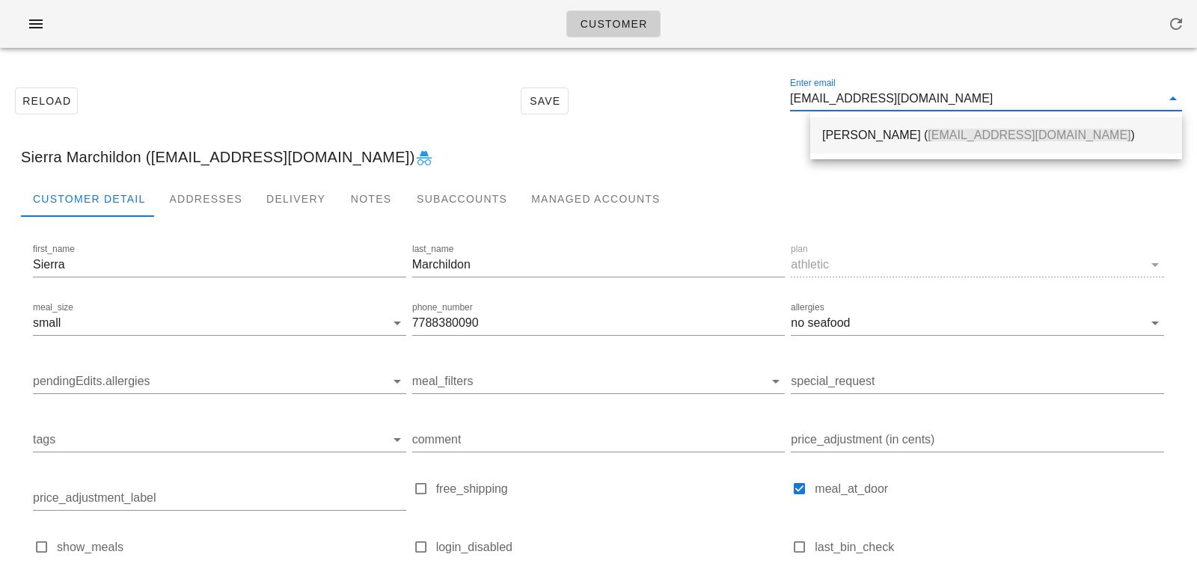
click at [874, 129] on div "[PERSON_NAME] ( [EMAIL_ADDRESS][DOMAIN_NAME] )" at bounding box center [996, 135] width 348 height 14
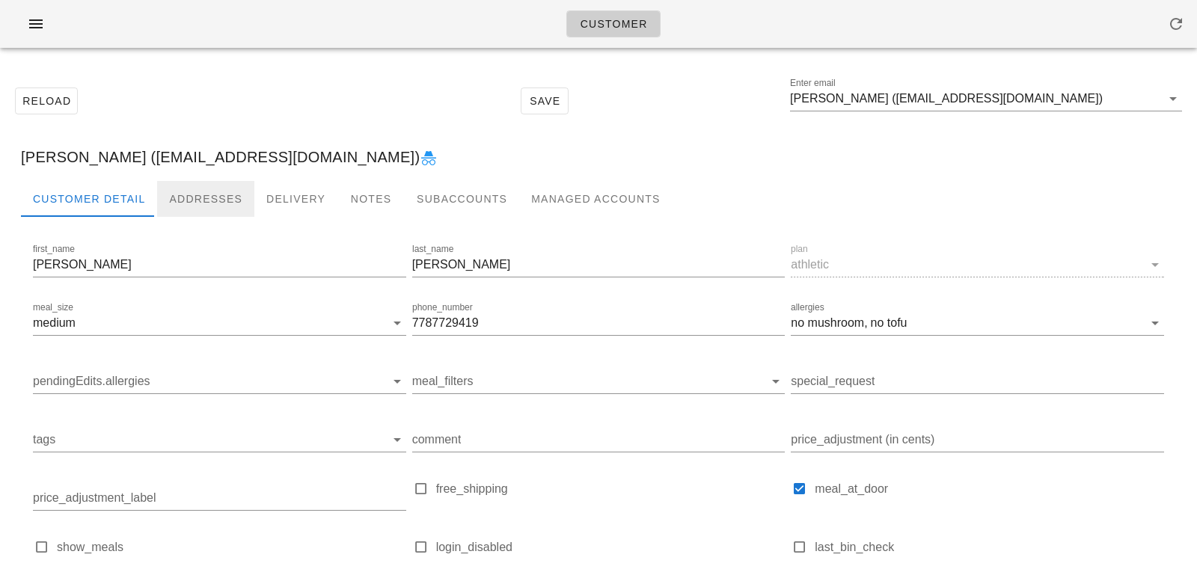
click at [188, 209] on div "Addresses" at bounding box center [205, 199] width 97 height 36
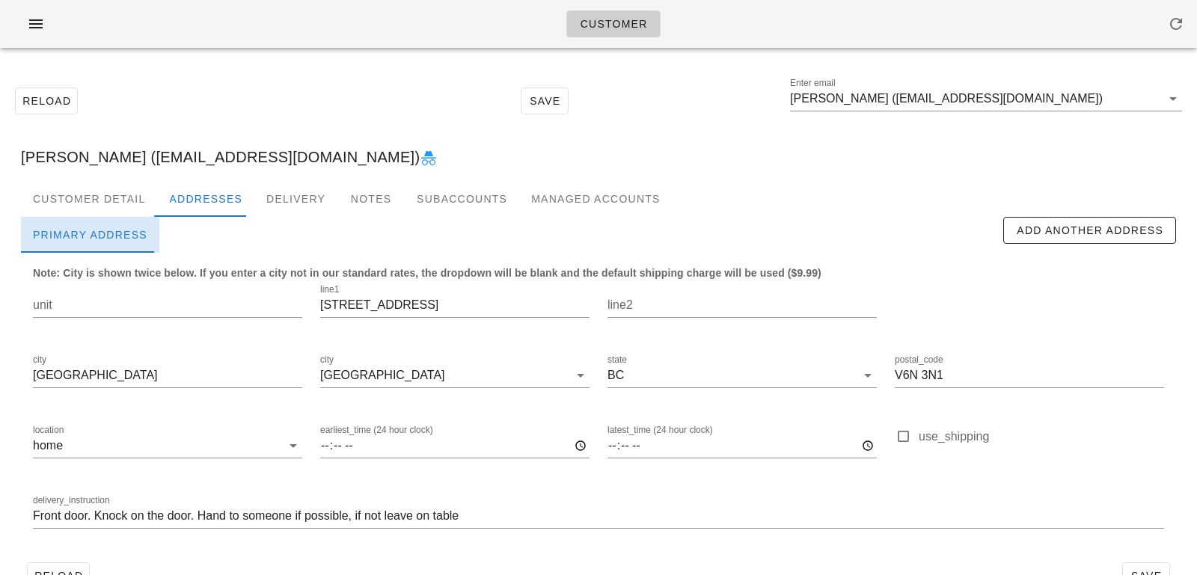
click at [127, 227] on div "Primary Address" at bounding box center [90, 235] width 138 height 36
click at [122, 194] on div "Customer Detail" at bounding box center [89, 199] width 136 height 36
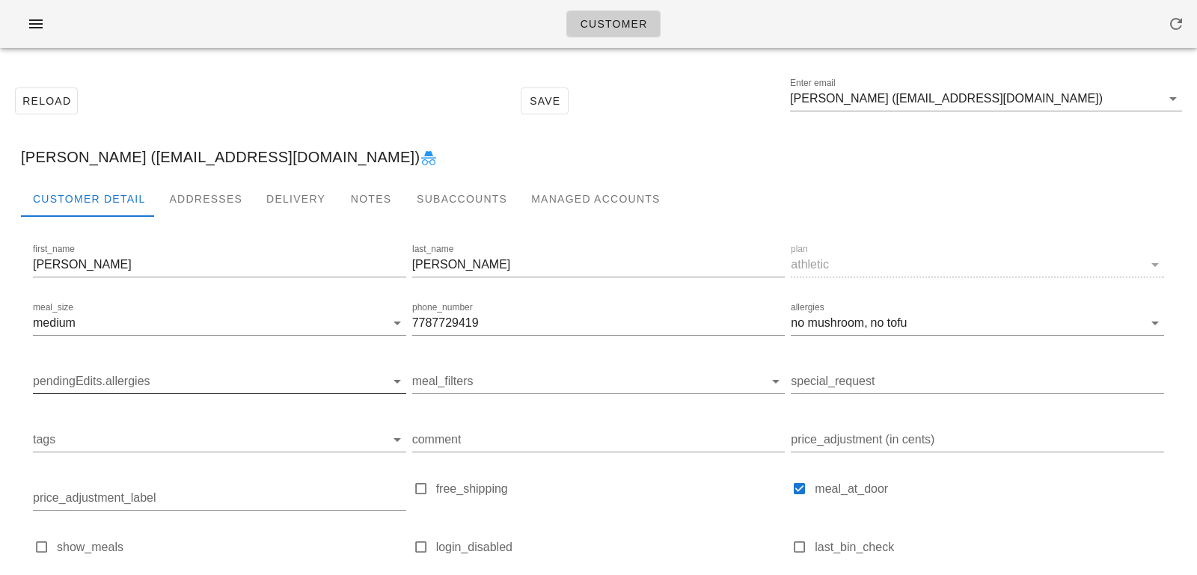
click at [263, 378] on input "pendingEdits.allergies" at bounding box center [207, 382] width 349 height 24
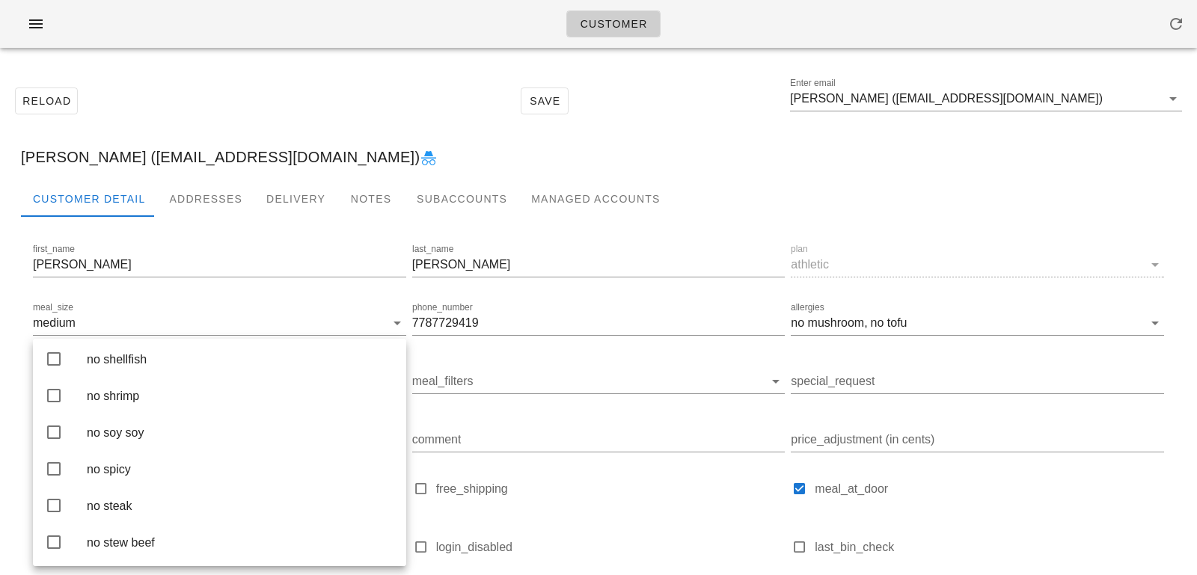
scroll to position [3407, 0]
click at [234, 263] on div "no seafood" at bounding box center [240, 255] width 307 height 14
click at [277, 294] on div "no tofu" at bounding box center [240, 287] width 307 height 14
click at [417, 153] on div "[PERSON_NAME] ([EMAIL_ADDRESS][DOMAIN_NAME])" at bounding box center [598, 157] width 1179 height 48
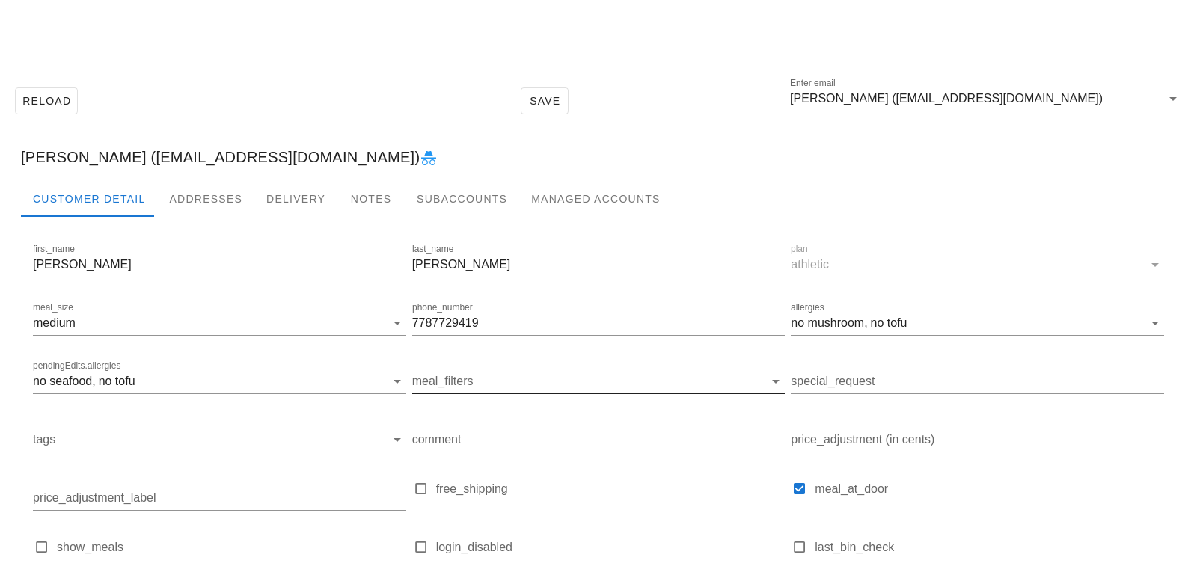
scroll to position [148, 0]
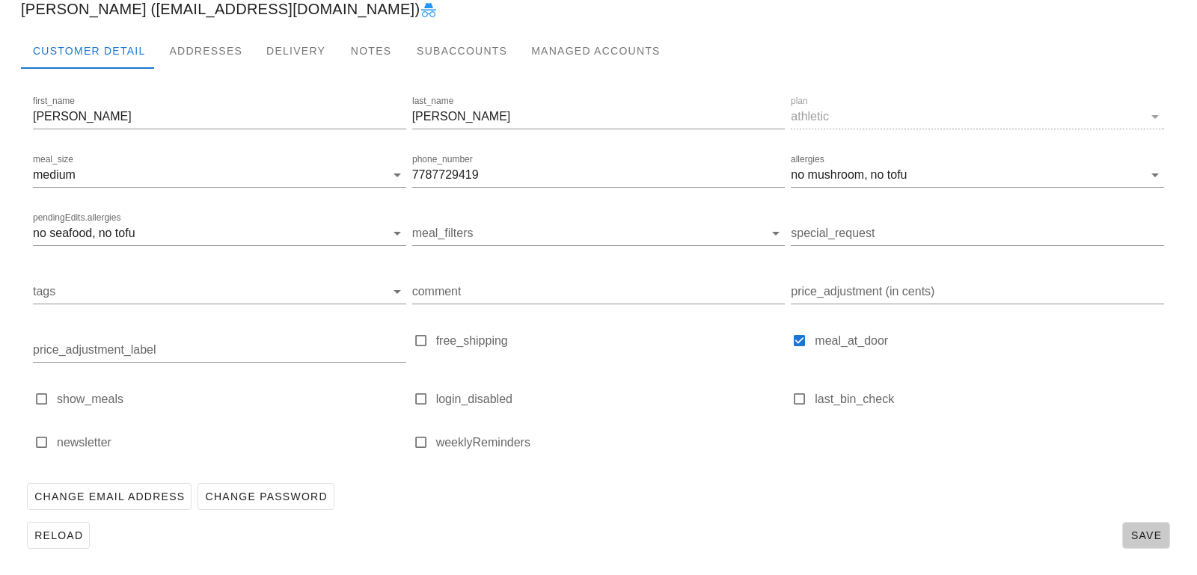
click at [1136, 533] on span "Save" at bounding box center [1146, 536] width 34 height 12
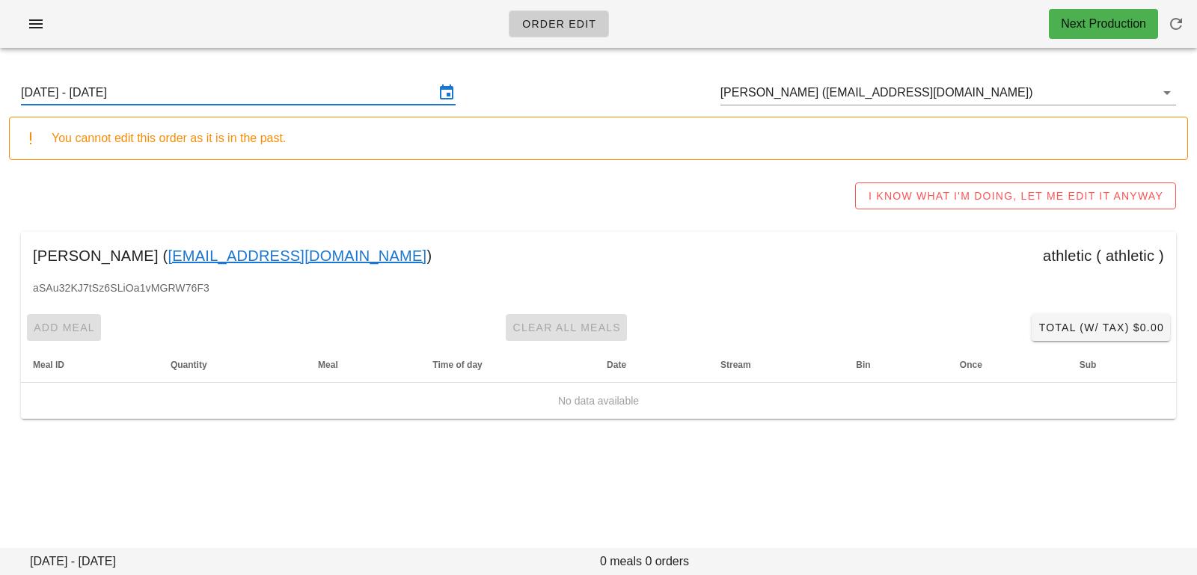
click at [275, 93] on input "[DATE] - [DATE]" at bounding box center [228, 93] width 414 height 24
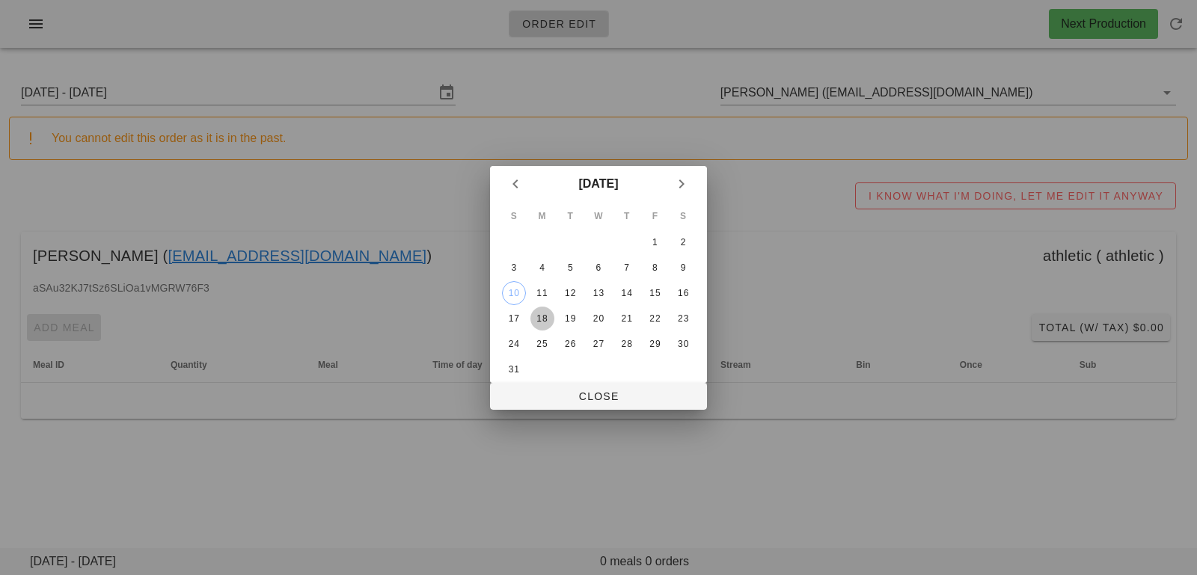
click at [545, 313] on div "18" at bounding box center [542, 318] width 24 height 10
click at [548, 395] on span "Close" at bounding box center [598, 396] width 193 height 12
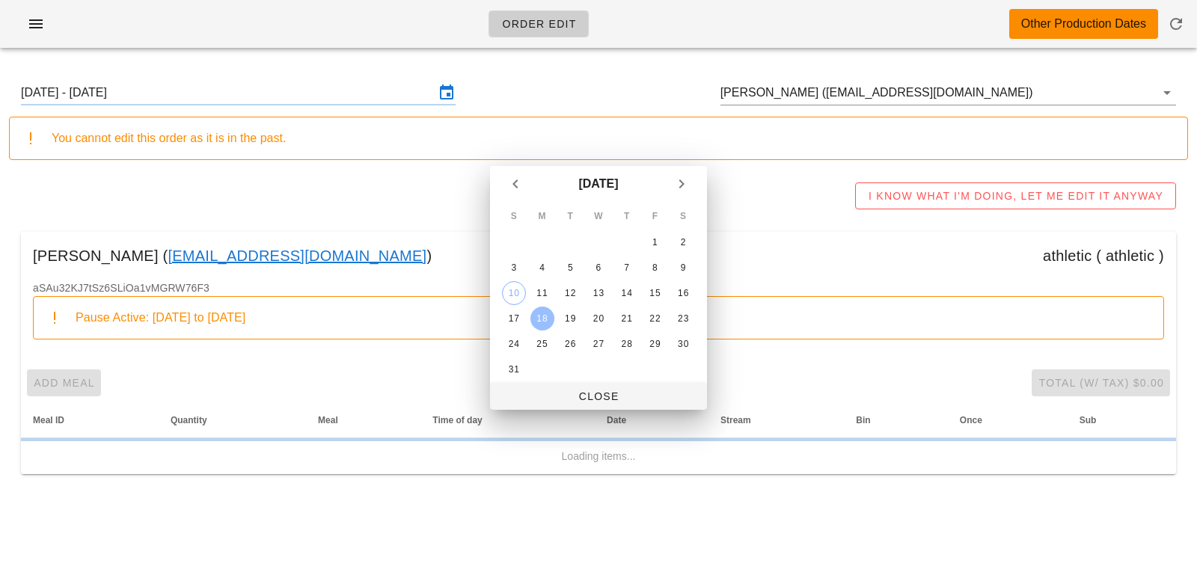
click at [536, 396] on div "Add Meal Clear All Meals Total (w/ Tax) $0.00" at bounding box center [598, 383] width 1155 height 39
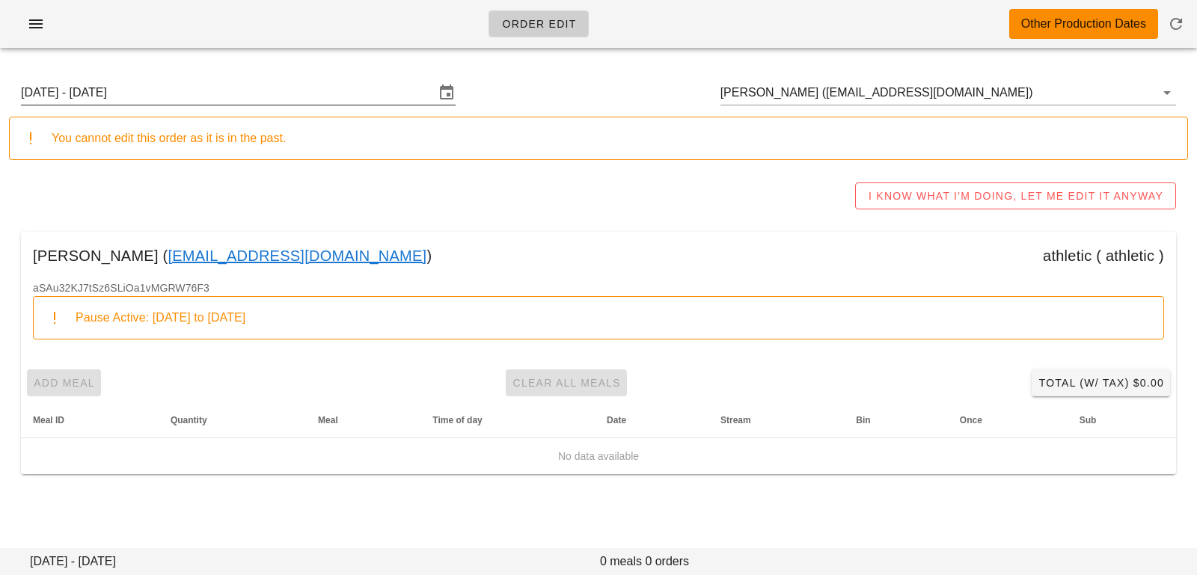
click at [314, 99] on input "[DATE] - [DATE]" at bounding box center [228, 93] width 414 height 24
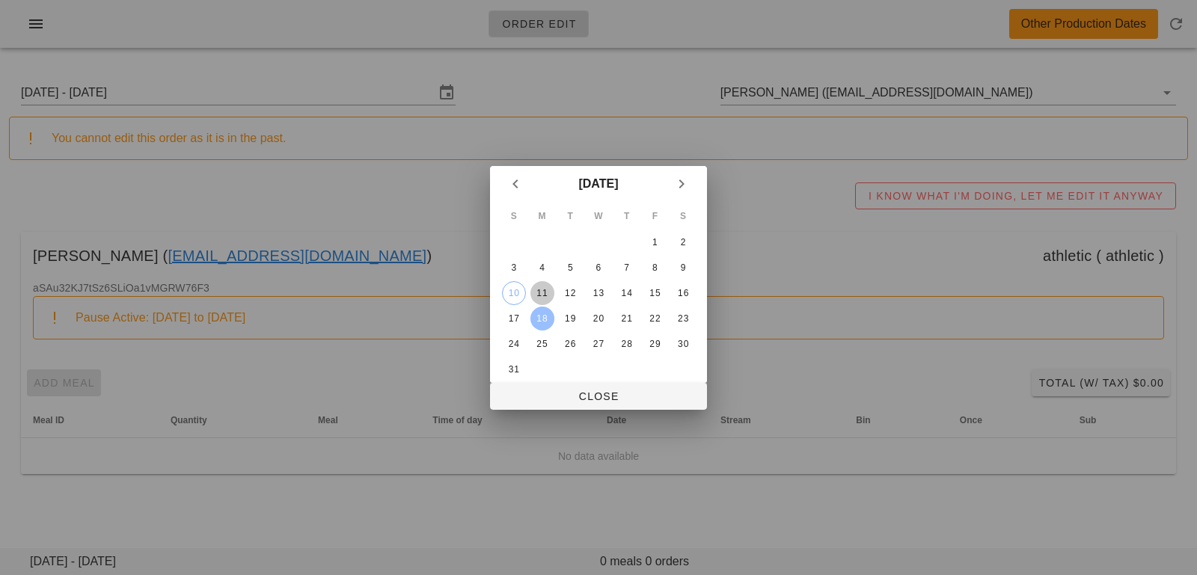
click at [543, 293] on div "11" at bounding box center [542, 293] width 24 height 10
click at [542, 397] on span "Close" at bounding box center [598, 396] width 193 height 12
type input "[DATE] - [DATE]"
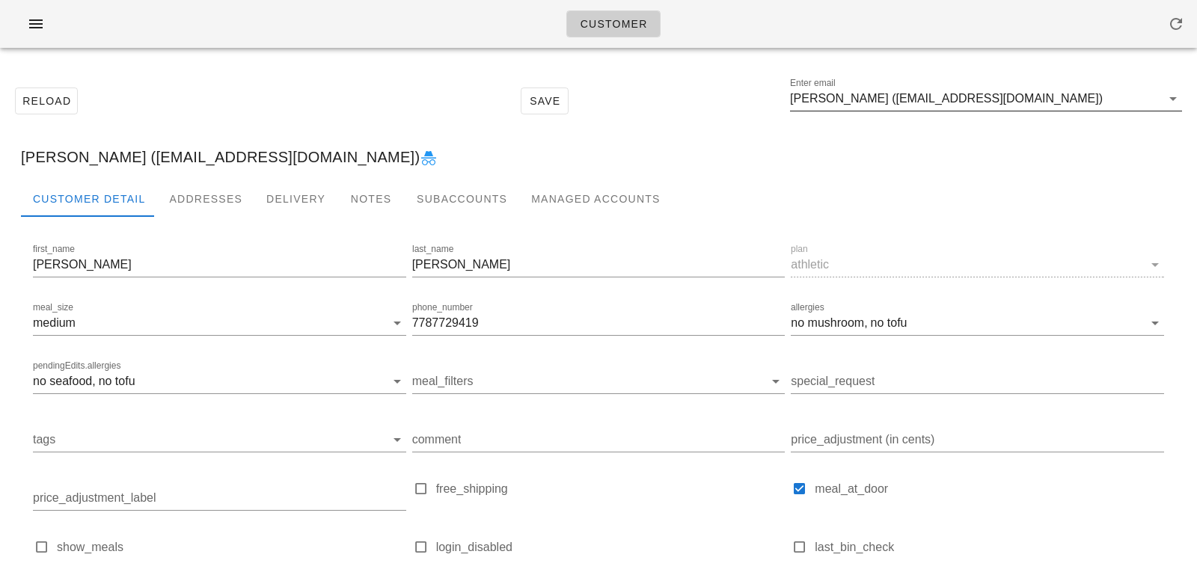
click at [1035, 87] on input "[PERSON_NAME] ([EMAIL_ADDRESS][DOMAIN_NAME])" at bounding box center [975, 99] width 371 height 24
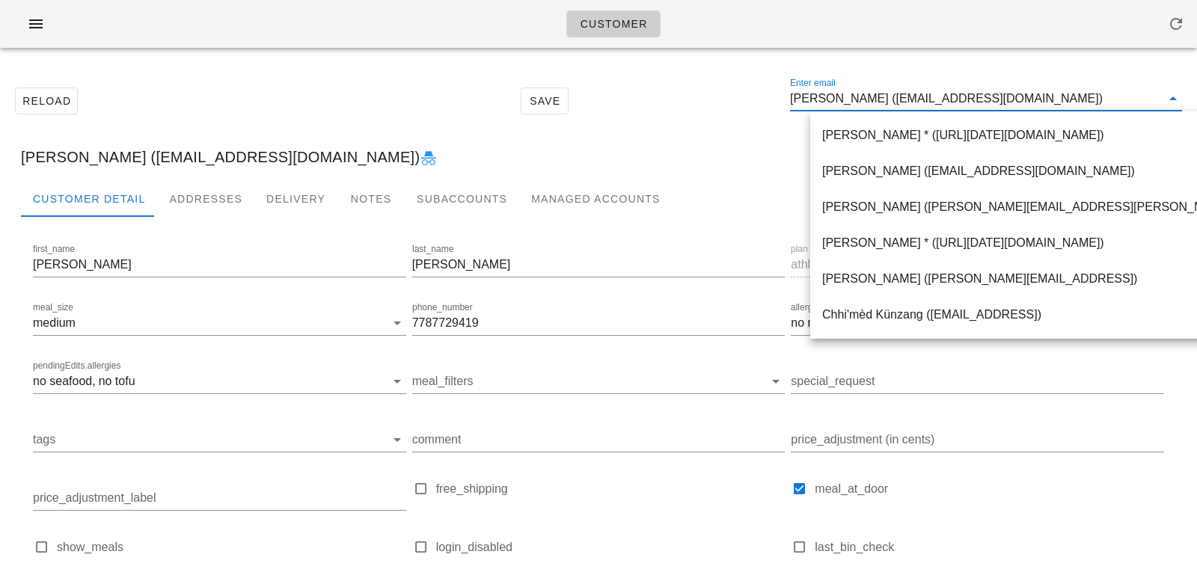
drag, startPoint x: 1029, startPoint y: 96, endPoint x: 697, endPoint y: 73, distance: 332.2
click at [698, 73] on div "Reload Save Enter email Scott Harris (skharris69@gmail.com)" at bounding box center [598, 101] width 1179 height 64
paste input "jill@jillpayne.ca"
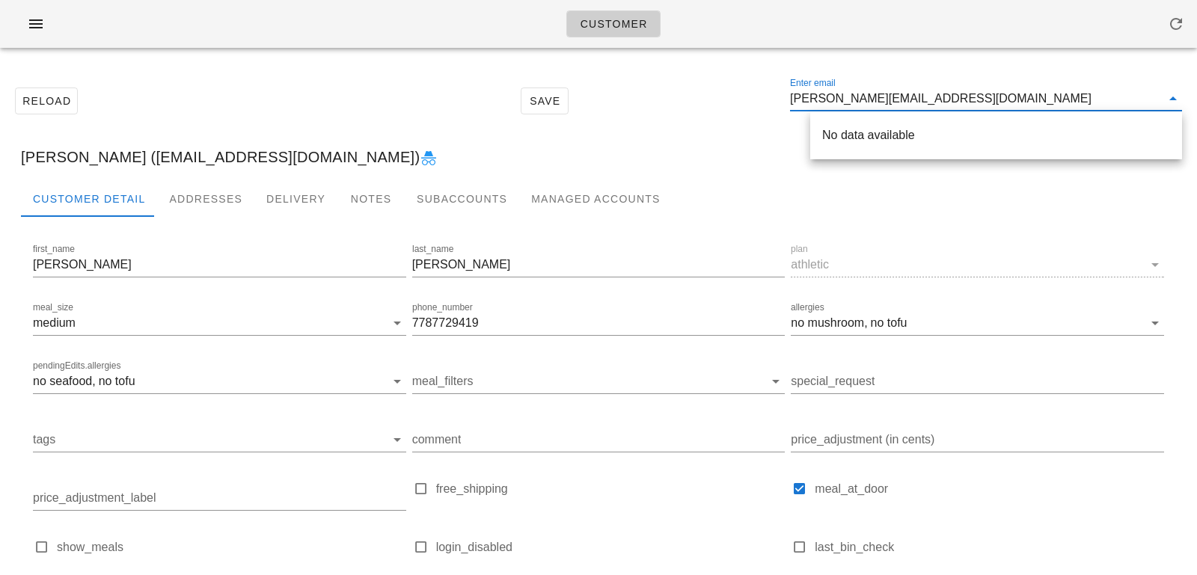
scroll to position [1, 0]
drag, startPoint x: 824, startPoint y: 99, endPoint x: 955, endPoint y: 102, distance: 130.2
click at [955, 104] on input "jill@jillpayne.ca" at bounding box center [975, 99] width 371 height 24
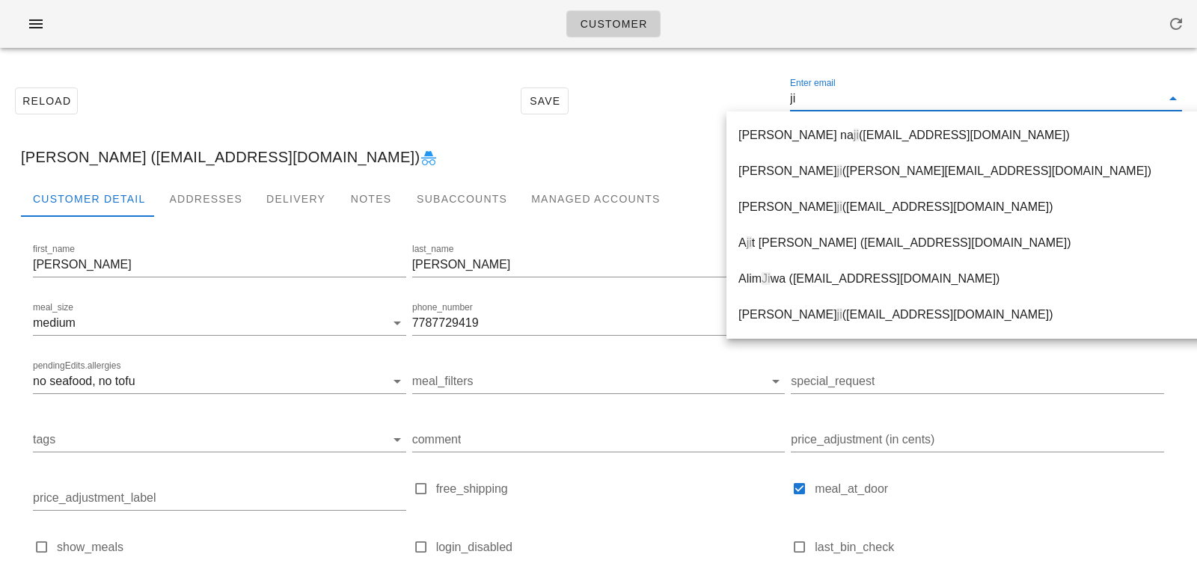
type input "j"
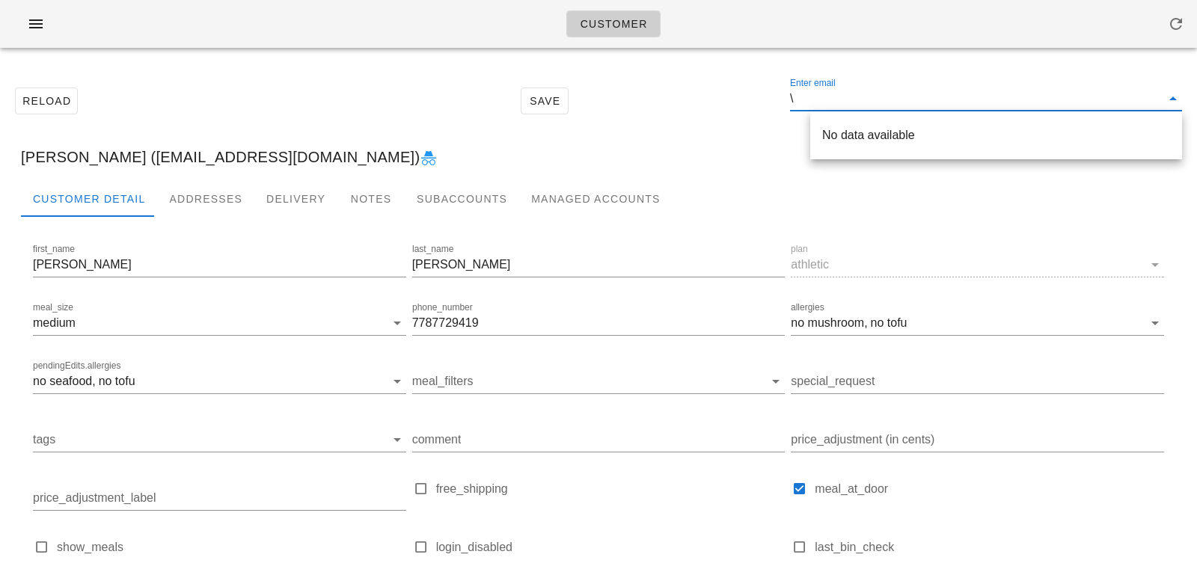
type input "\"
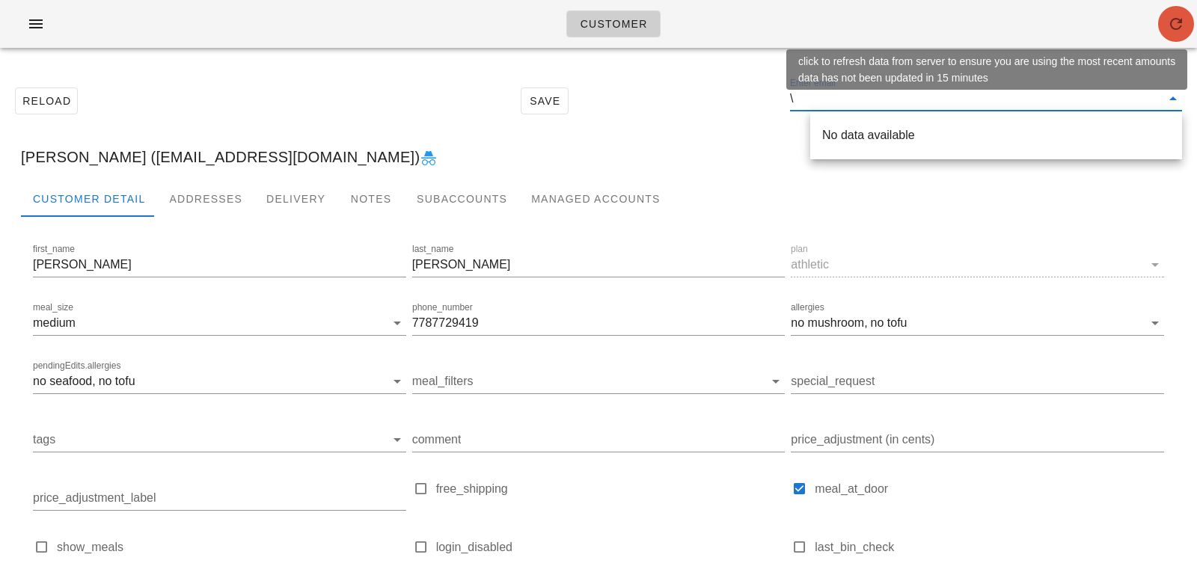
drag, startPoint x: 1174, startPoint y: 31, endPoint x: 799, endPoint y: 19, distance: 375.0
click at [1174, 31] on icon "button" at bounding box center [1176, 24] width 18 height 18
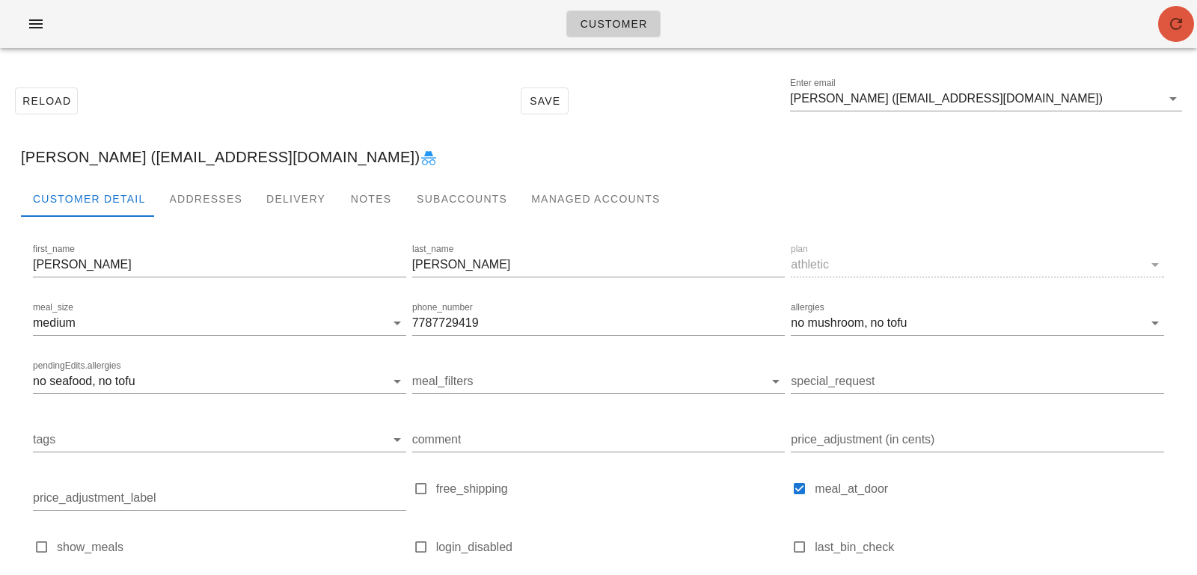
click at [1161, 32] on span "button" at bounding box center [1176, 24] width 36 height 18
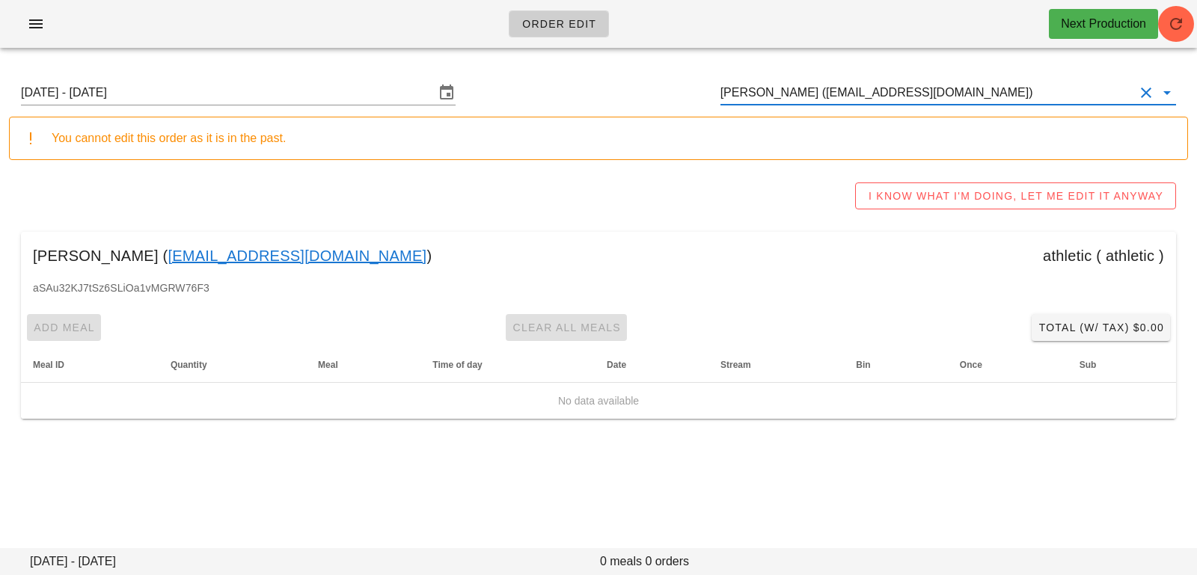
drag, startPoint x: 961, startPoint y: 88, endPoint x: 646, endPoint y: 58, distance: 317.1
click at [649, 61] on div "[DATE] - [DATE] [PERSON_NAME] ([EMAIL_ADDRESS][DOMAIN_NAME]) You cannot edit th…" at bounding box center [598, 250] width 1197 height 380
paste input "[PERSON_NAME][EMAIL_ADDRESS][DOMAIN_NAME]"
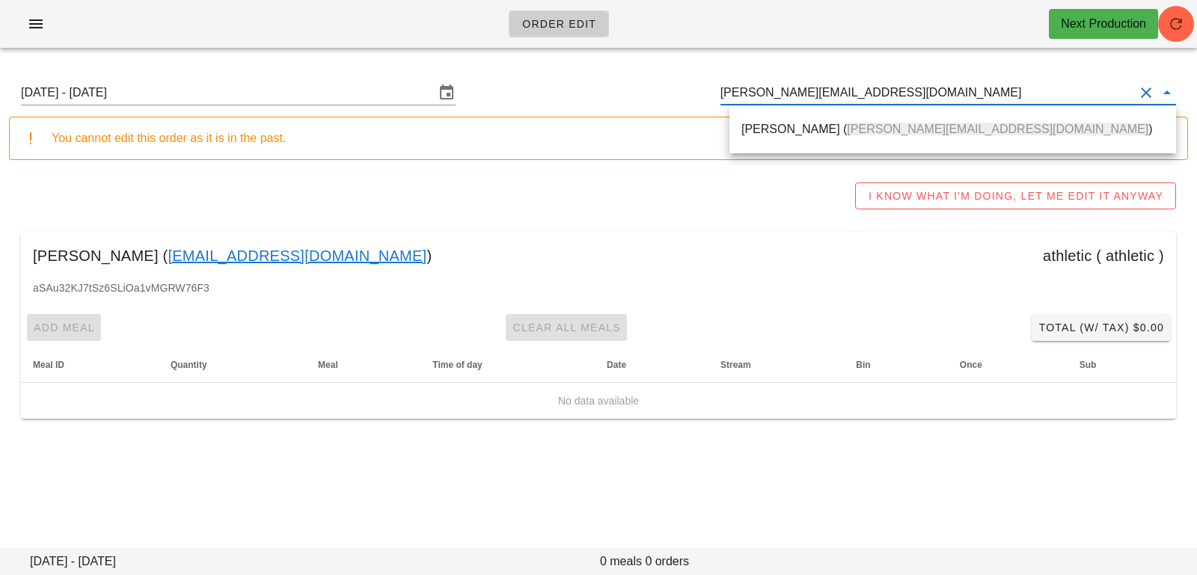
click at [883, 109] on div "[PERSON_NAME] ( [PERSON_NAME][EMAIL_ADDRESS][DOMAIN_NAME] )" at bounding box center [952, 129] width 447 height 48
drag, startPoint x: 857, startPoint y: 123, endPoint x: 368, endPoint y: 94, distance: 489.4
click at [857, 123] on span "[PERSON_NAME][EMAIL_ADDRESS][DOMAIN_NAME]" at bounding box center [997, 129] width 301 height 13
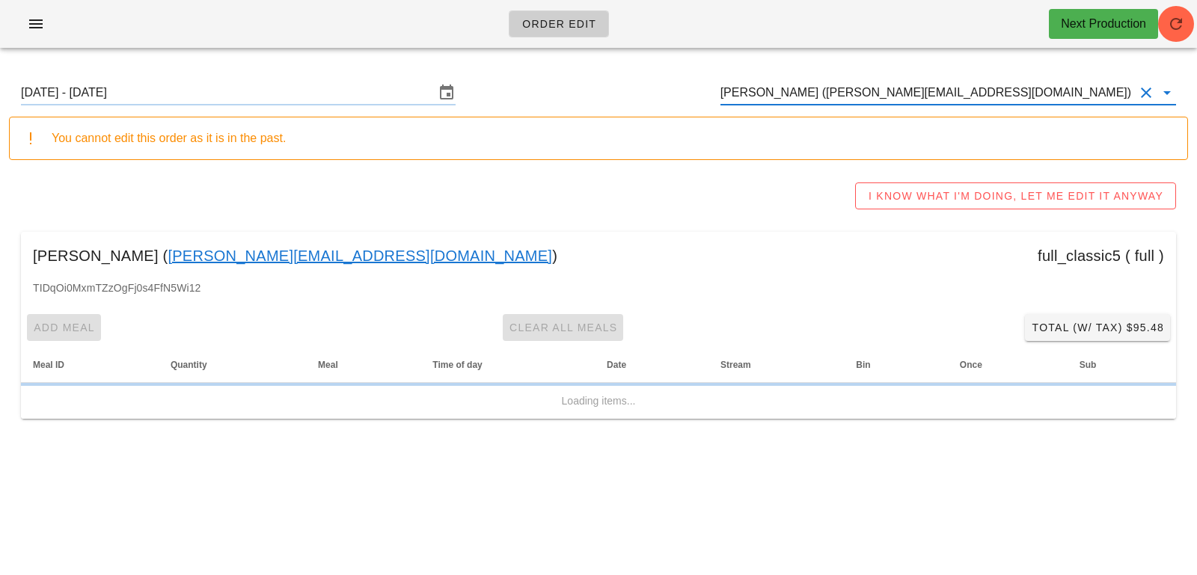
type input "[PERSON_NAME] ([PERSON_NAME][EMAIL_ADDRESS][DOMAIN_NAME])"
click at [368, 92] on input "[DATE] - [DATE]" at bounding box center [228, 93] width 414 height 24
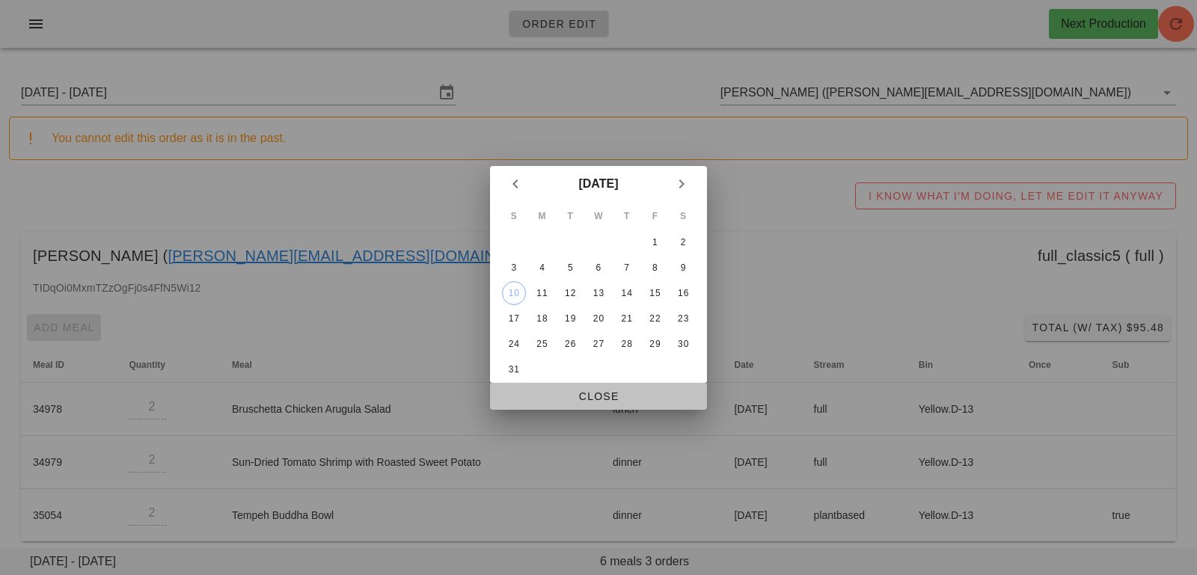
click at [548, 386] on button "Close" at bounding box center [598, 396] width 217 height 27
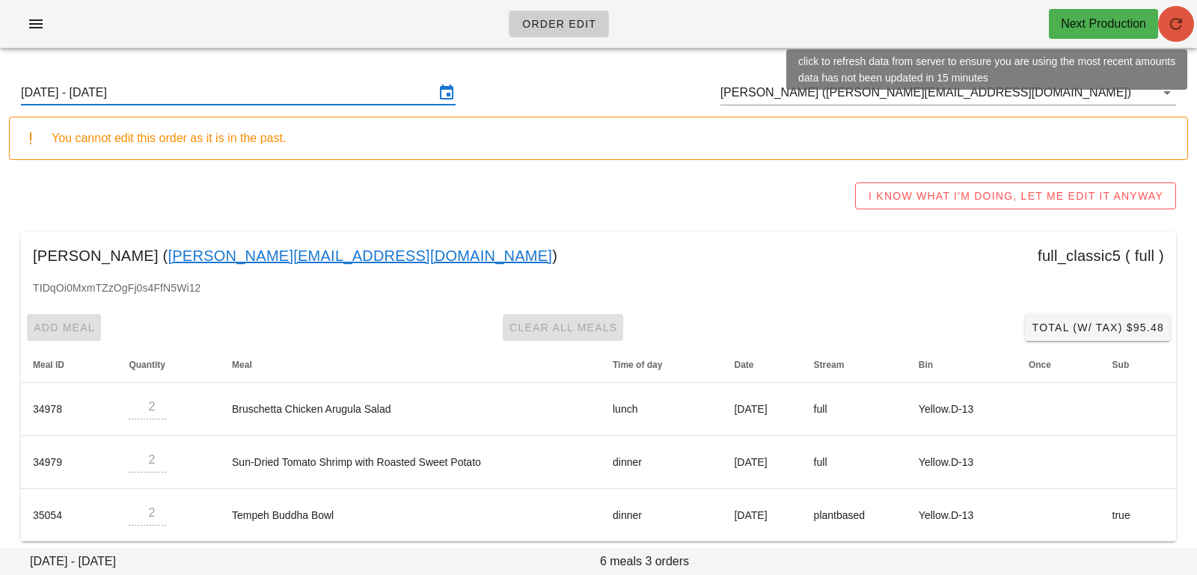
click at [1180, 29] on icon "button" at bounding box center [1176, 24] width 18 height 18
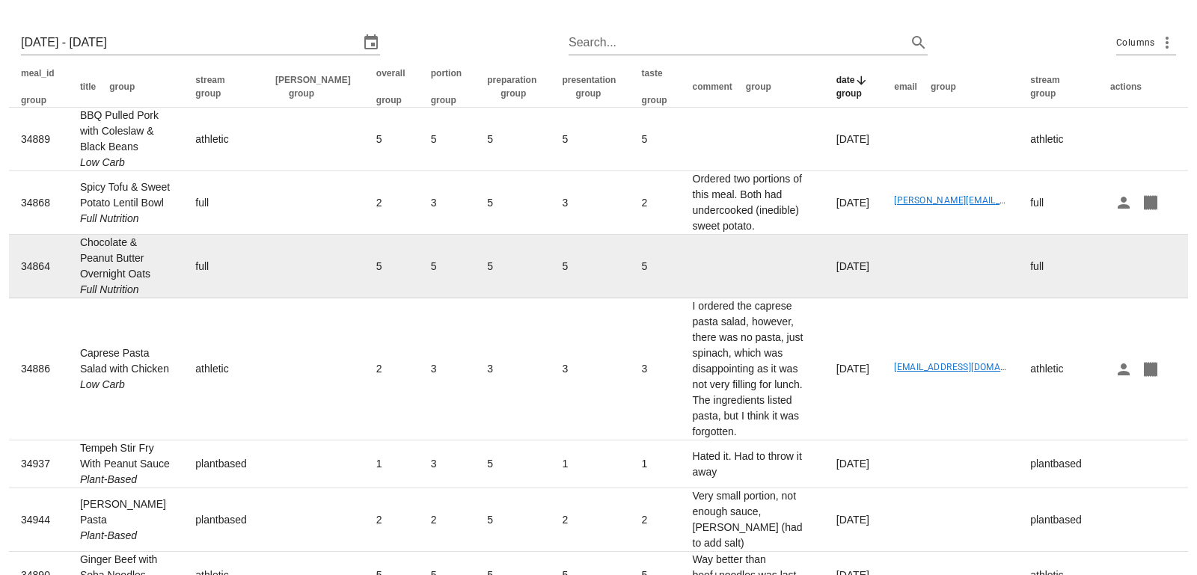
scroll to position [53, 0]
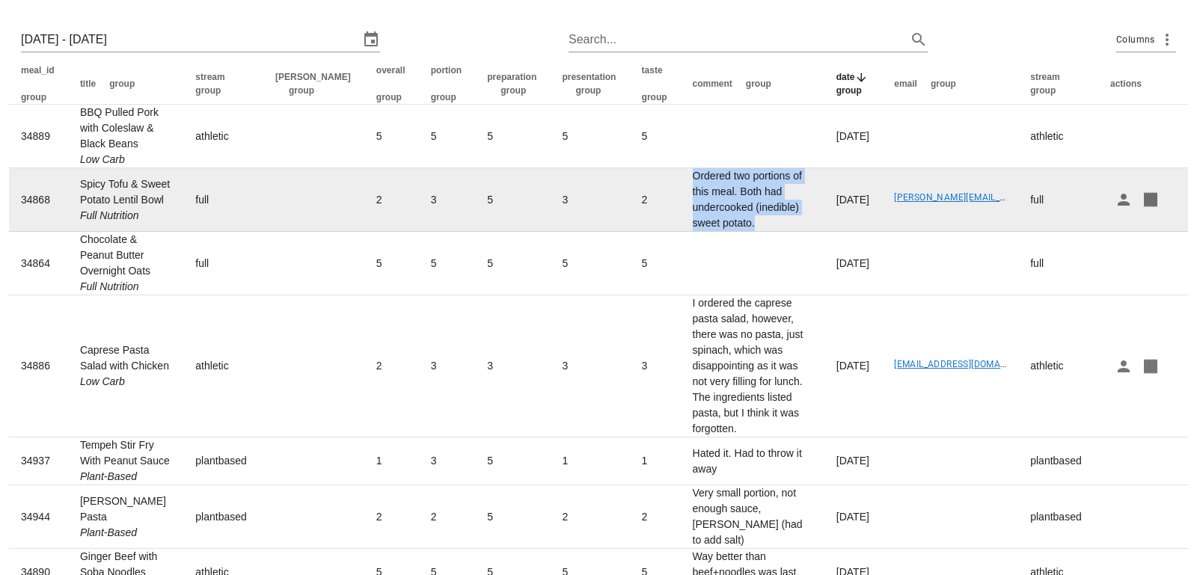
drag, startPoint x: 622, startPoint y: 195, endPoint x: 771, endPoint y: 222, distance: 151.3
click at [773, 224] on td "Ordered two portions of this meal. Both had undercooked (inedible) sweet potato." at bounding box center [753, 200] width 144 height 64
copy td "Ordered two portions of this meal. Both had undercooked (inedible) sweet potato."
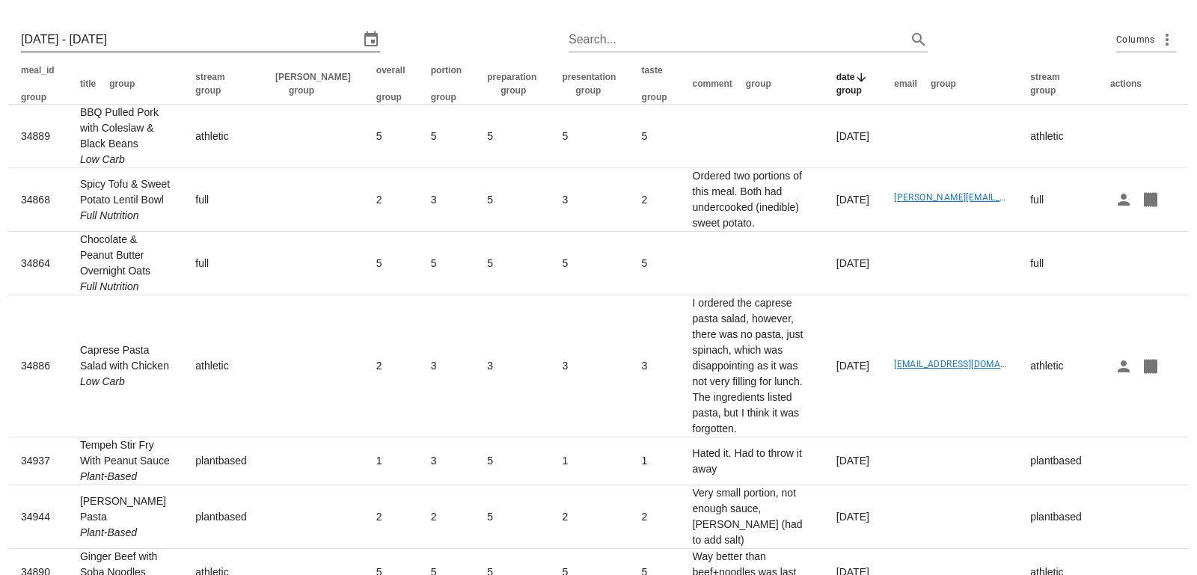
click at [235, 28] on input "Mon 4 Aug 2025 - Thu 7 Aug 2025" at bounding box center [190, 40] width 338 height 24
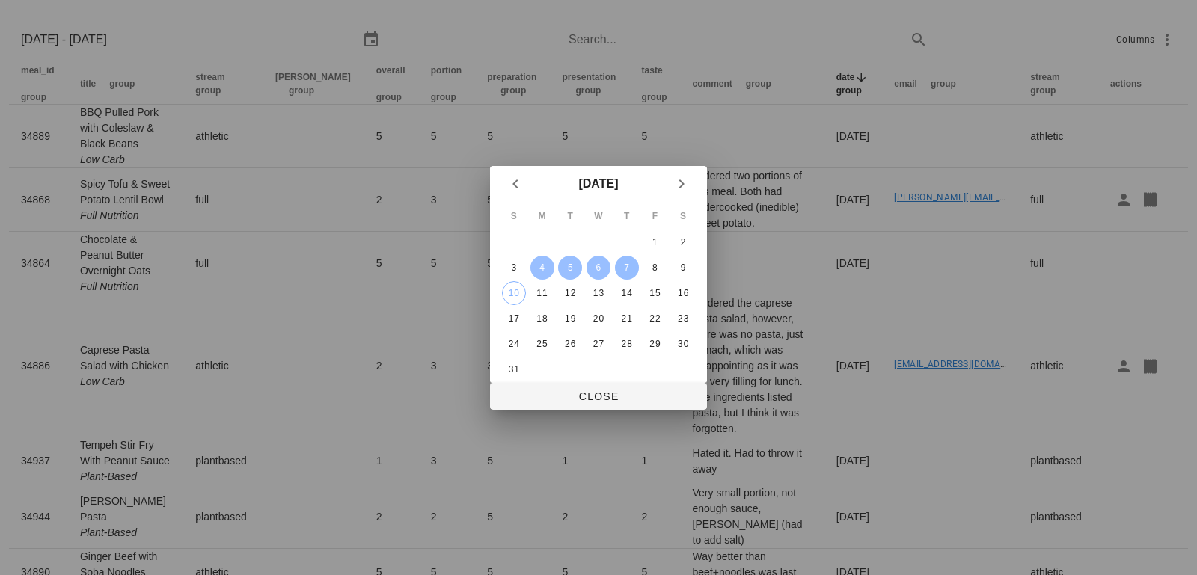
click at [625, 266] on div "7" at bounding box center [627, 268] width 24 height 10
click at [512, 292] on div "10" at bounding box center [514, 293] width 22 height 10
type input "Thu 7 Aug 2025 - Sun 10 Aug 2025"
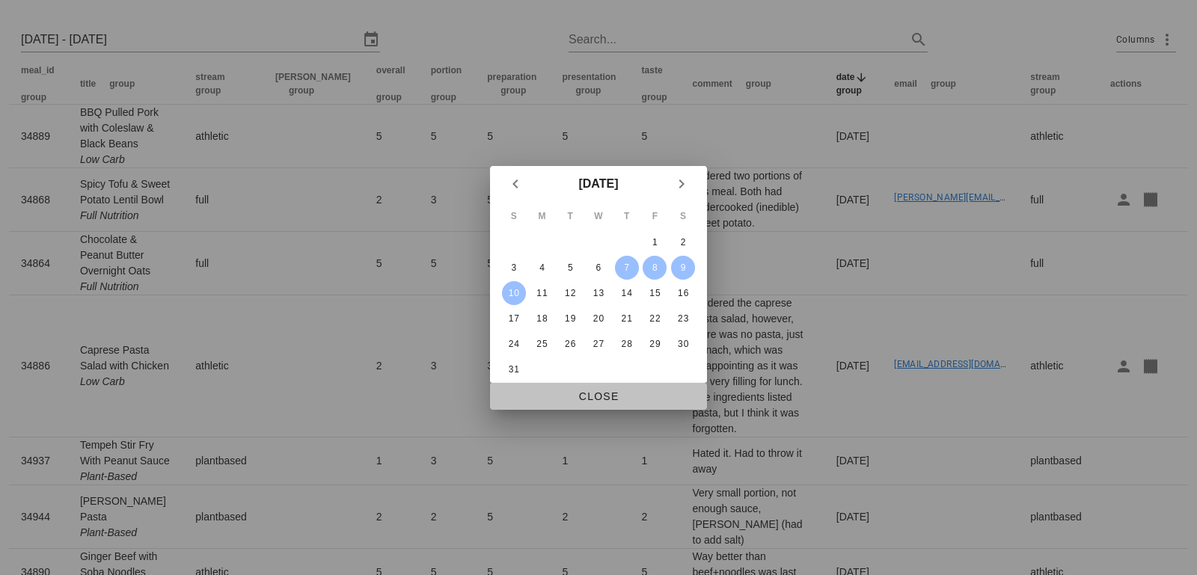
click at [585, 399] on span "Close" at bounding box center [598, 396] width 193 height 12
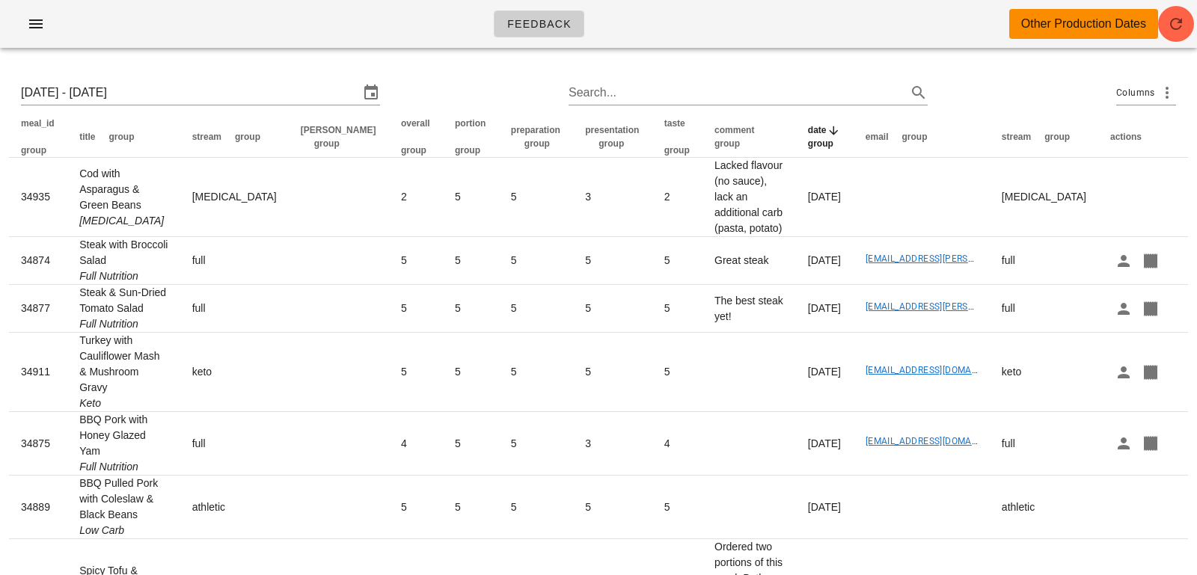
click at [1158, 36] on div "Feedback Other Production Dates" at bounding box center [598, 24] width 1197 height 48
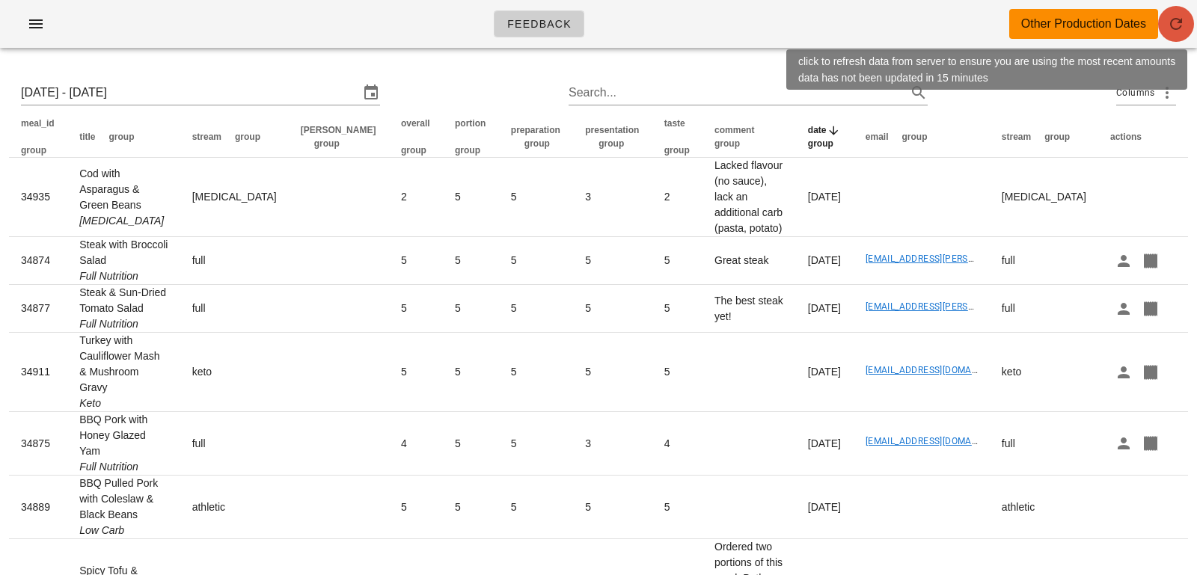
click at [1180, 25] on icon "button" at bounding box center [1176, 24] width 18 height 18
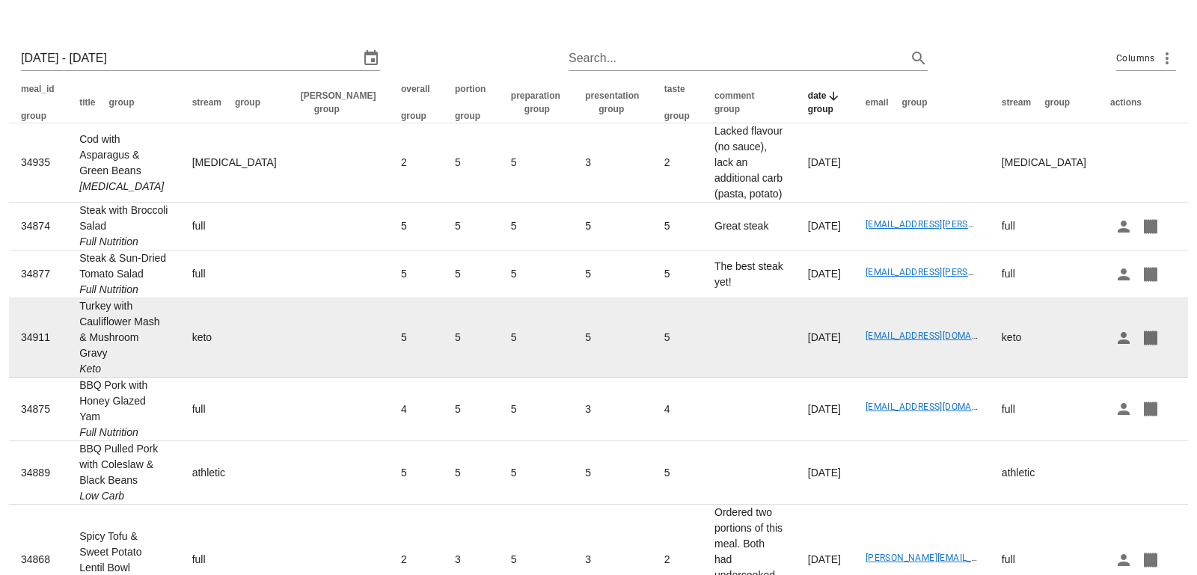
scroll to position [61, 0]
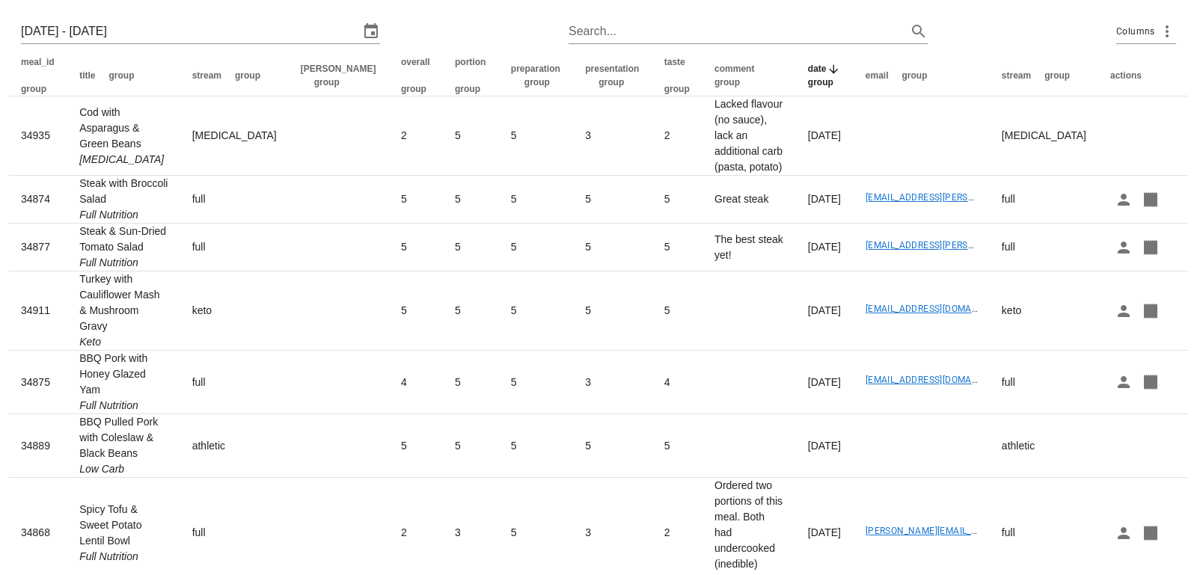
click at [1021, 535] on div "All" at bounding box center [1018, 542] width 13 height 14
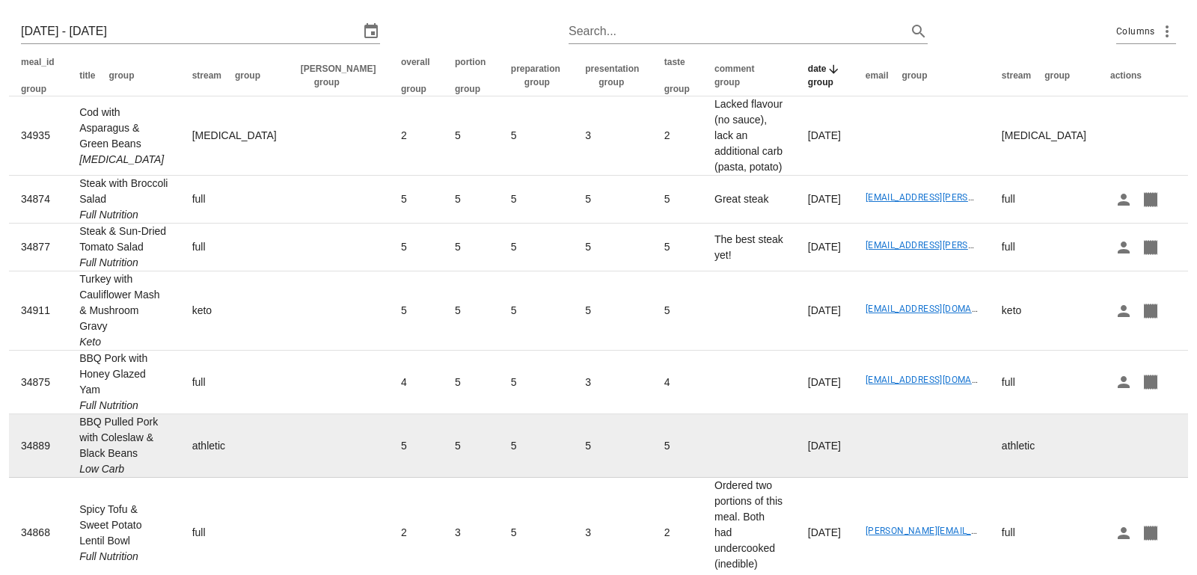
scroll to position [0, 0]
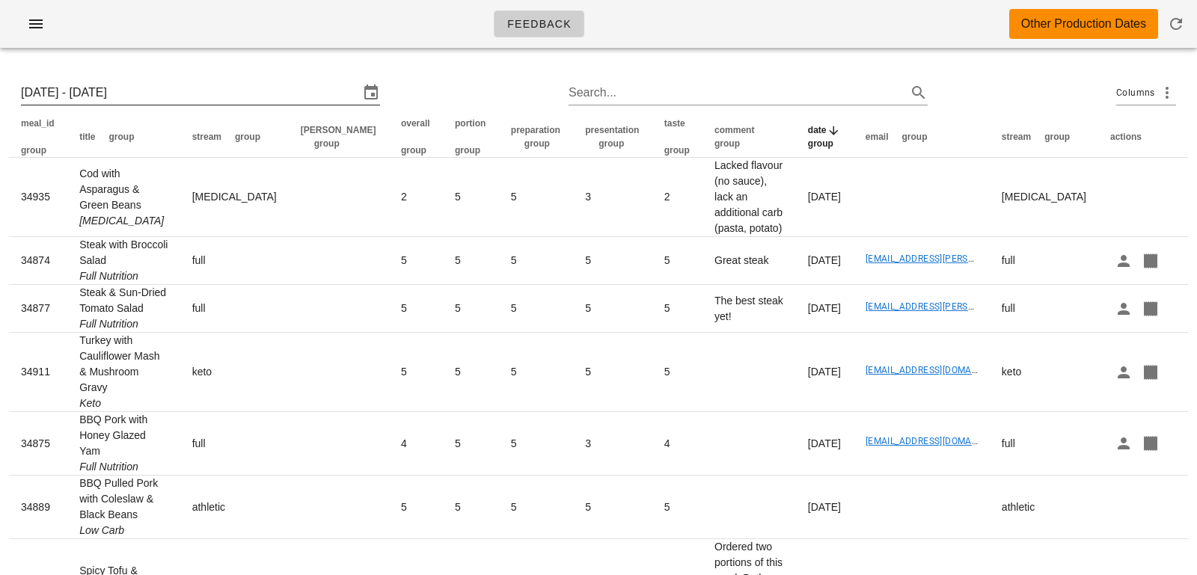
click at [326, 85] on input "[DATE] - [DATE]" at bounding box center [190, 93] width 338 height 24
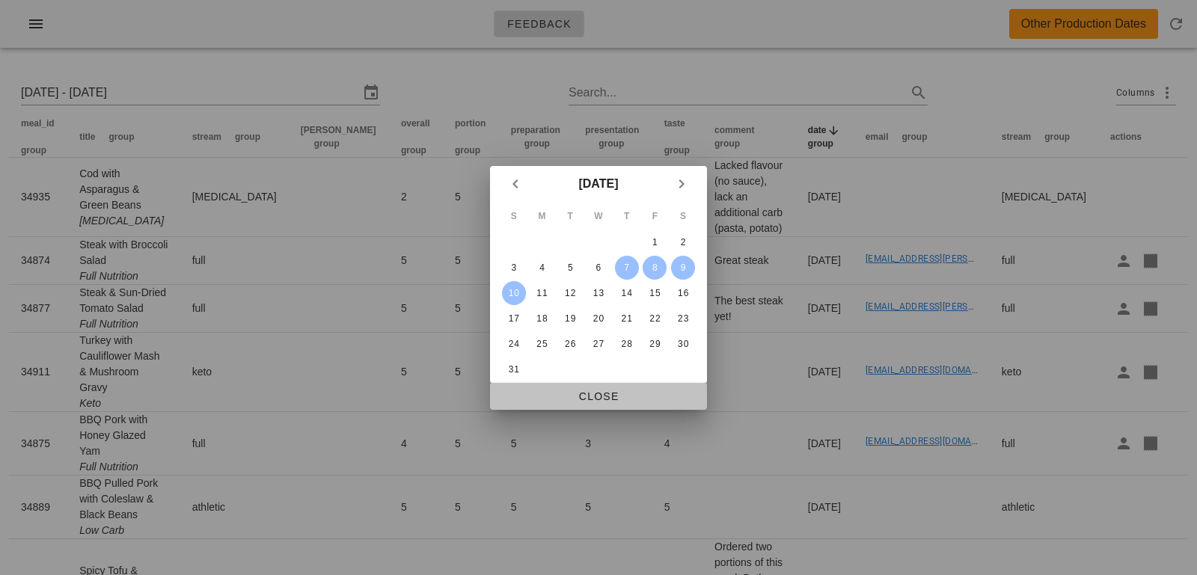
click at [605, 405] on button "Close" at bounding box center [598, 396] width 217 height 27
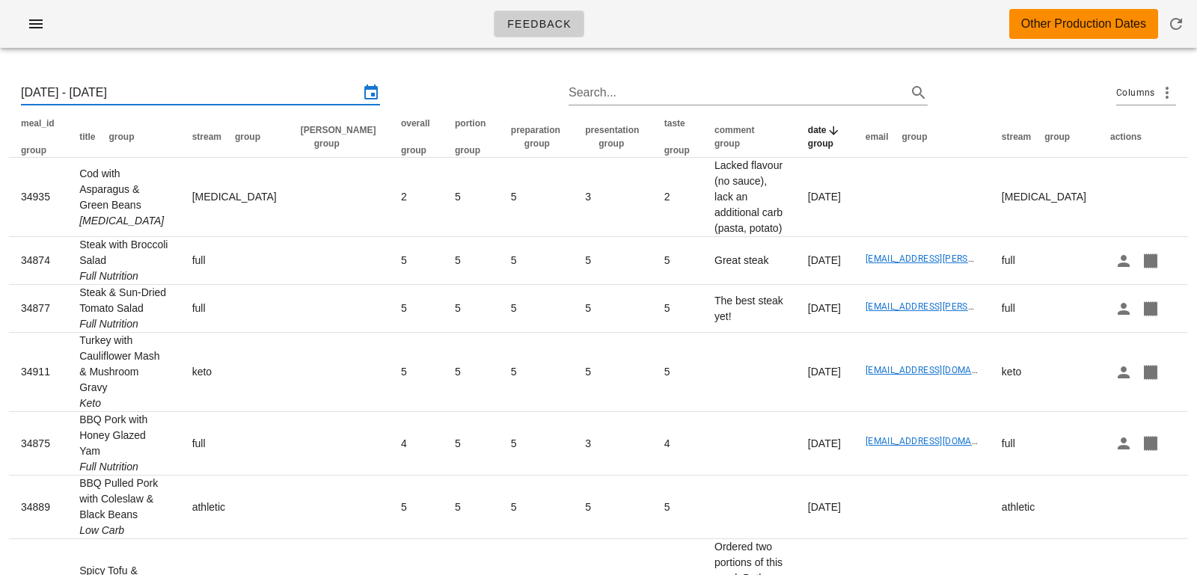
click at [296, 95] on input "[DATE] - [DATE]" at bounding box center [190, 93] width 338 height 24
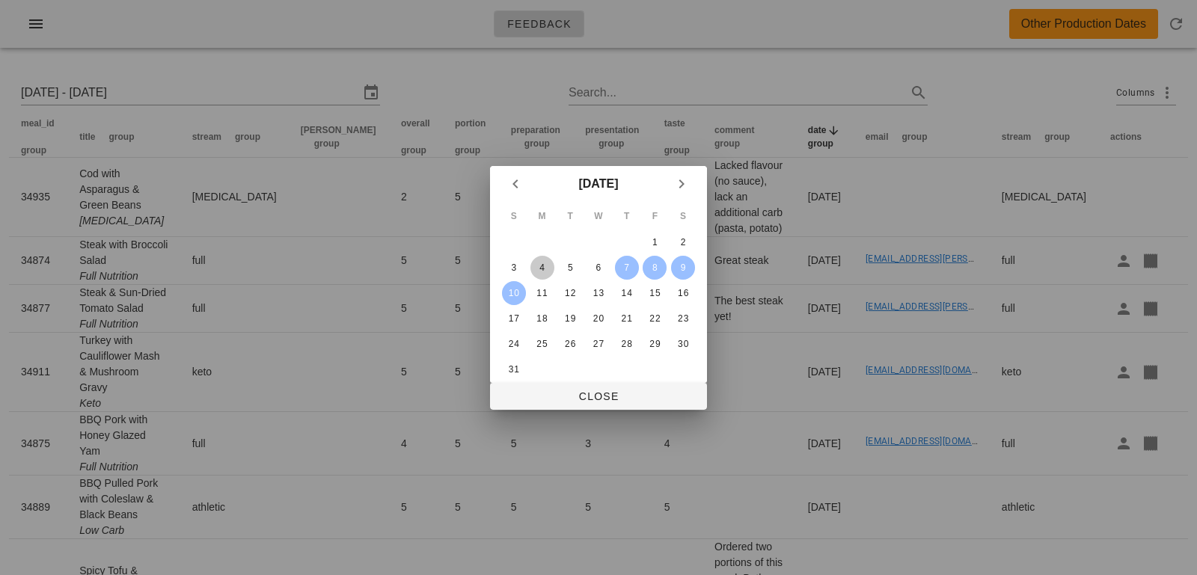
click at [545, 267] on div "4" at bounding box center [542, 268] width 24 height 10
click at [516, 290] on div "10" at bounding box center [514, 293] width 22 height 10
type input "[DATE] - [DATE]"
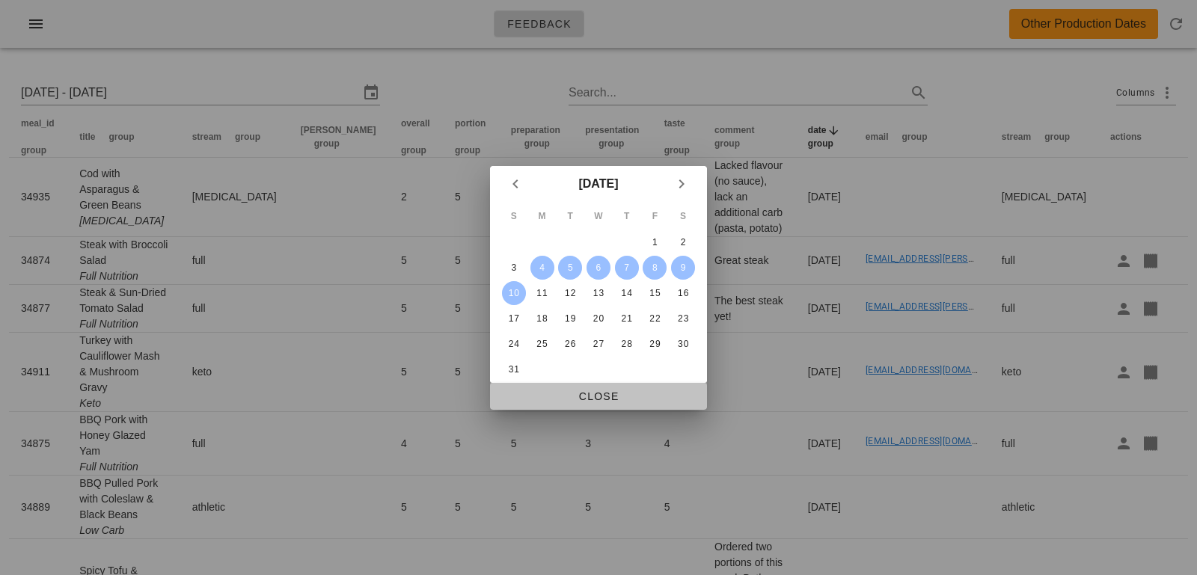
click at [577, 396] on span "Close" at bounding box center [598, 396] width 193 height 12
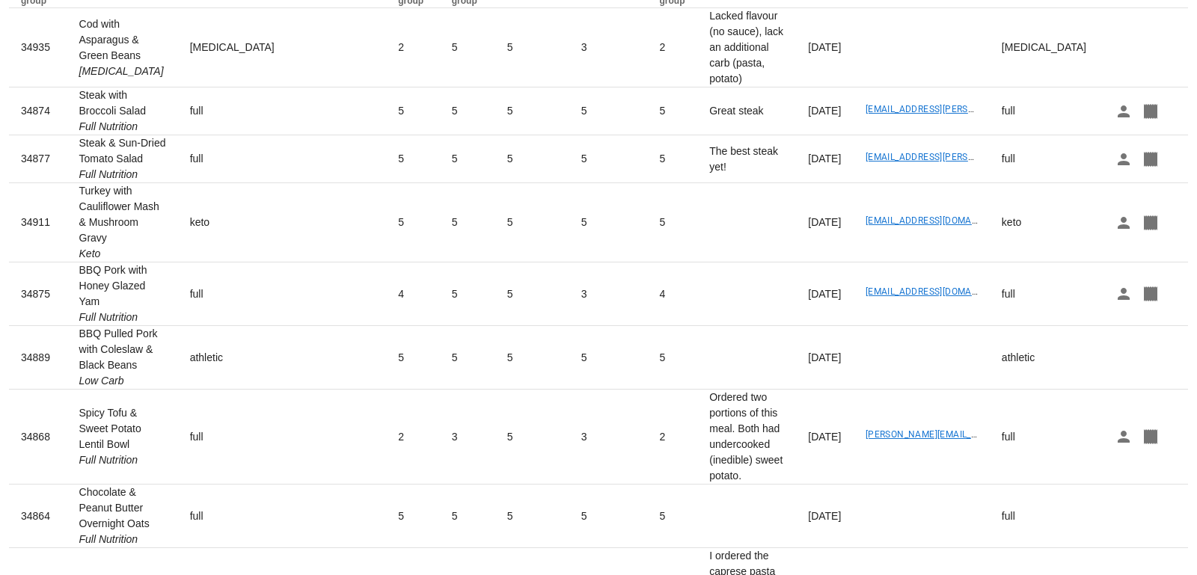
scroll to position [361, 0]
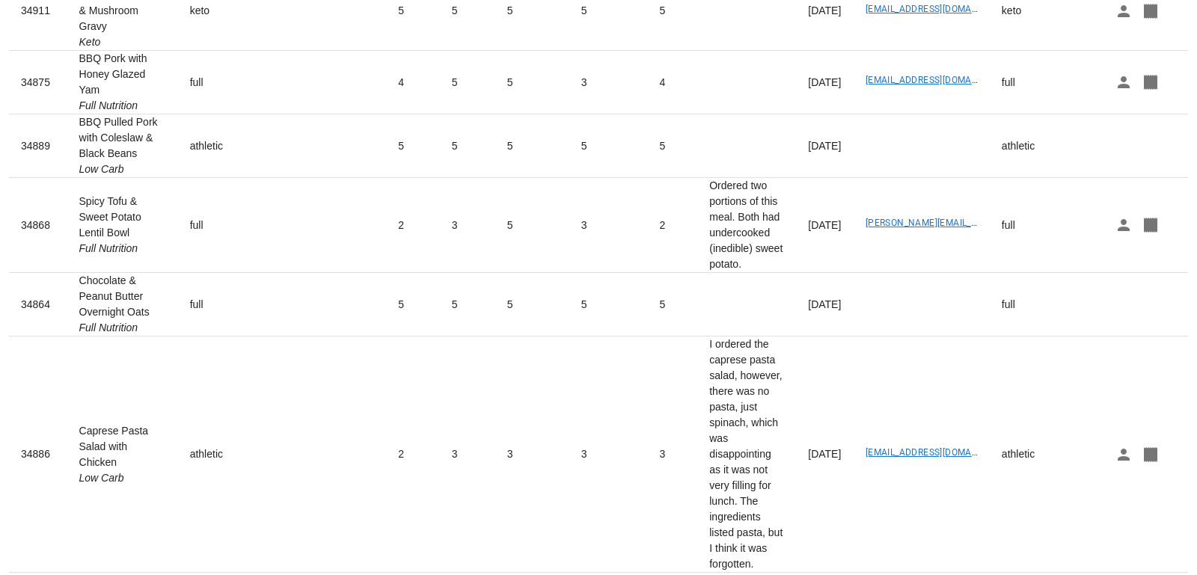
click at [1013, 542] on div "All" at bounding box center [1008, 542] width 13 height 14
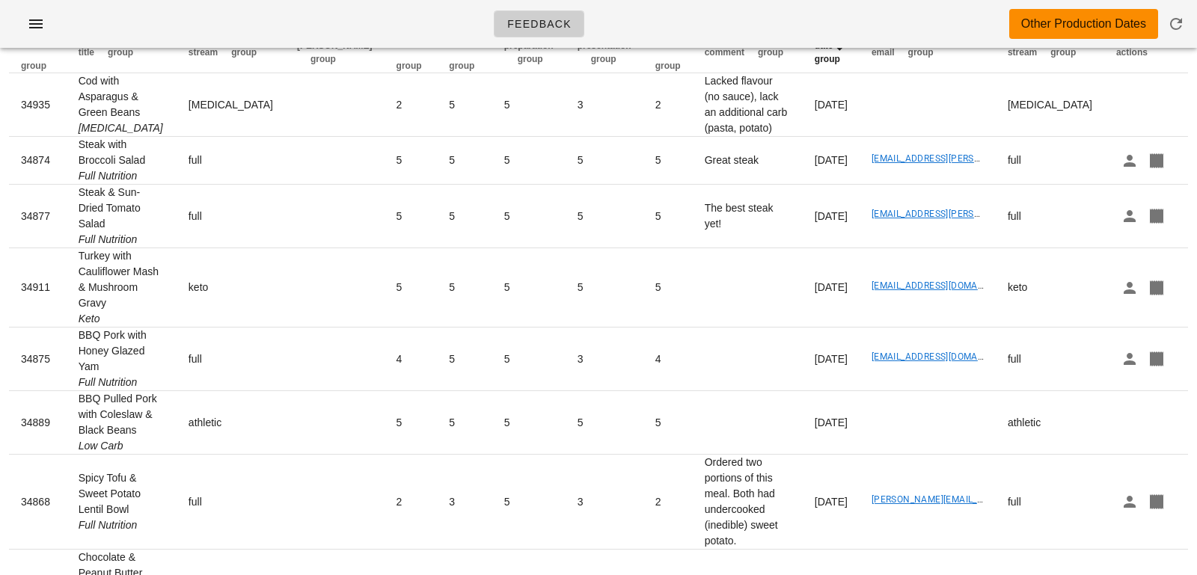
scroll to position [55, 0]
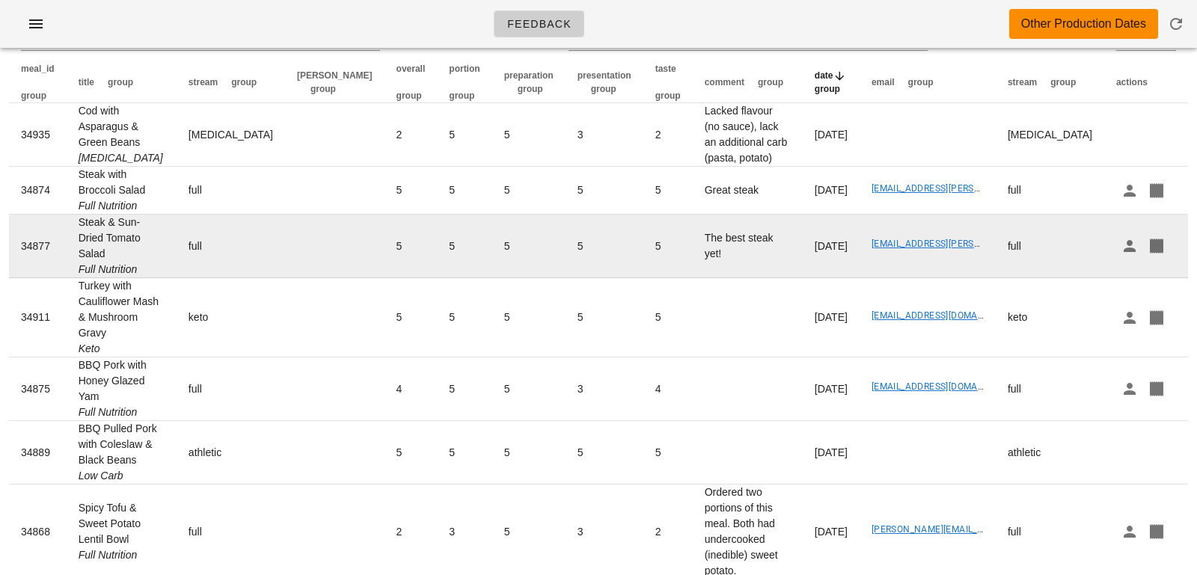
drag, startPoint x: 74, startPoint y: 219, endPoint x: 113, endPoint y: 254, distance: 51.9
click at [113, 254] on td "Steak & Sun-Dried Tomato Salad Full Nutrition" at bounding box center [122, 247] width 110 height 64
copy td "Steak & Sun-Dried Tomato Salad"
click at [113, 229] on td "Steak & Sun-Dried Tomato Salad Full Nutrition" at bounding box center [122, 247] width 110 height 64
drag, startPoint x: 75, startPoint y: 221, endPoint x: 120, endPoint y: 254, distance: 55.8
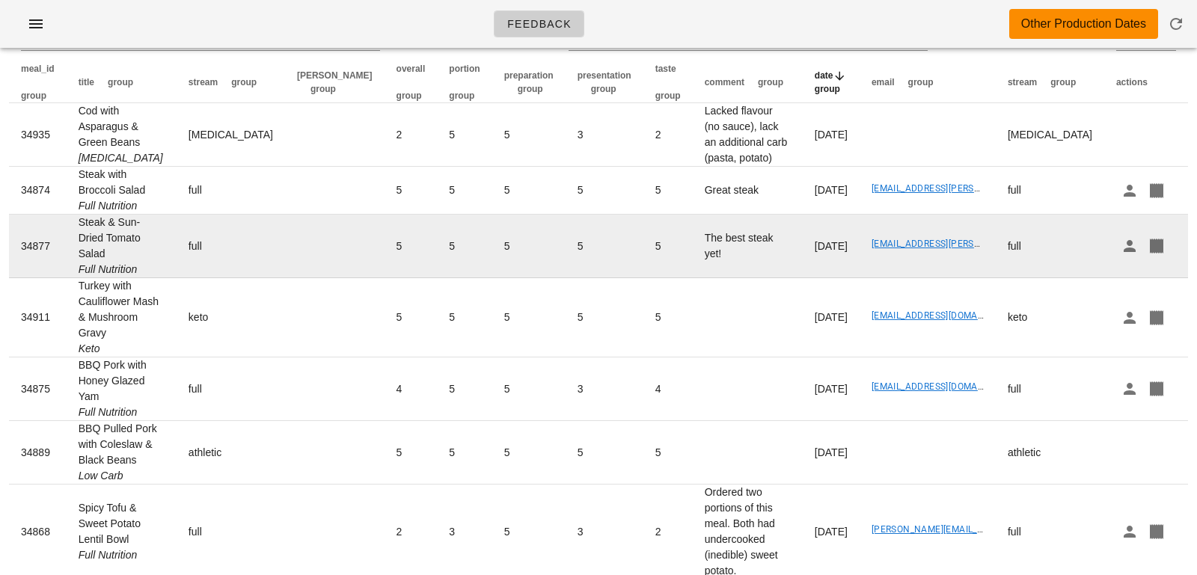
click at [120, 254] on td "Steak & Sun-Dried Tomato Salad Full Nutrition" at bounding box center [122, 247] width 110 height 64
copy td "Steak & Sun-Dried Tomato Salad"
drag, startPoint x: 644, startPoint y: 247, endPoint x: 751, endPoint y: 241, distance: 107.1
click at [751, 242] on td "The best steak yet!" at bounding box center [748, 247] width 110 height 64
copy td "The best steak yet!"
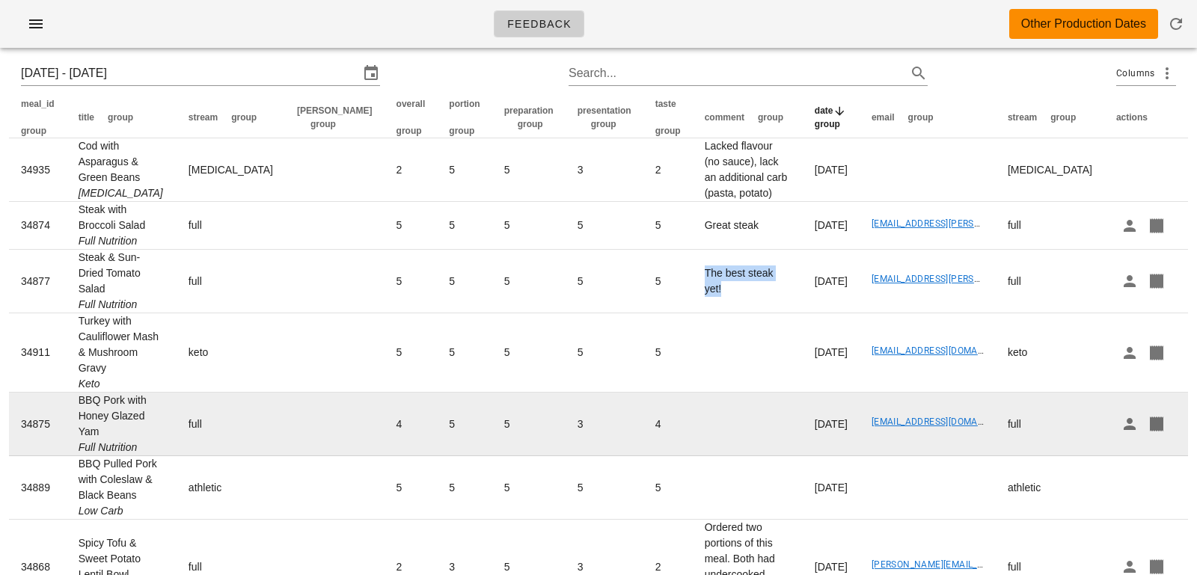
scroll to position [0, 0]
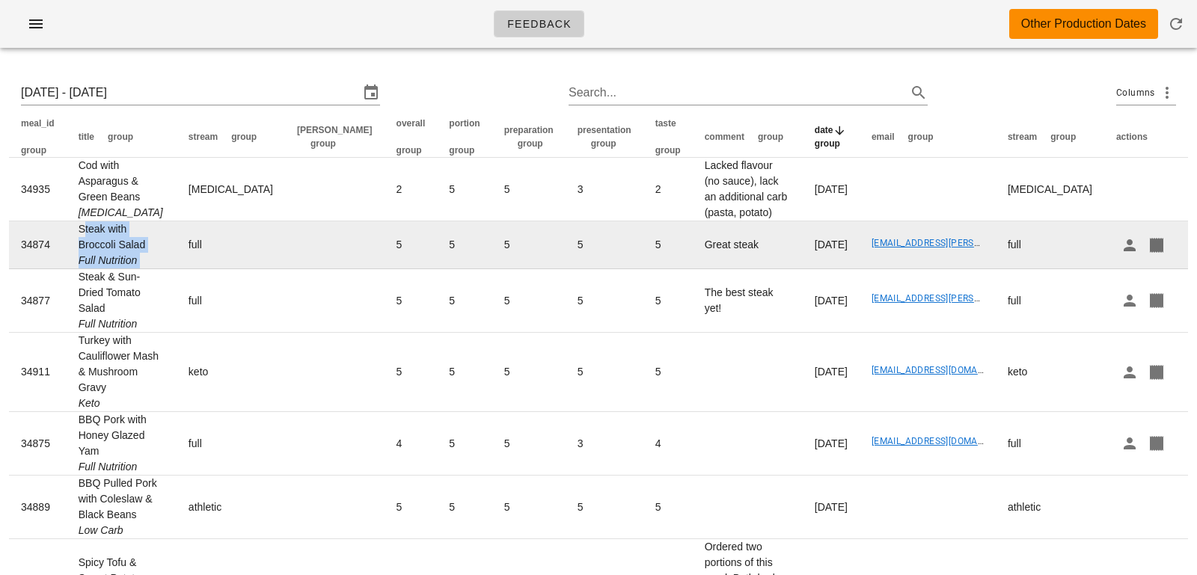
drag, startPoint x: 75, startPoint y: 222, endPoint x: 164, endPoint y: 242, distance: 91.3
click at [164, 242] on tr "34874 Steak with Broccoli Salad Full Nutrition full 5 5 5 5 5 Great steak Frida…" at bounding box center [601, 245] width 1185 height 48
click at [86, 221] on td "Steak with Broccoli Salad Full Nutrition" at bounding box center [122, 245] width 110 height 48
drag, startPoint x: 79, startPoint y: 227, endPoint x: 154, endPoint y: 239, distance: 75.6
click at [154, 239] on td "Steak with Broccoli Salad Full Nutrition" at bounding box center [122, 245] width 110 height 48
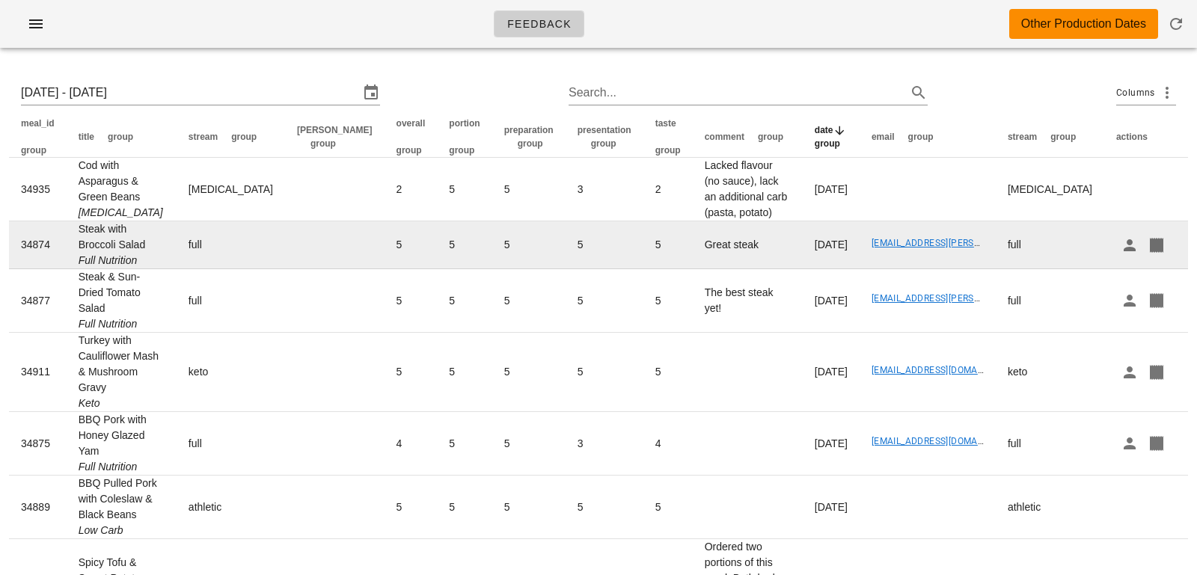
copy td "Steak with Broccoli Salad"
drag, startPoint x: 628, startPoint y: 245, endPoint x: 727, endPoint y: 248, distance: 99.5
click at [727, 249] on td "Great steak" at bounding box center [748, 245] width 110 height 48
copy td "Great steak"
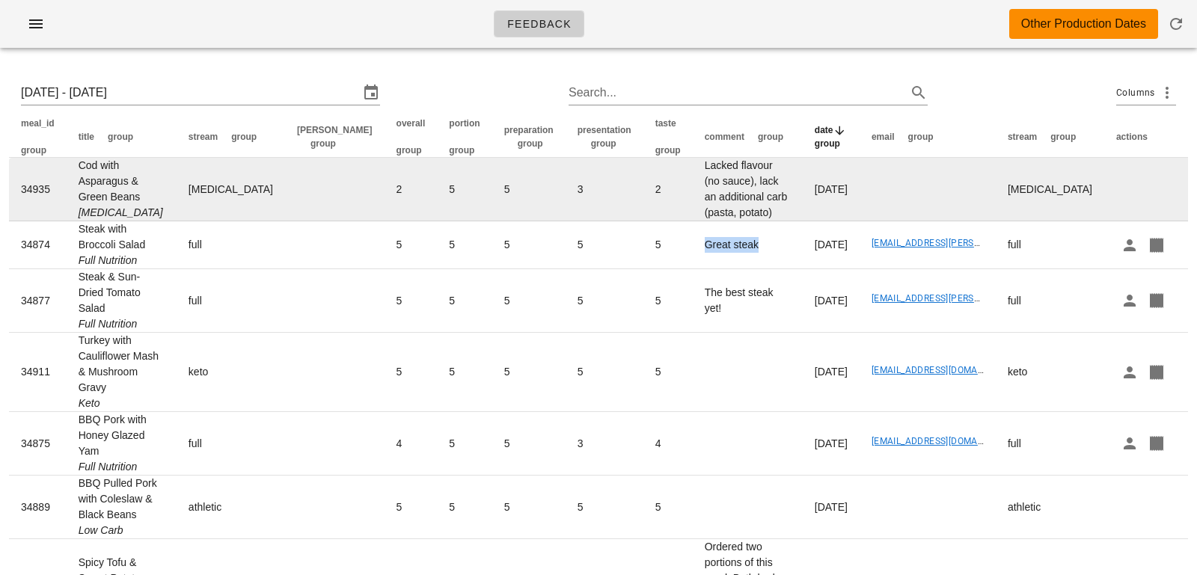
drag, startPoint x: 78, startPoint y: 162, endPoint x: 147, endPoint y: 197, distance: 77.6
click at [148, 197] on td "Cod with Asparagus & Green Beans Diabetes" at bounding box center [122, 190] width 110 height 64
copy td "Cod with Asparagus & Green Beans"
drag, startPoint x: 630, startPoint y: 171, endPoint x: 694, endPoint y: 206, distance: 73.0
click at [694, 206] on td "Lacked flavour (no sauce), lack an additional carb (pasta, potato)" at bounding box center [748, 190] width 110 height 64
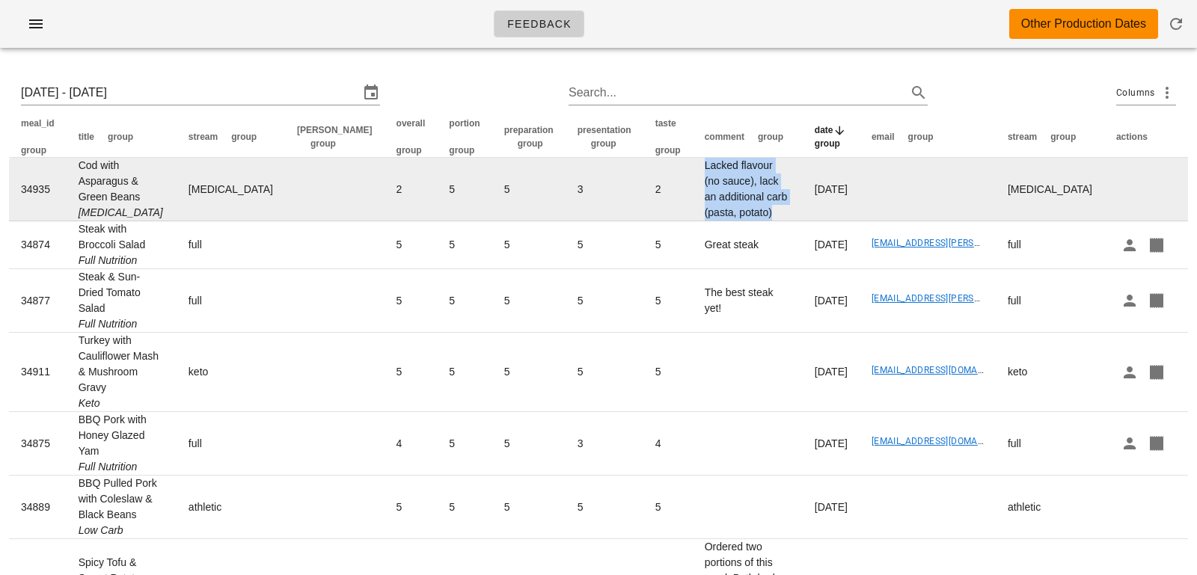
copy td "Lacked flavour (no sauce), lack an additional carb (pasta, potato)"
click at [492, 195] on td "5" at bounding box center [528, 190] width 73 height 64
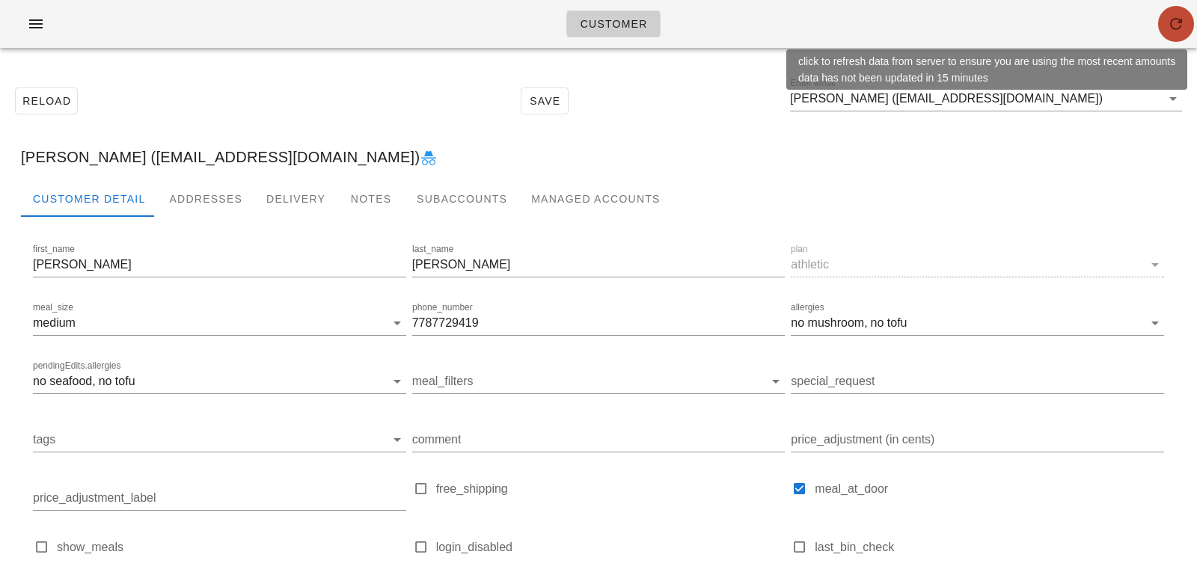
click at [1172, 30] on icon "button" at bounding box center [1176, 24] width 18 height 18
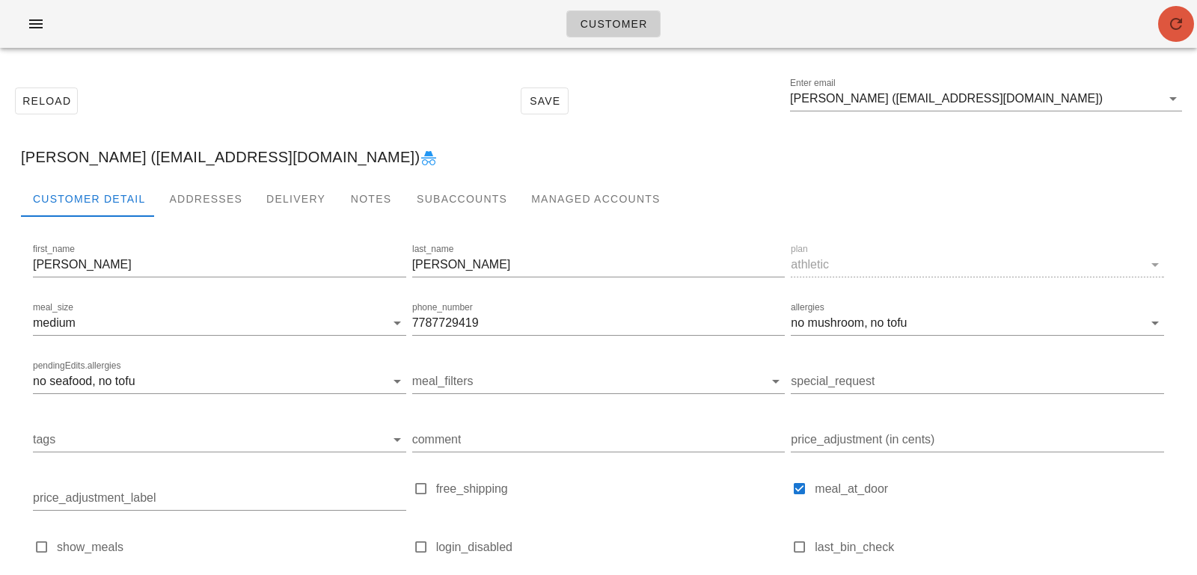
click at [1161, 25] on span "button" at bounding box center [1176, 24] width 36 height 18
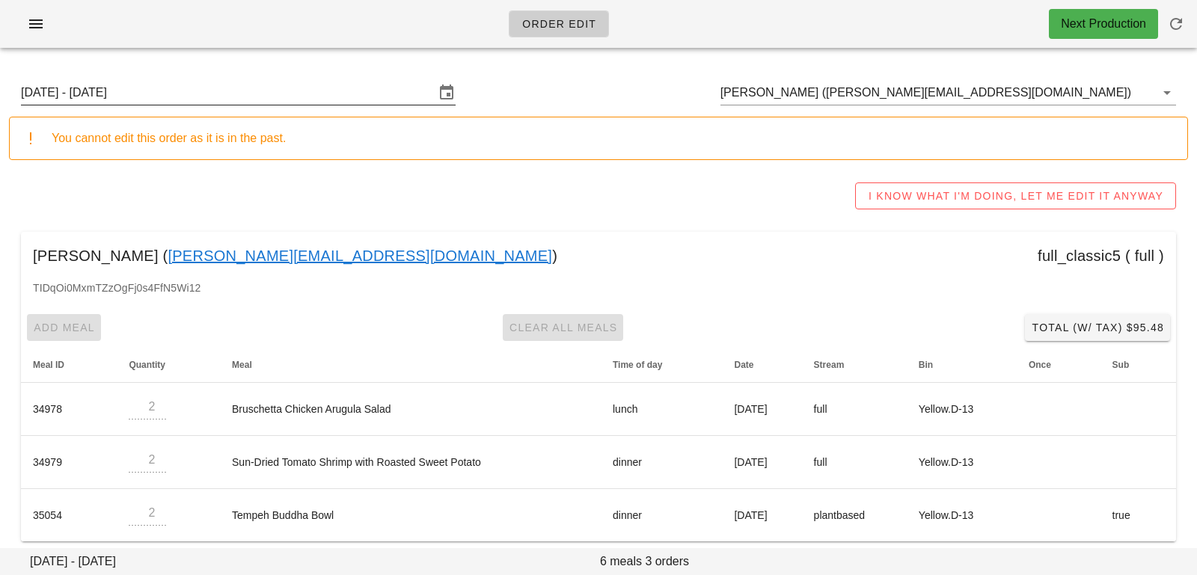
click at [251, 89] on input "[DATE] - [DATE]" at bounding box center [228, 93] width 414 height 24
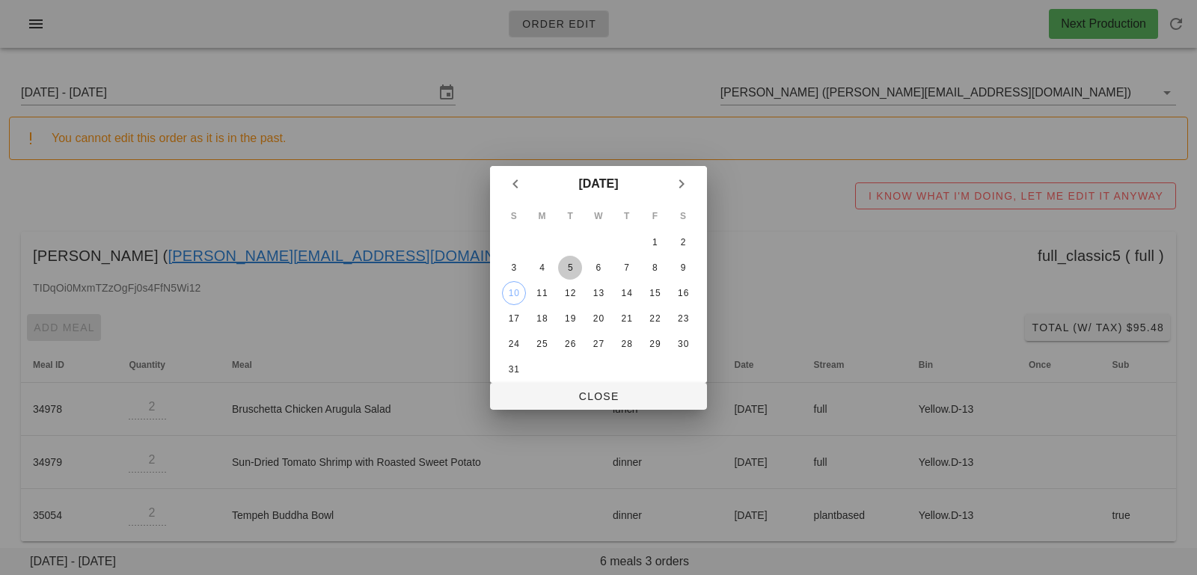
click at [578, 273] on button "5" at bounding box center [570, 268] width 24 height 24
click at [578, 390] on span "Close" at bounding box center [598, 396] width 193 height 12
type input "[DATE] - [DATE]"
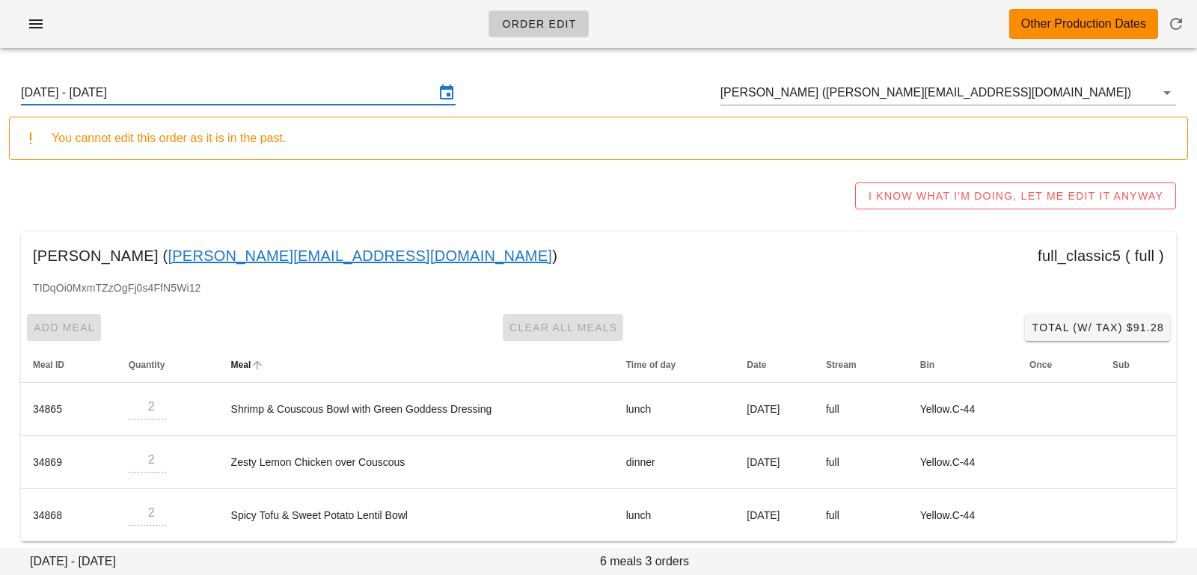
scroll to position [10, 0]
